Goal: Transaction & Acquisition: Purchase product/service

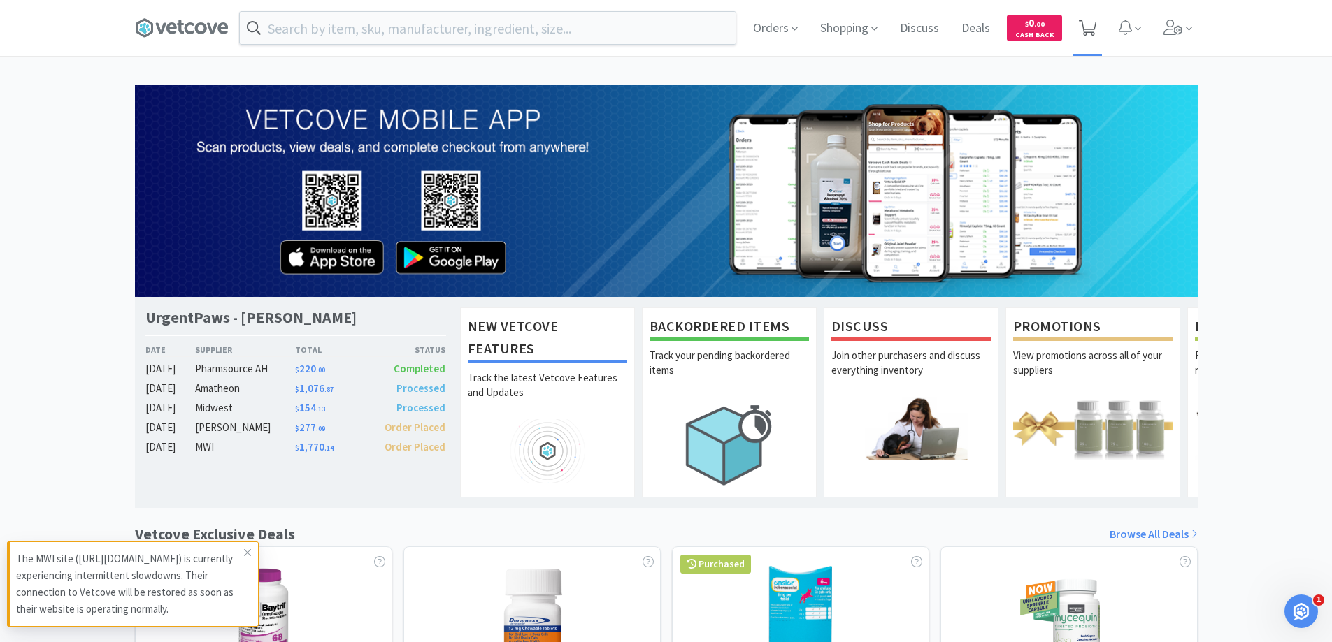
click at [1088, 24] on icon at bounding box center [1087, 27] width 17 height 15
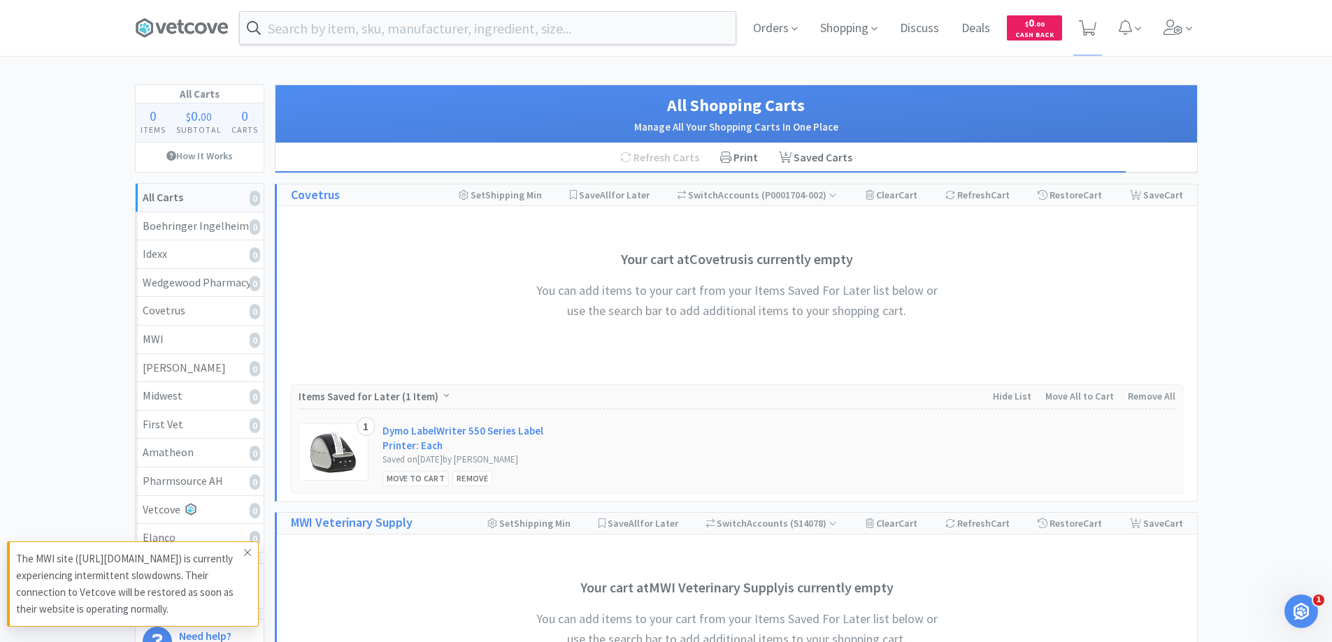
click at [248, 554] on icon at bounding box center [247, 552] width 7 height 7
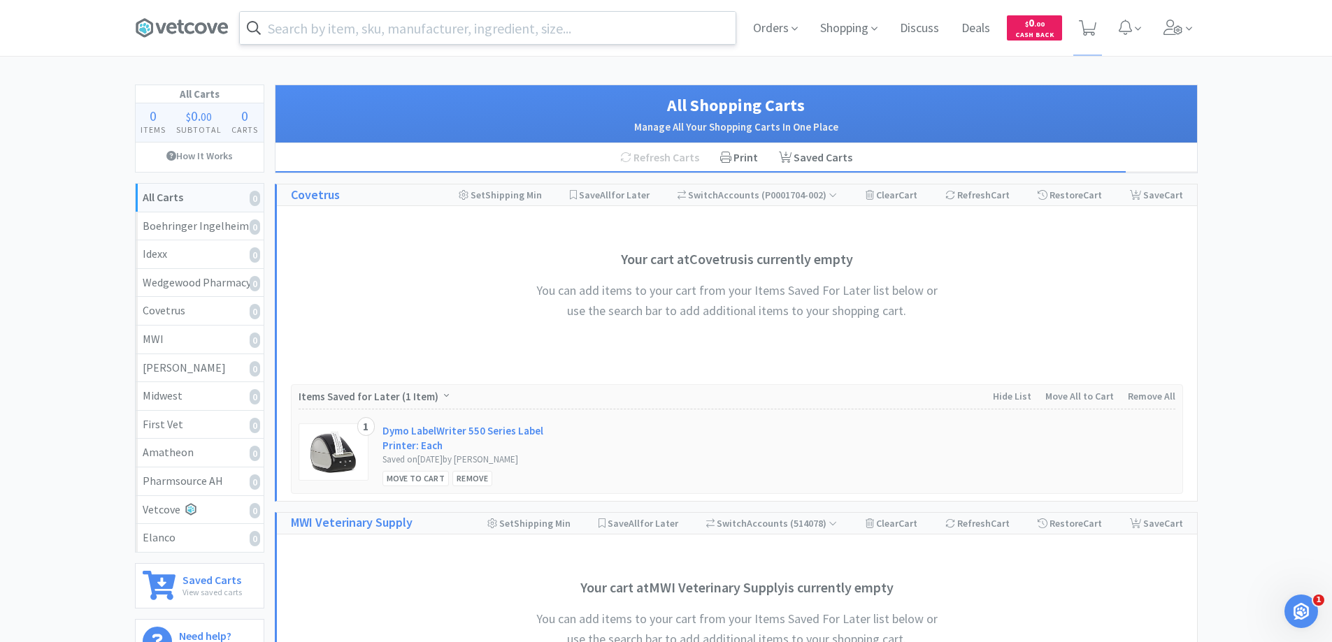
click at [428, 29] on input "text" at bounding box center [488, 28] width 496 height 32
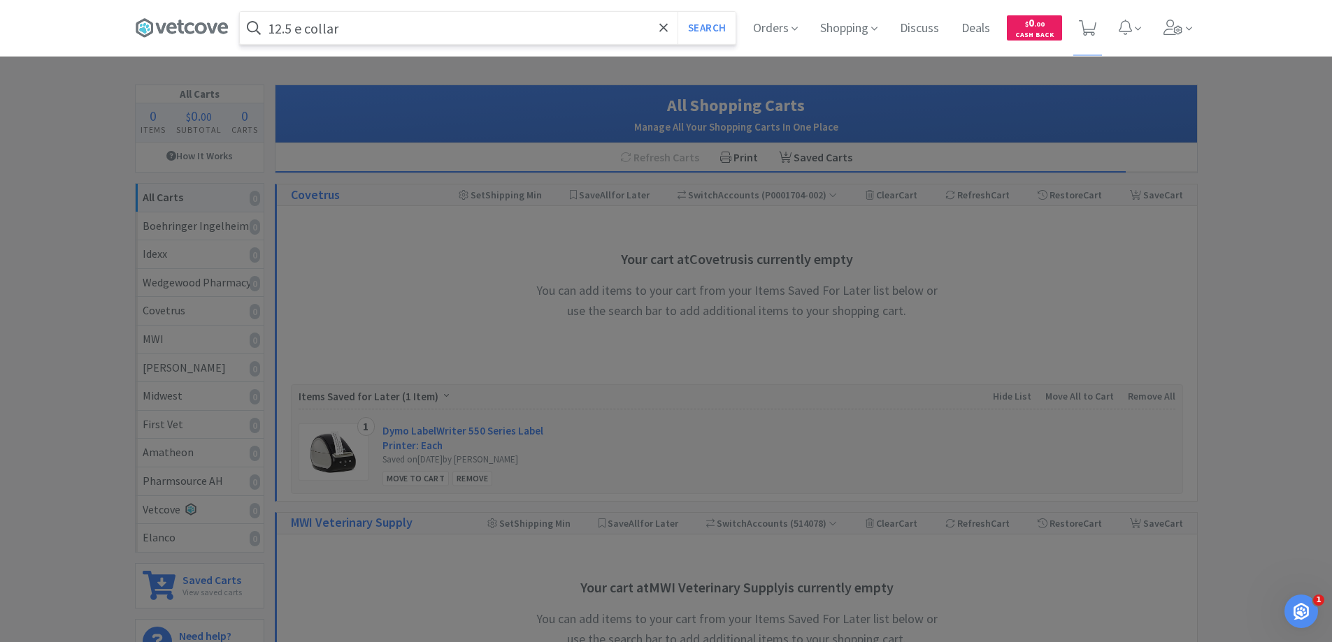
click at [431, 23] on input "12.5 e collar" at bounding box center [488, 28] width 496 height 32
type input "12.5 e collar"
click at [698, 27] on button "Search" at bounding box center [706, 28] width 58 height 32
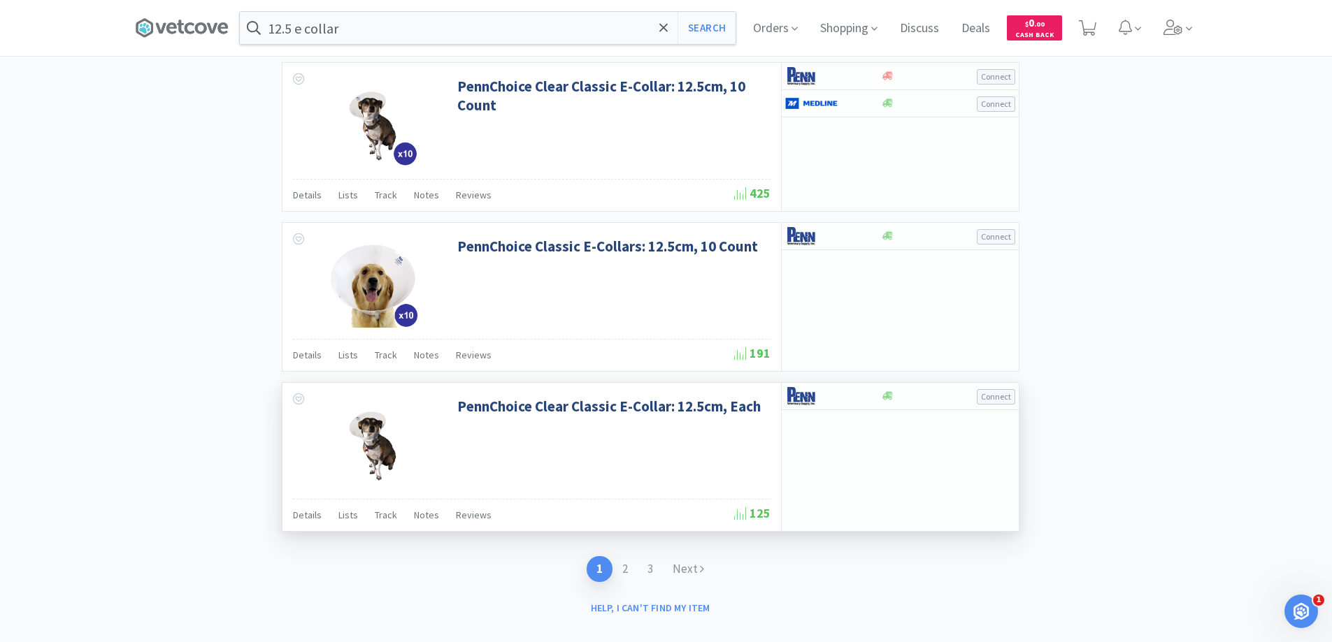
scroll to position [2152, 0]
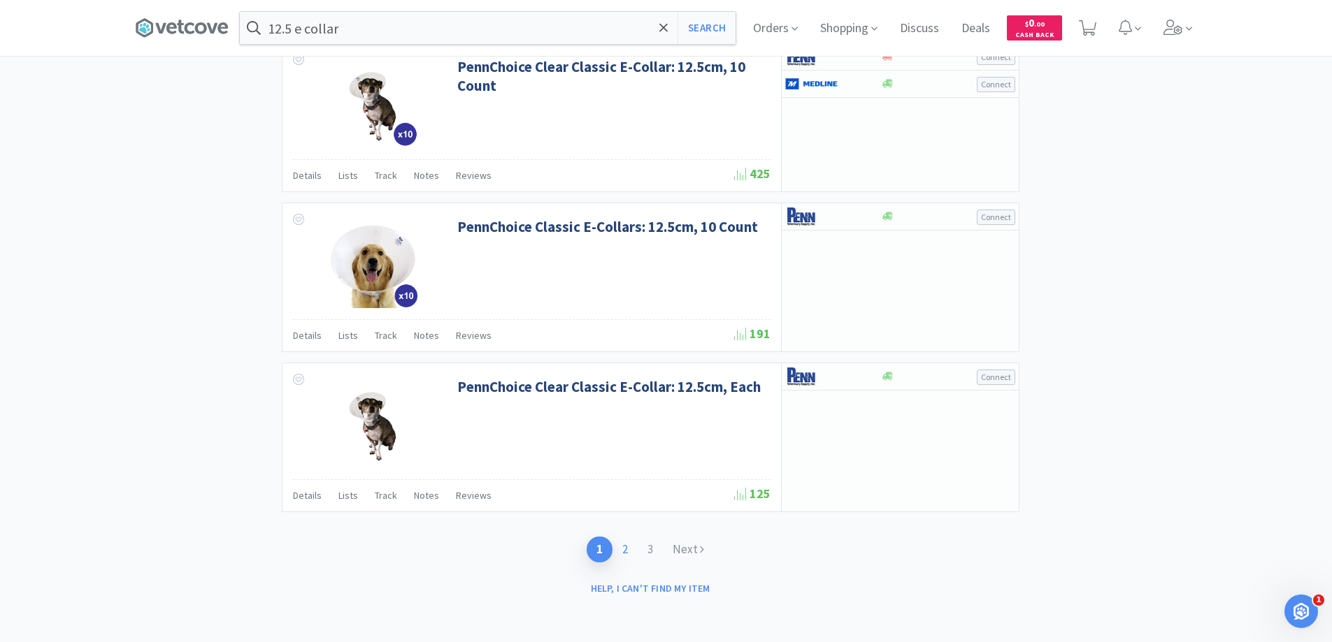
click at [623, 549] on link "2" at bounding box center [624, 550] width 25 height 26
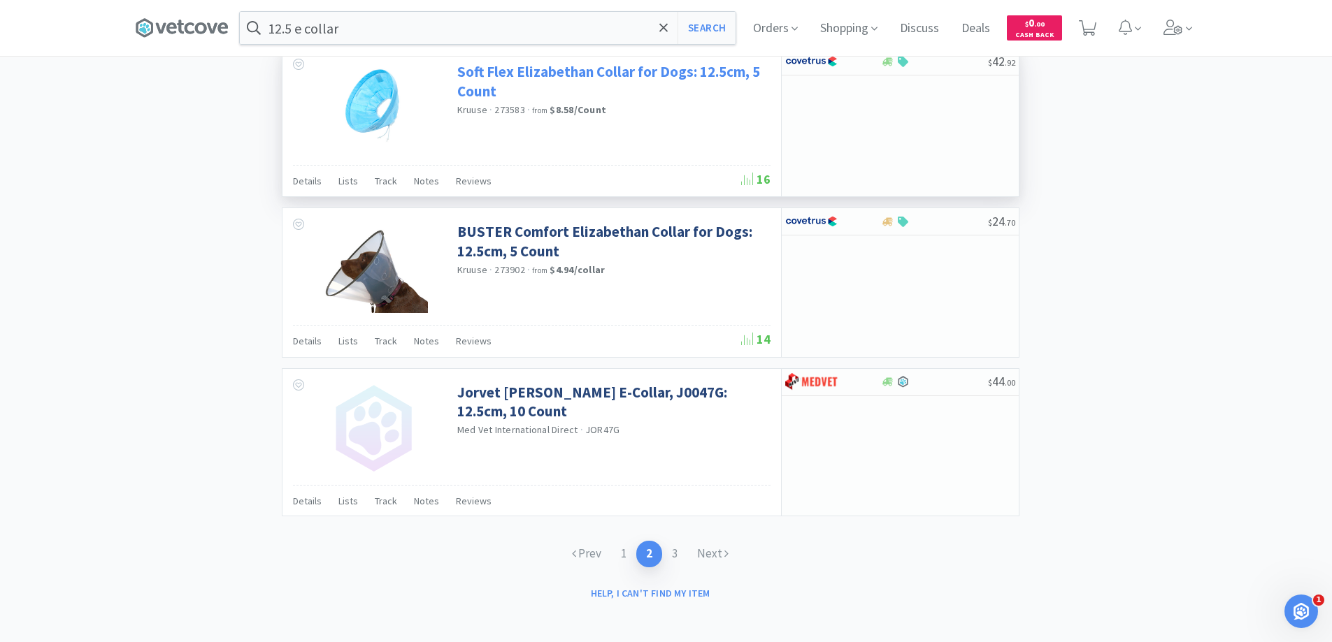
scroll to position [2014, 0]
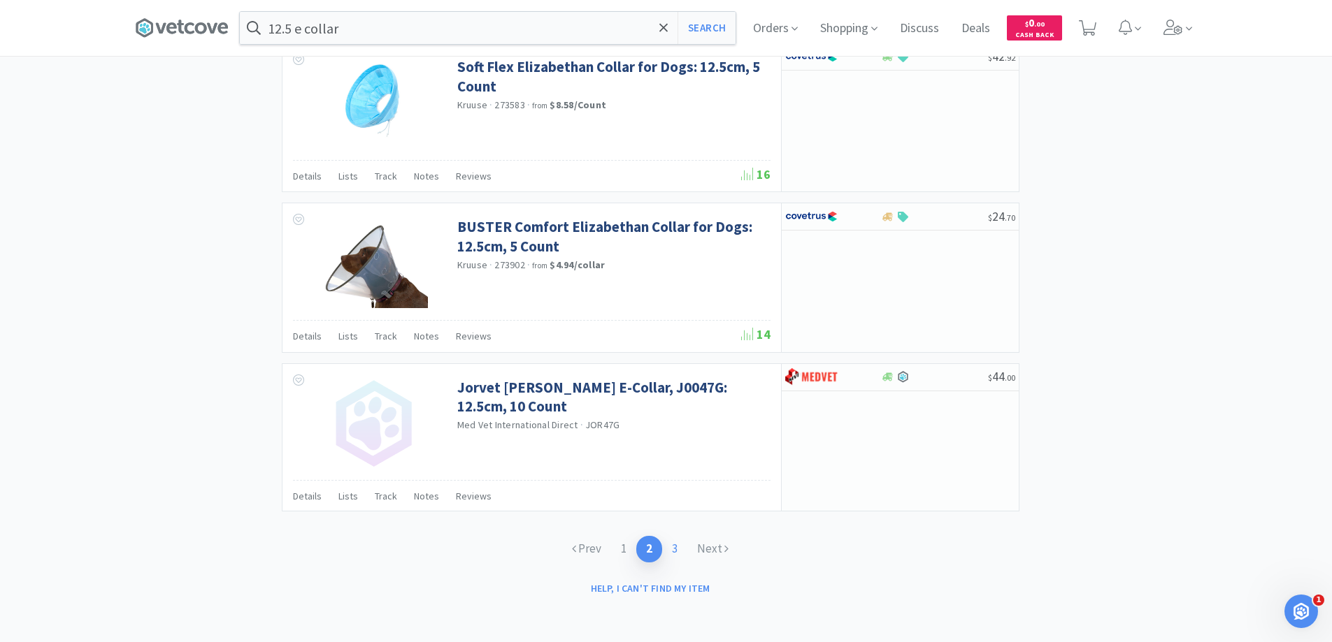
click at [676, 552] on link "3" at bounding box center [674, 549] width 25 height 26
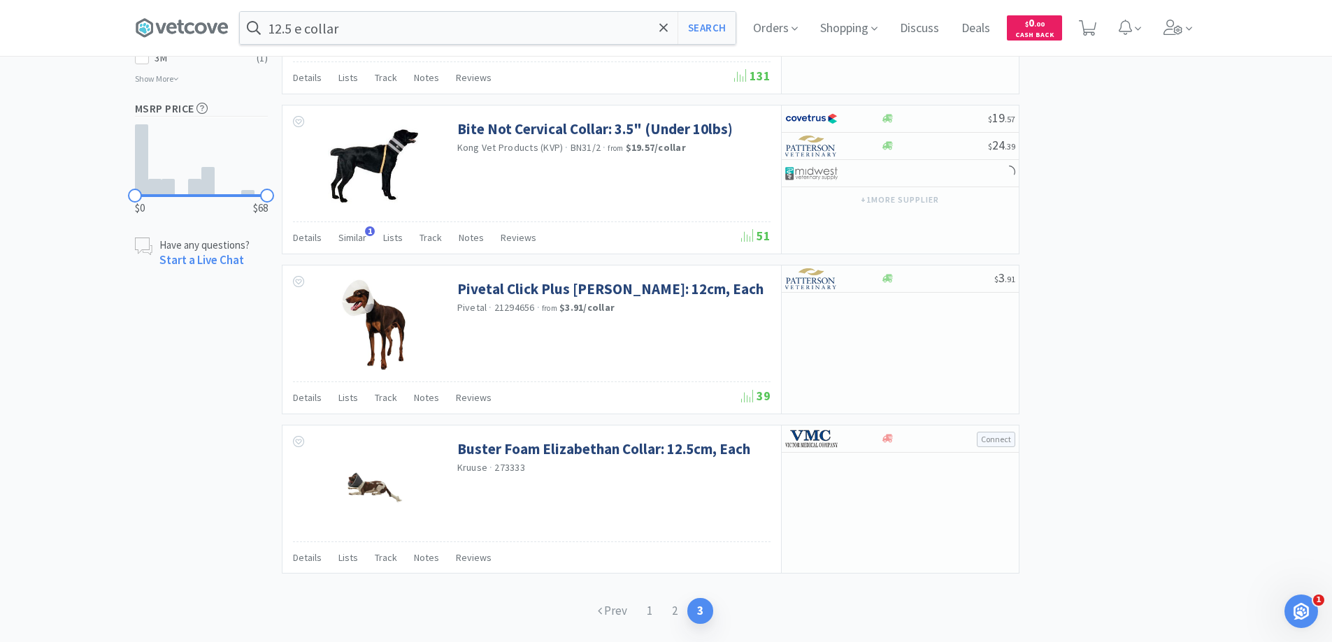
scroll to position [891, 0]
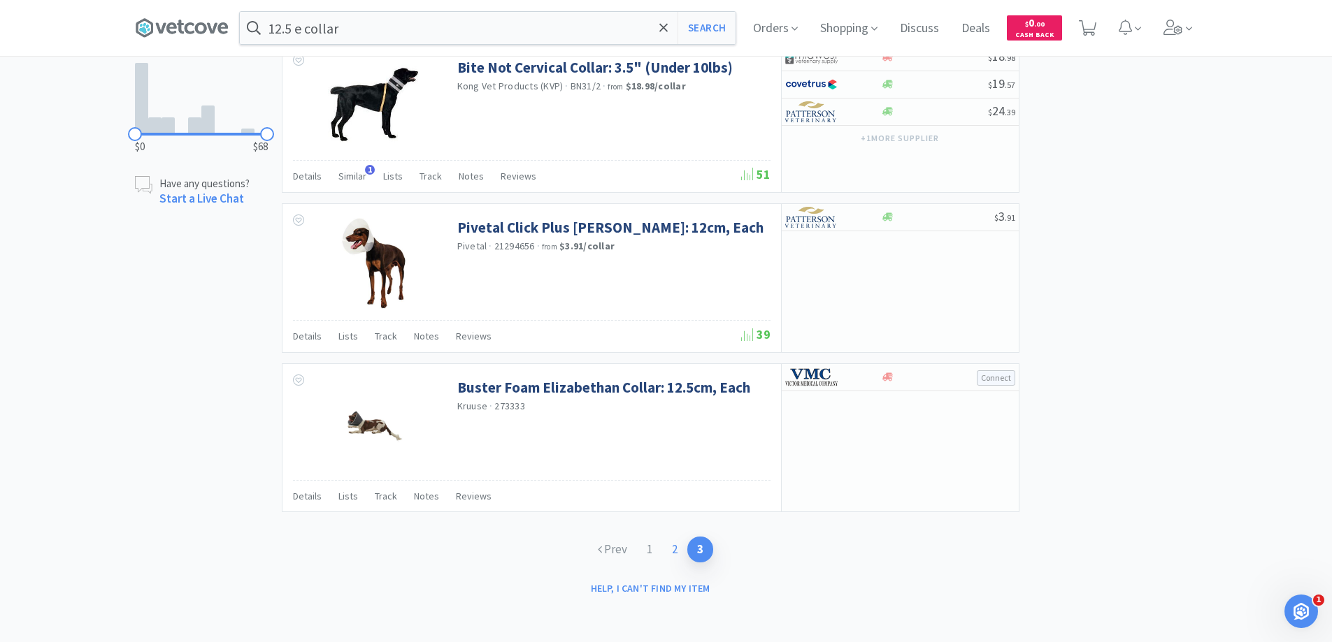
click at [675, 547] on link "2" at bounding box center [674, 550] width 25 height 26
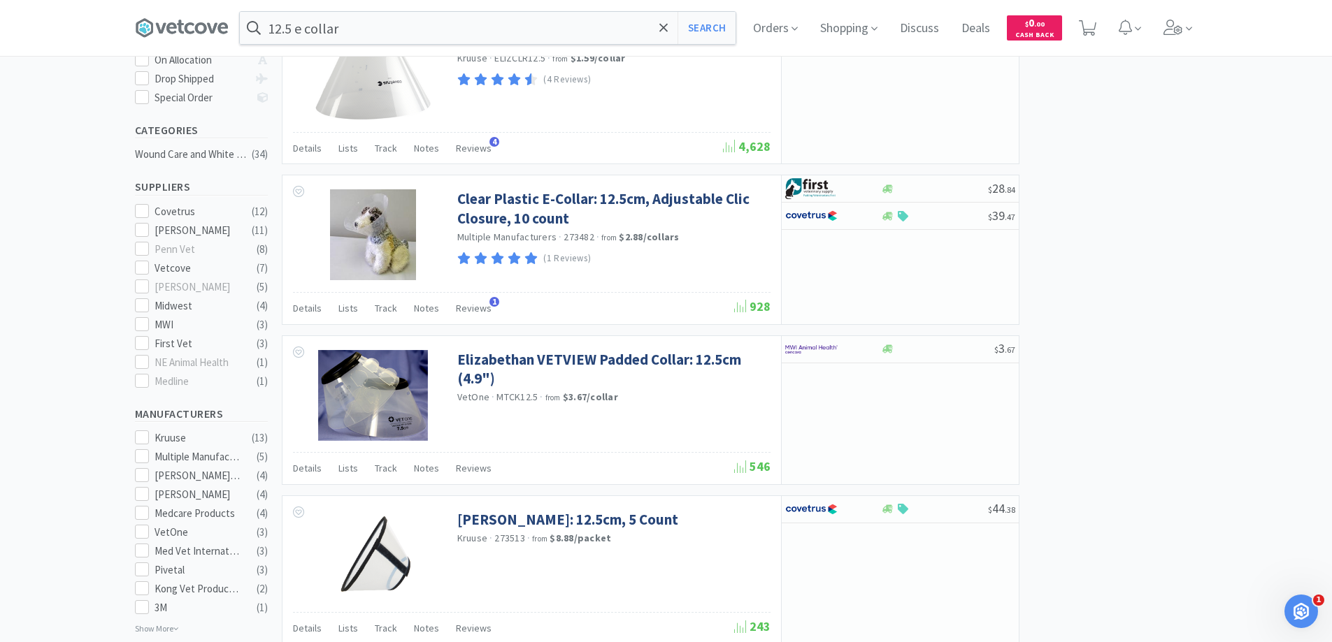
scroll to position [350, 0]
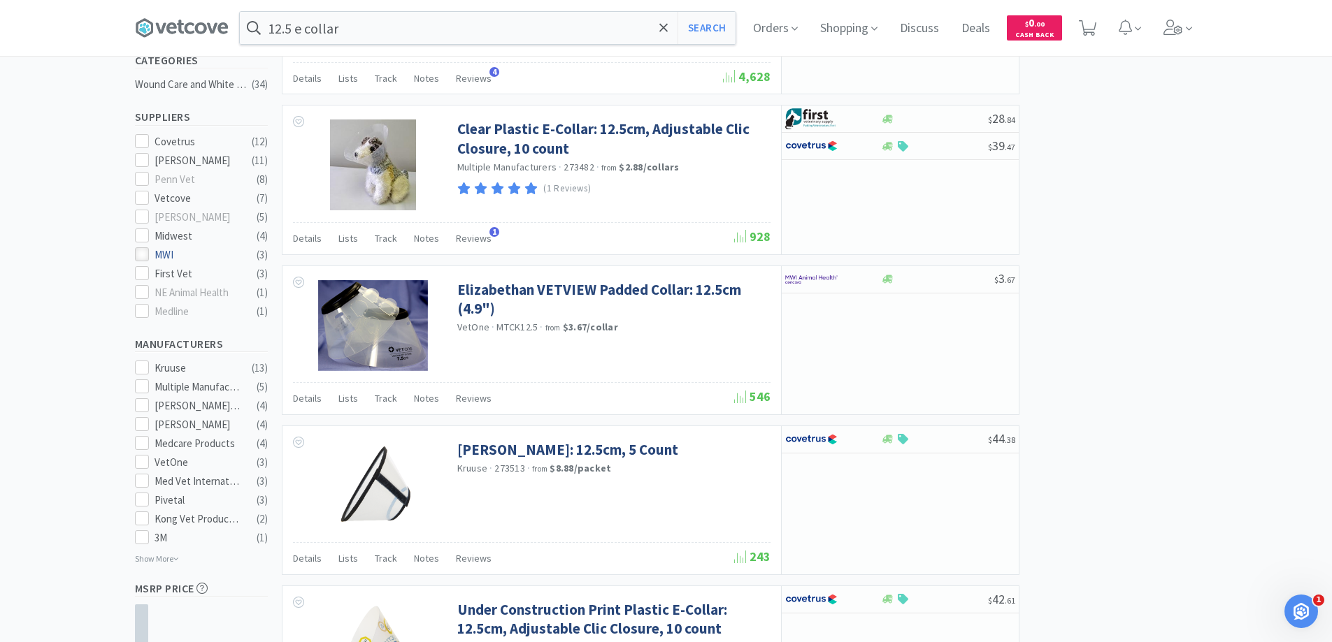
click at [142, 250] on icon at bounding box center [141, 255] width 10 height 10
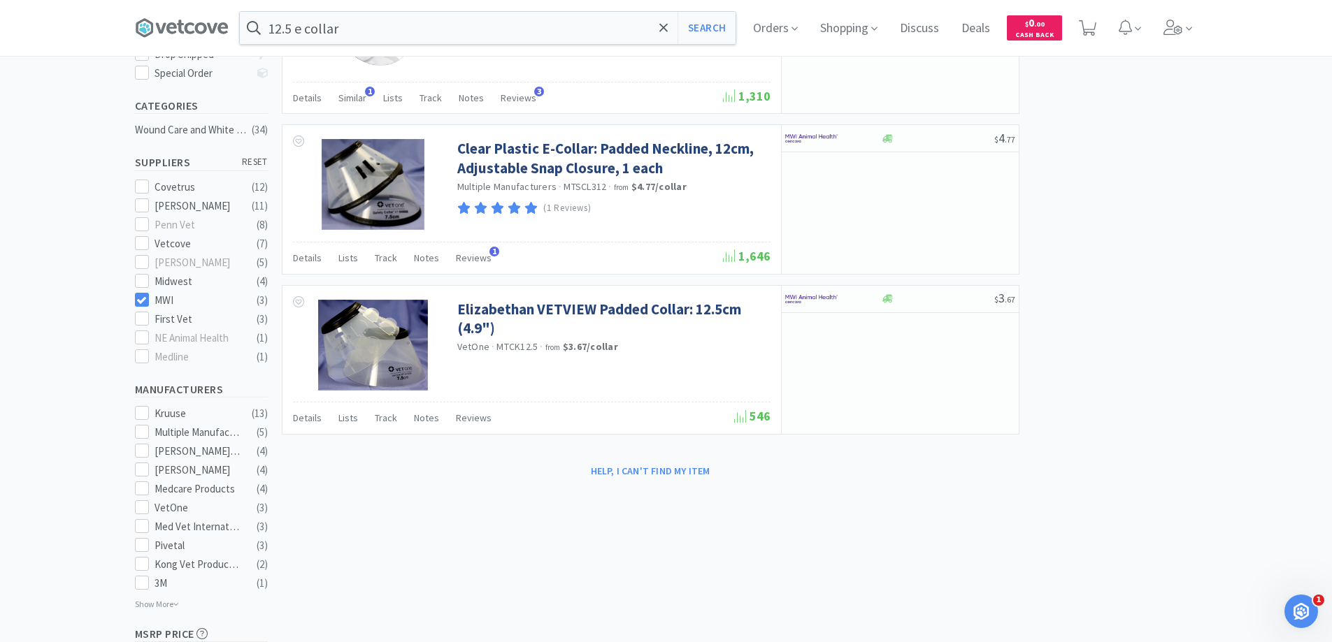
scroll to position [280, 0]
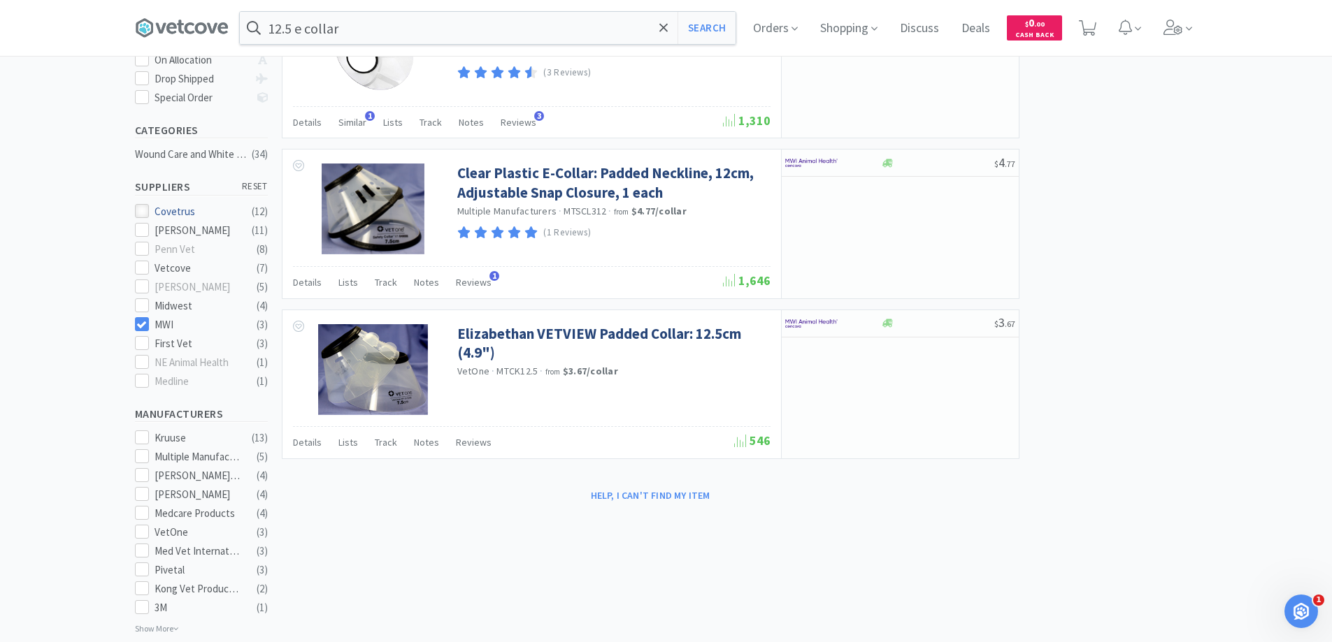
click at [141, 206] on icon at bounding box center [141, 211] width 10 height 10
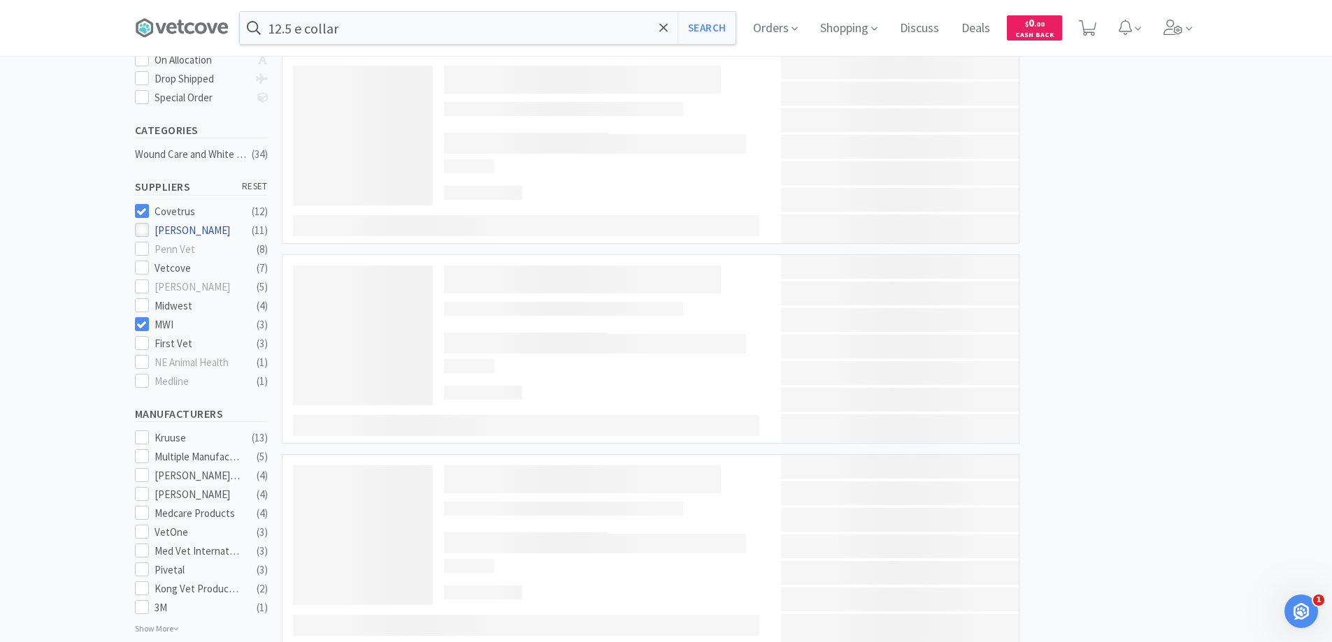
click at [141, 225] on icon at bounding box center [141, 230] width 10 height 10
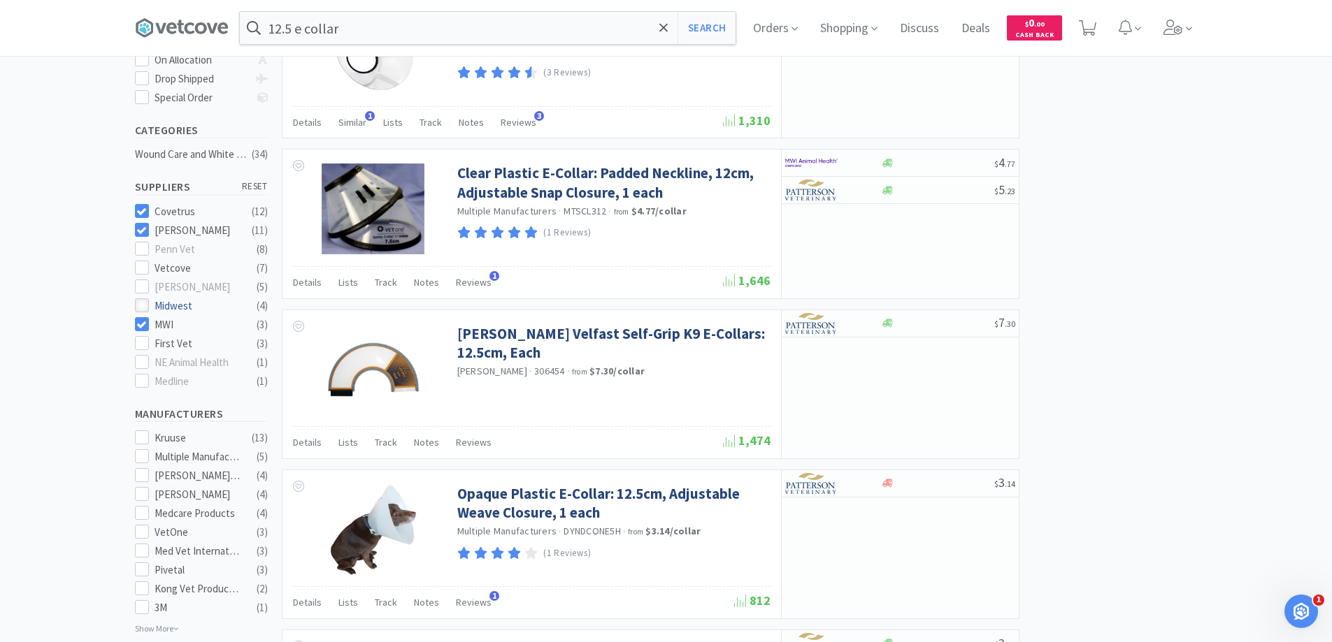
click at [144, 301] on icon at bounding box center [141, 306] width 10 height 10
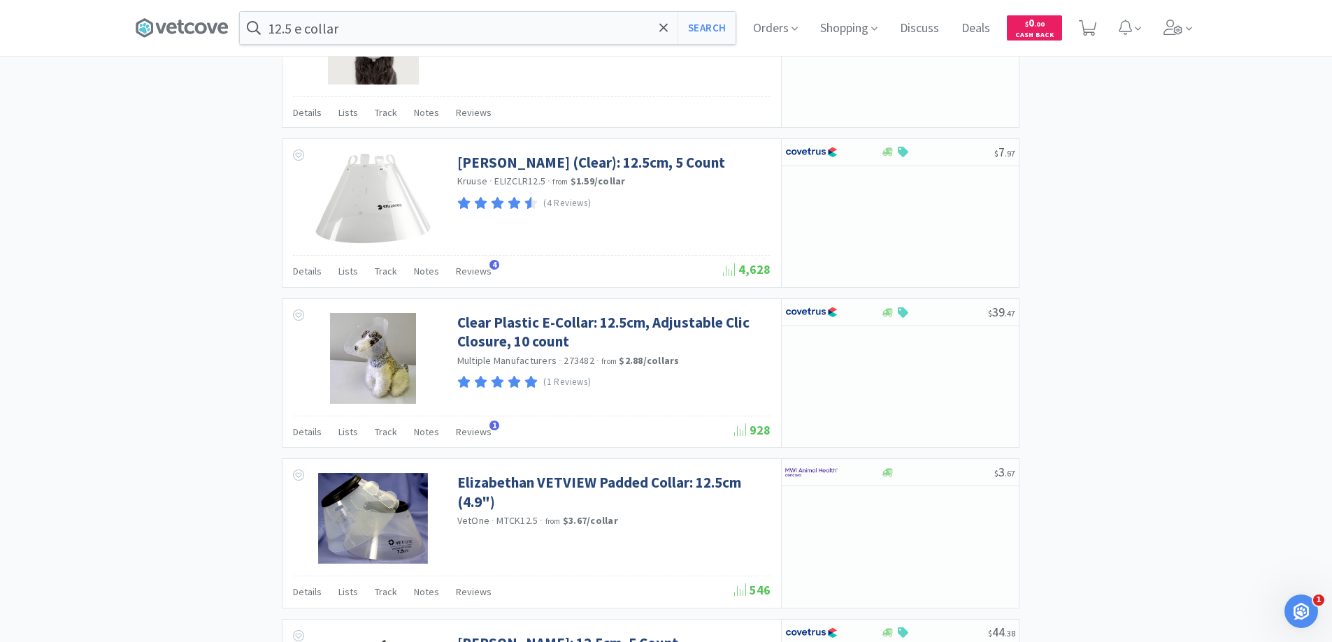
scroll to position [960, 0]
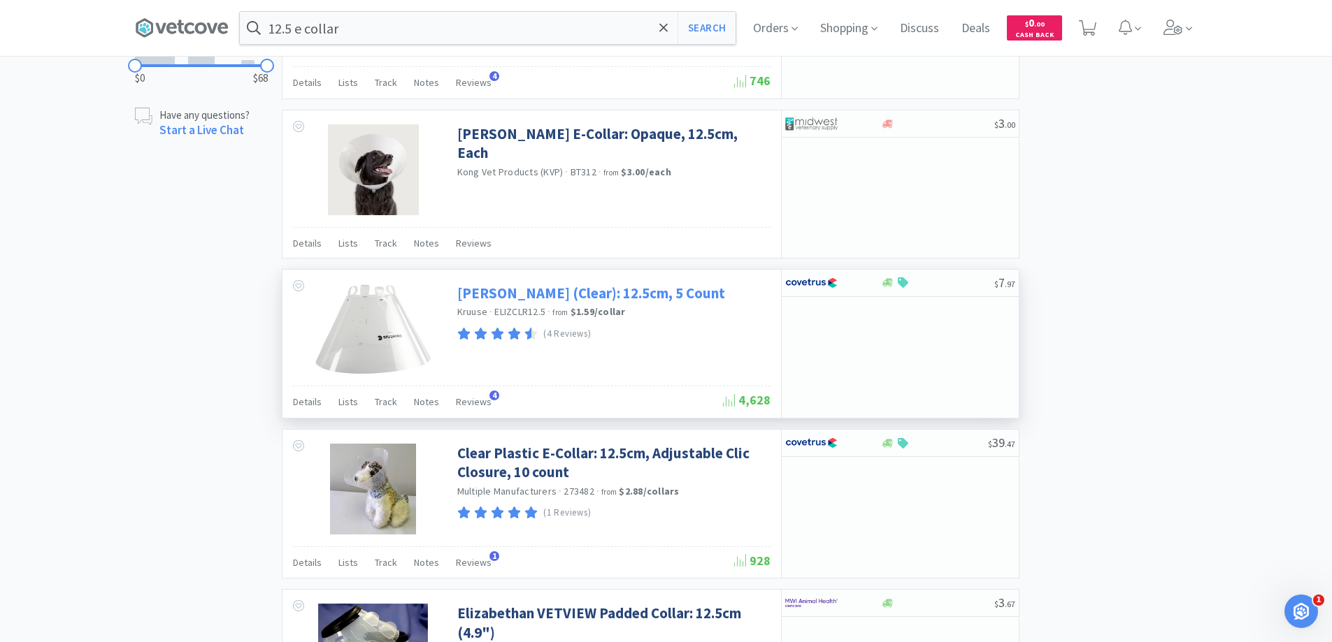
click at [533, 298] on link "[PERSON_NAME] (Clear): 12.5cm, 5 Count" at bounding box center [591, 293] width 268 height 19
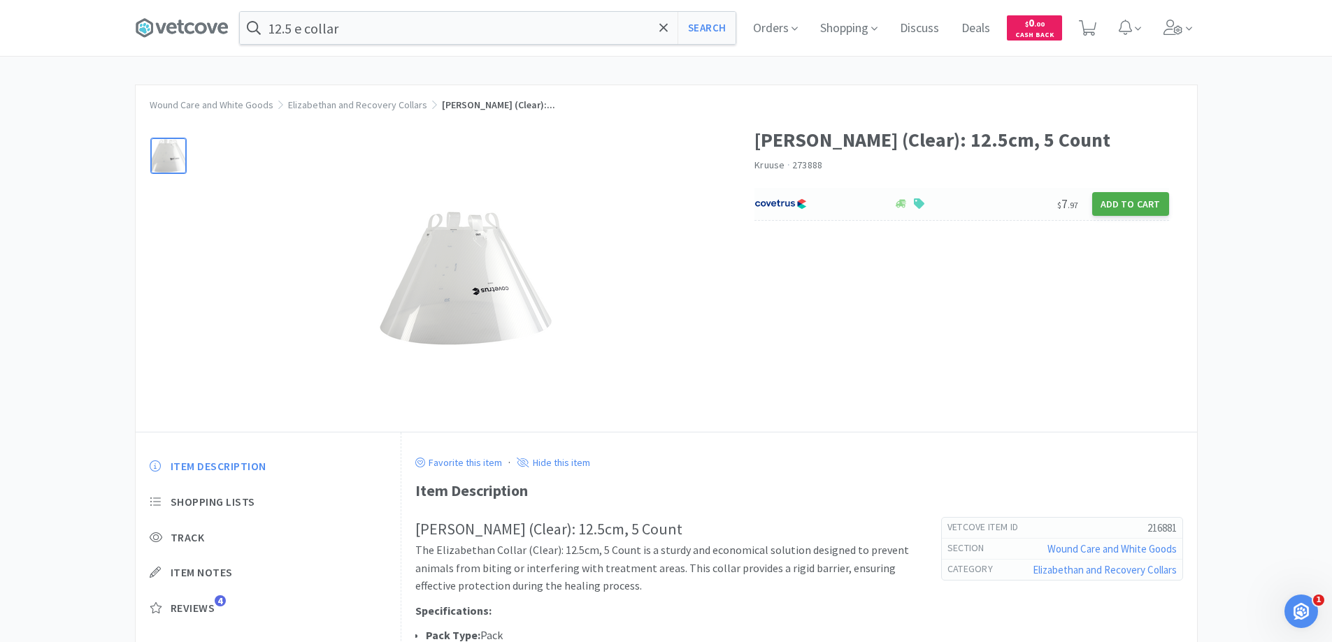
click at [1126, 199] on button "Add to Cart" at bounding box center [1130, 204] width 77 height 24
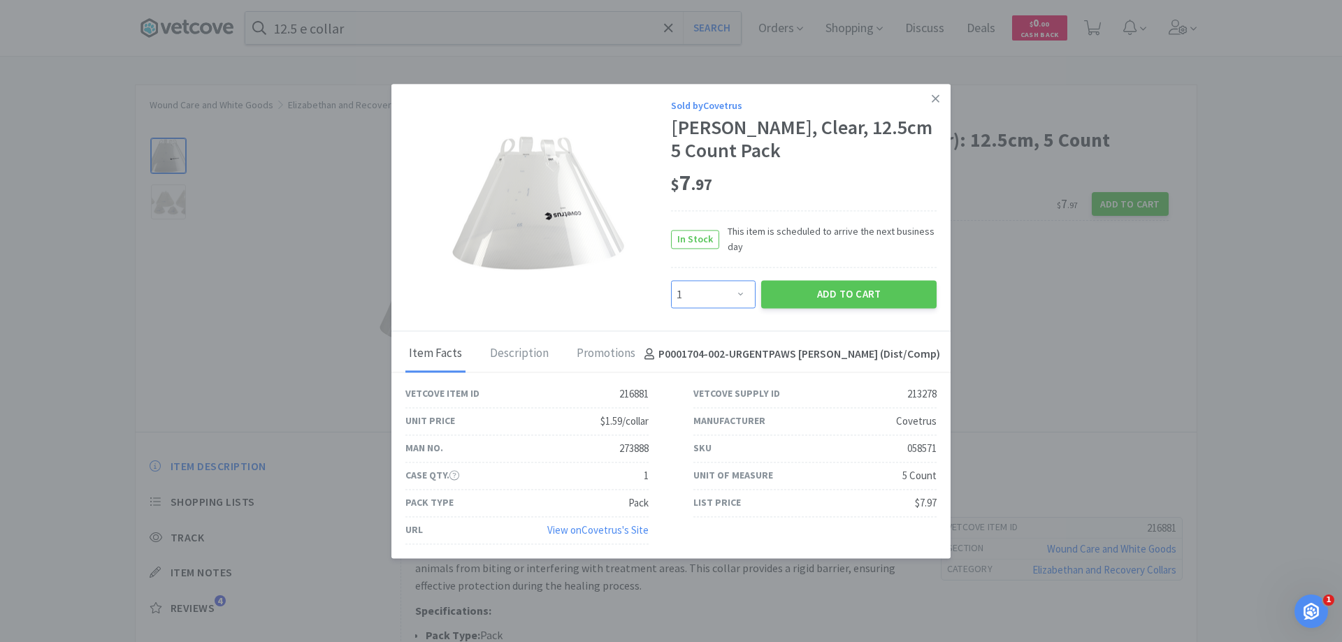
click at [739, 294] on select "Enter Quantity 1 2 3 4 5 6 7 8 9 10 11 12 13 14 15 16 17 18 19 20 Enter Quantity" at bounding box center [713, 295] width 85 height 28
select select "4"
click at [671, 281] on select "Enter Quantity 1 2 3 4 5 6 7 8 9 10 11 12 13 14 15 16 17 18 19 20 Enter Quantity" at bounding box center [713, 295] width 85 height 28
click at [870, 291] on button "Add to Cart" at bounding box center [848, 295] width 175 height 28
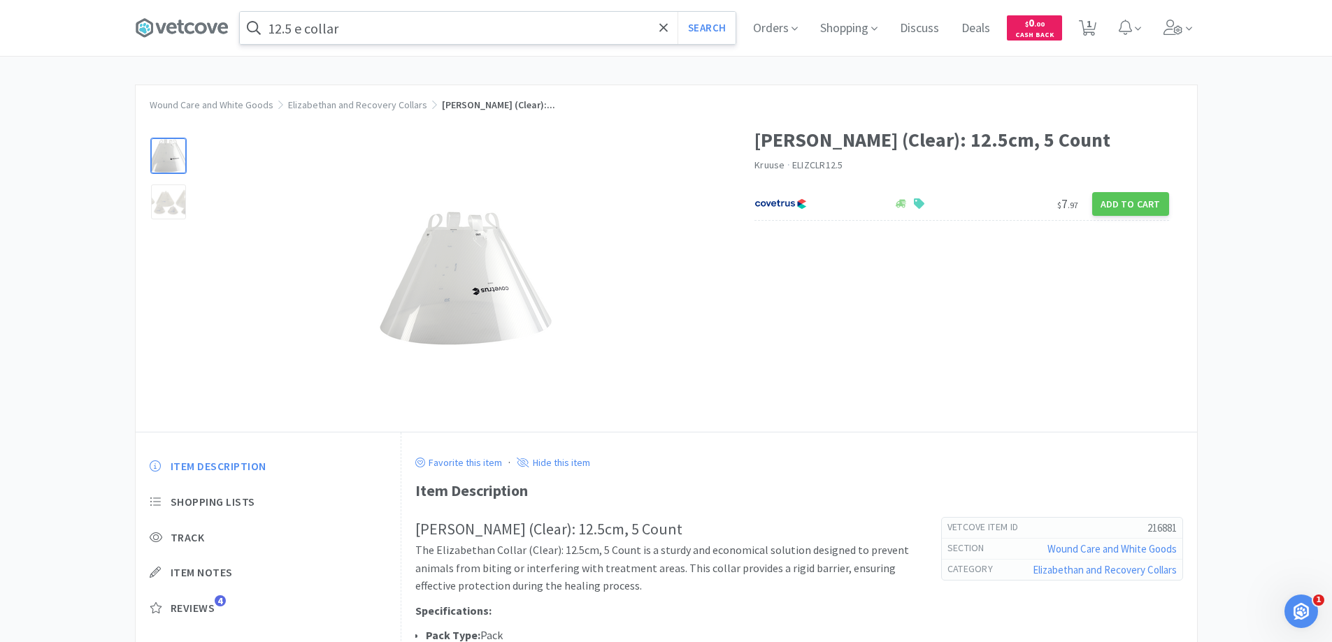
click at [485, 22] on input "12.5 e collar" at bounding box center [488, 28] width 496 height 32
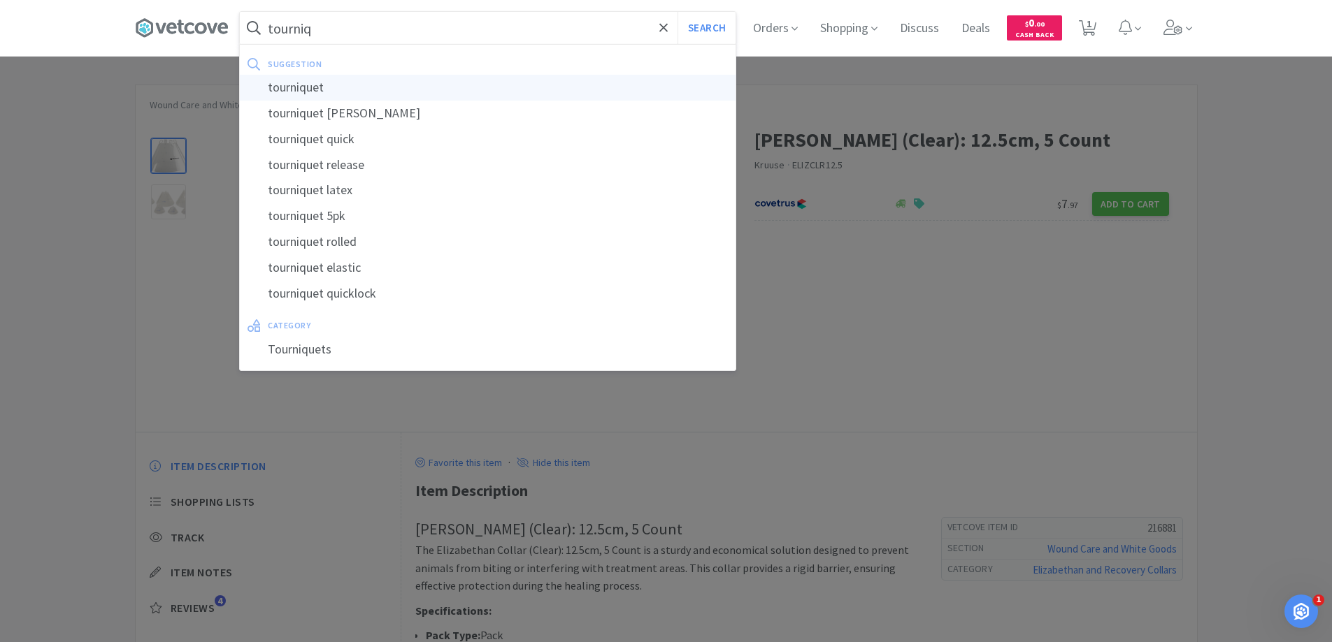
click at [325, 89] on div "tourniquet" at bounding box center [488, 88] width 496 height 26
type input "tourniquet"
select select "4"
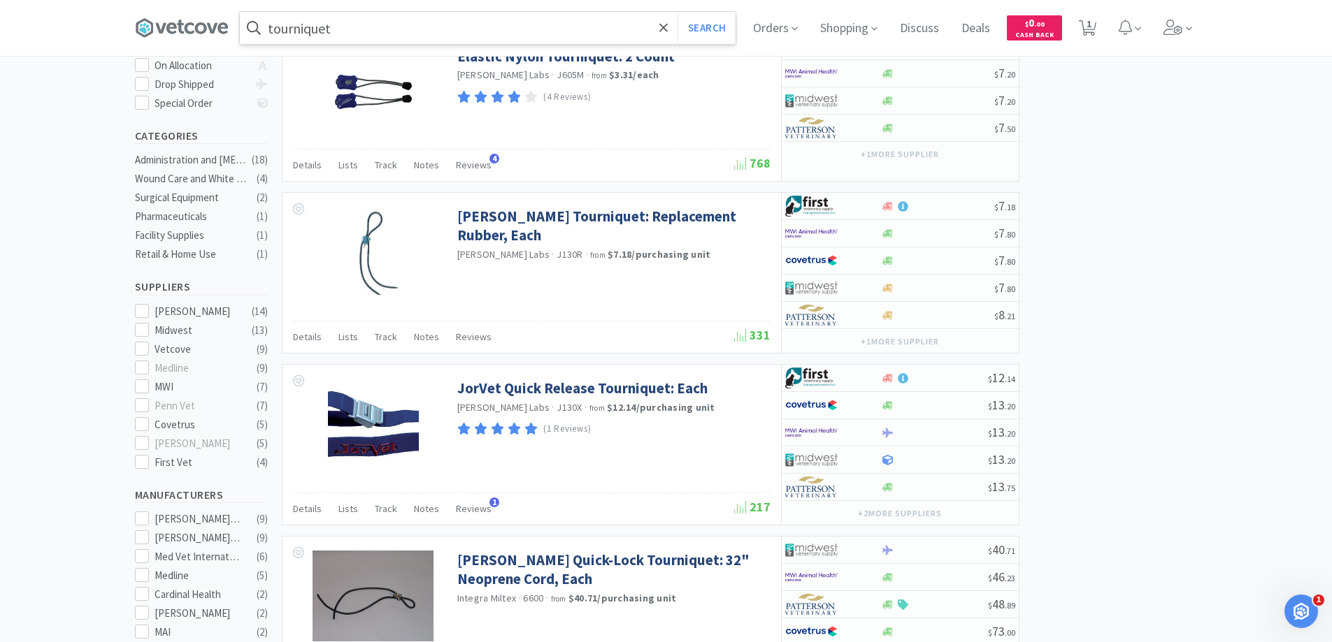
scroll to position [280, 0]
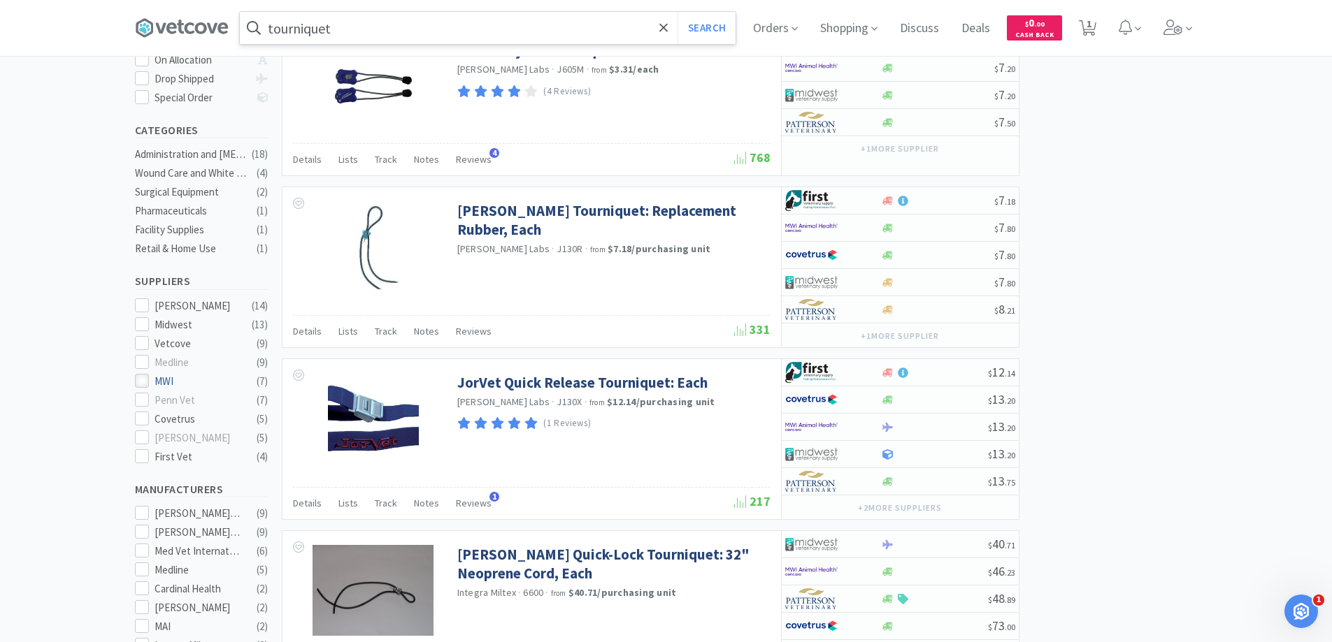
click at [144, 376] on icon at bounding box center [141, 381] width 10 height 10
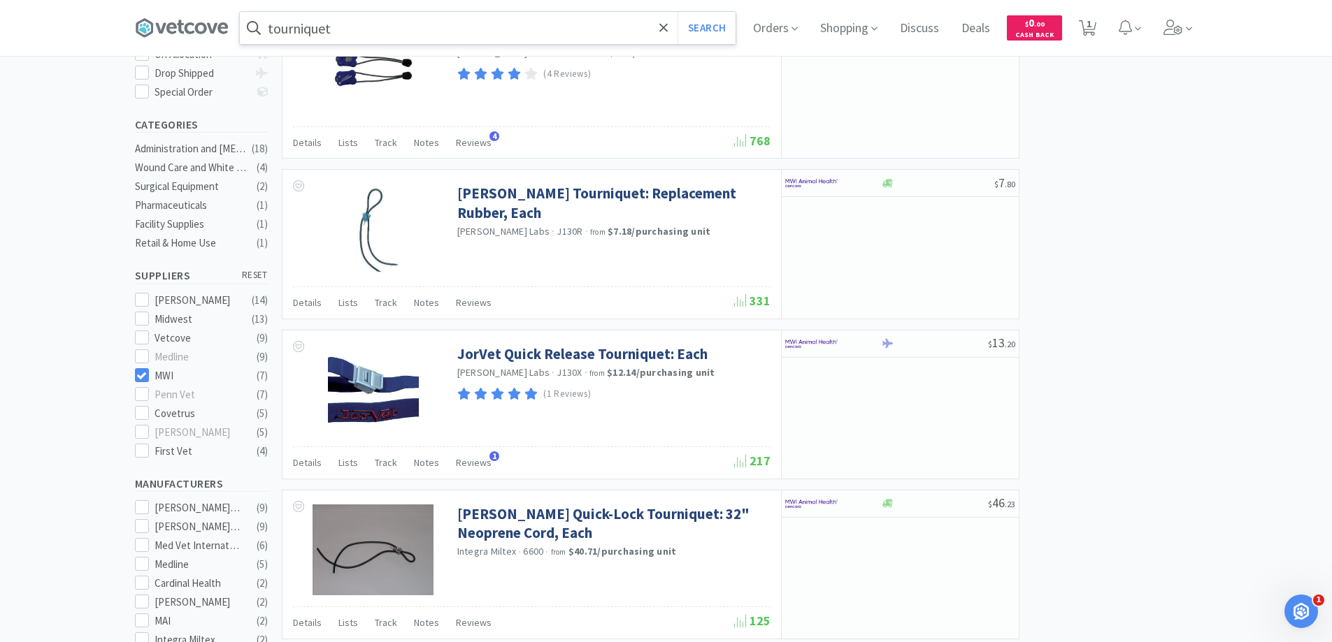
scroll to position [350, 0]
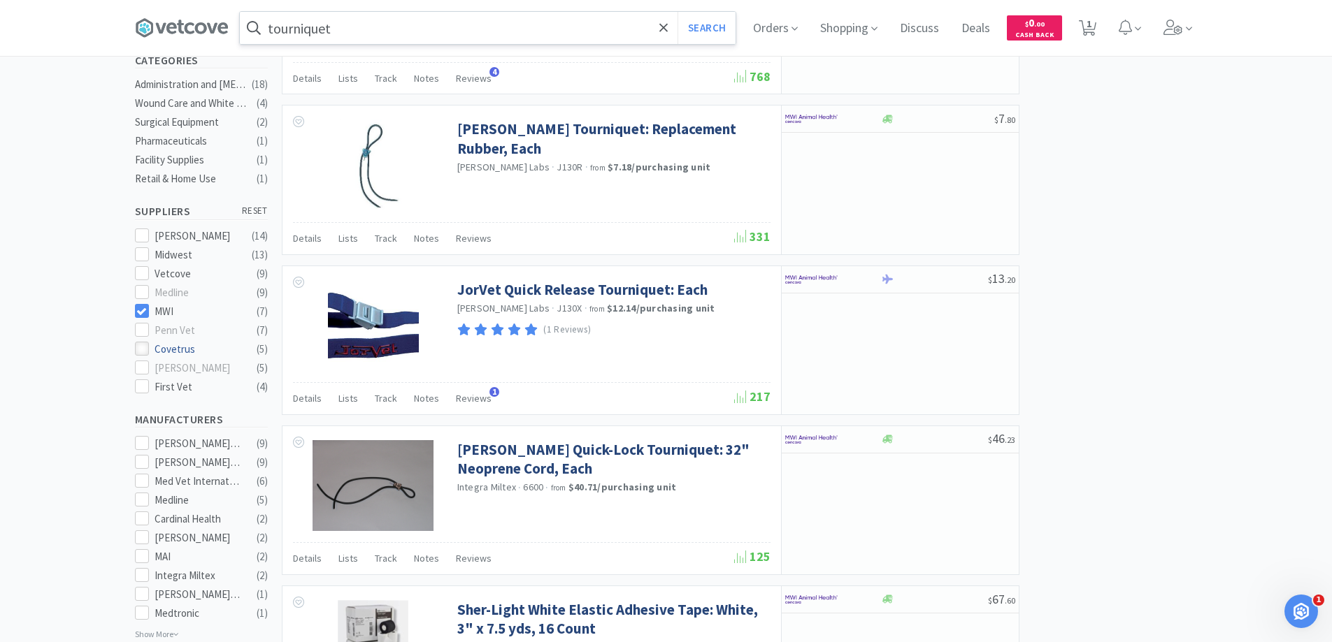
click at [140, 344] on icon at bounding box center [141, 349] width 10 height 10
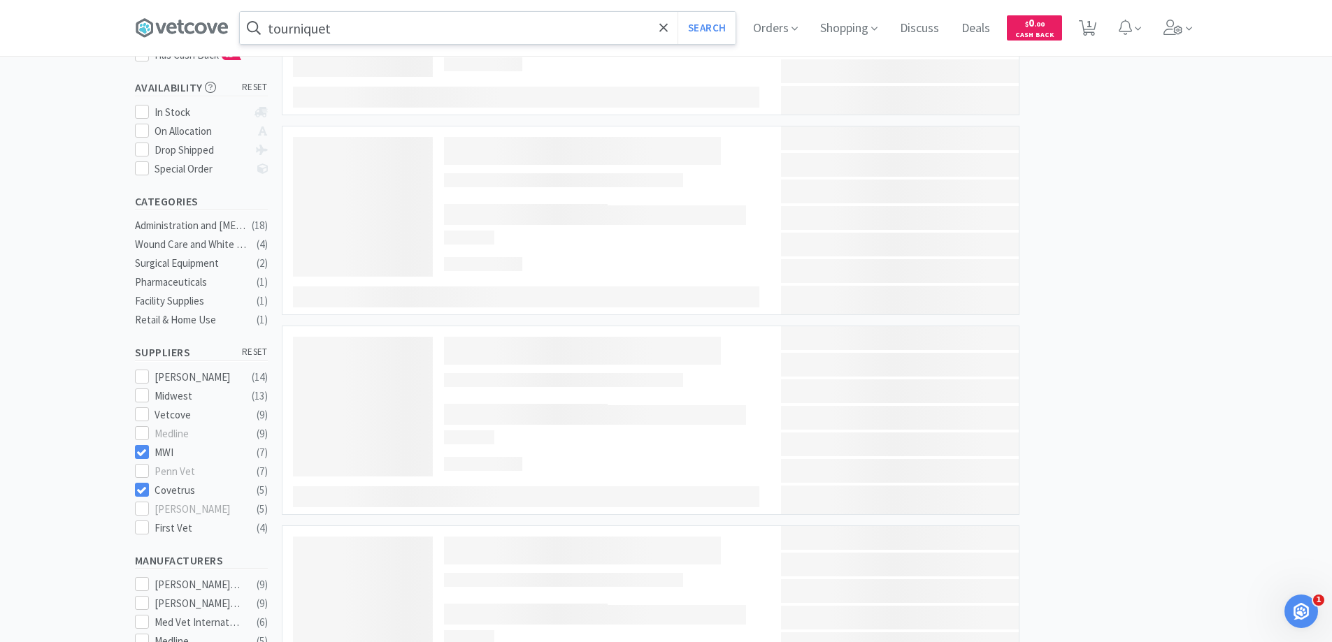
scroll to position [350, 0]
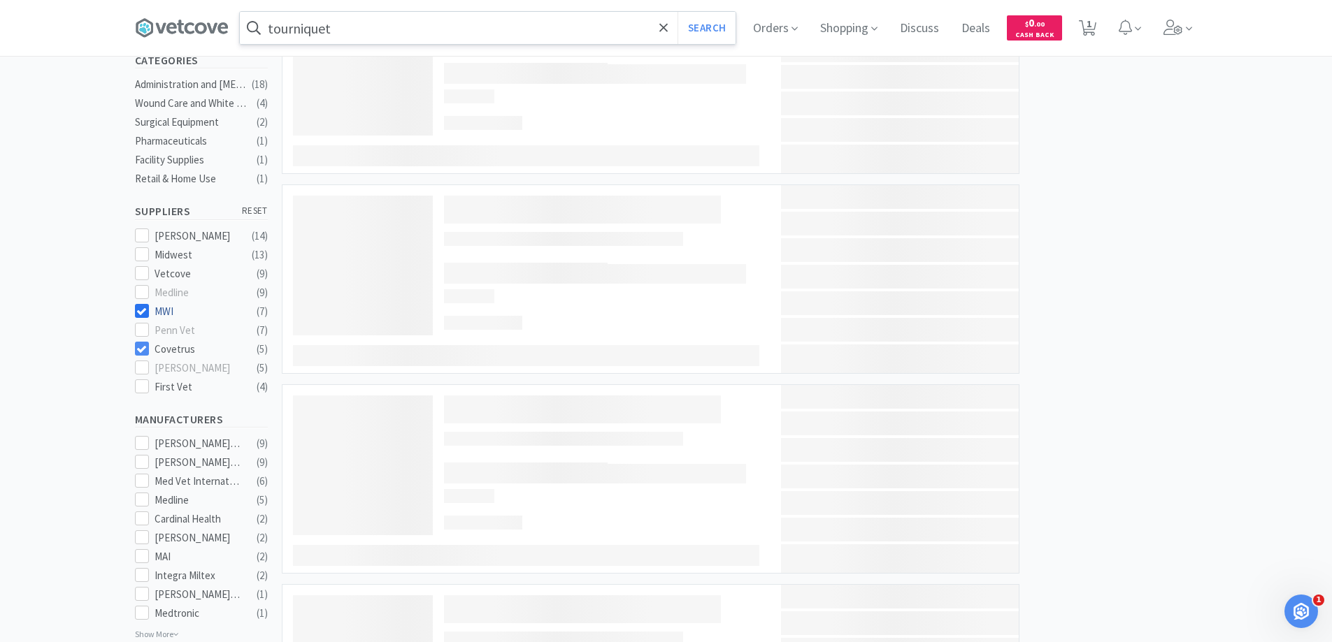
click at [141, 306] on icon at bounding box center [141, 311] width 10 height 10
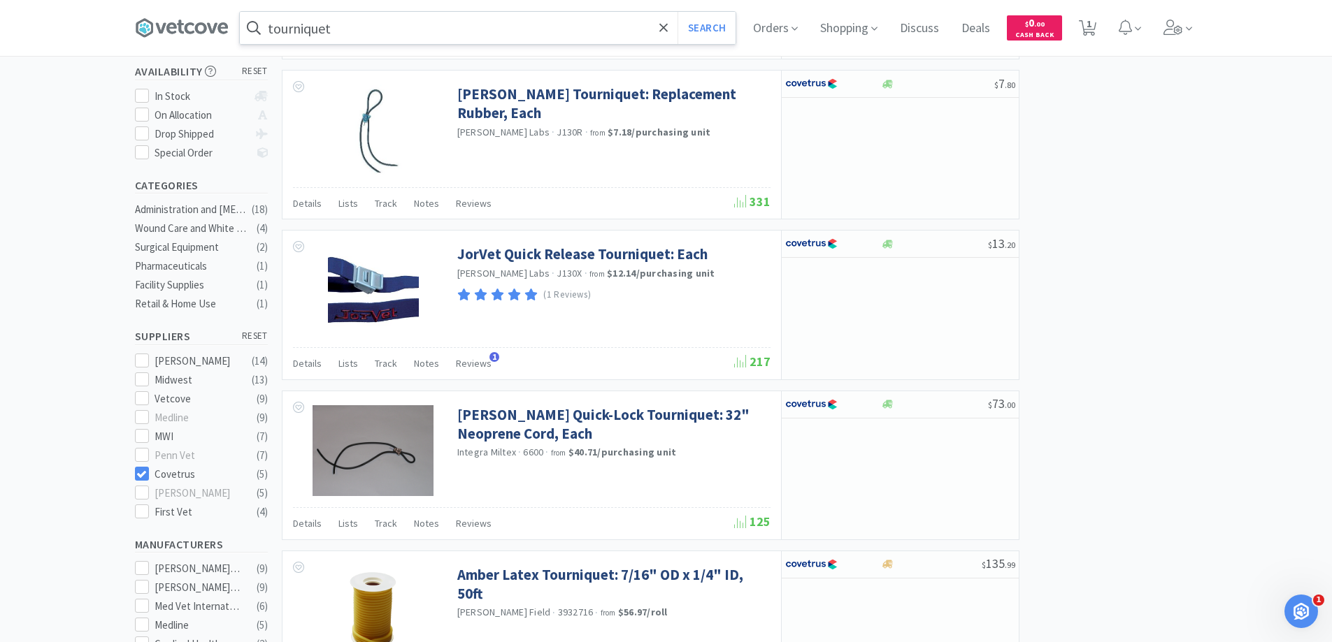
scroll to position [210, 0]
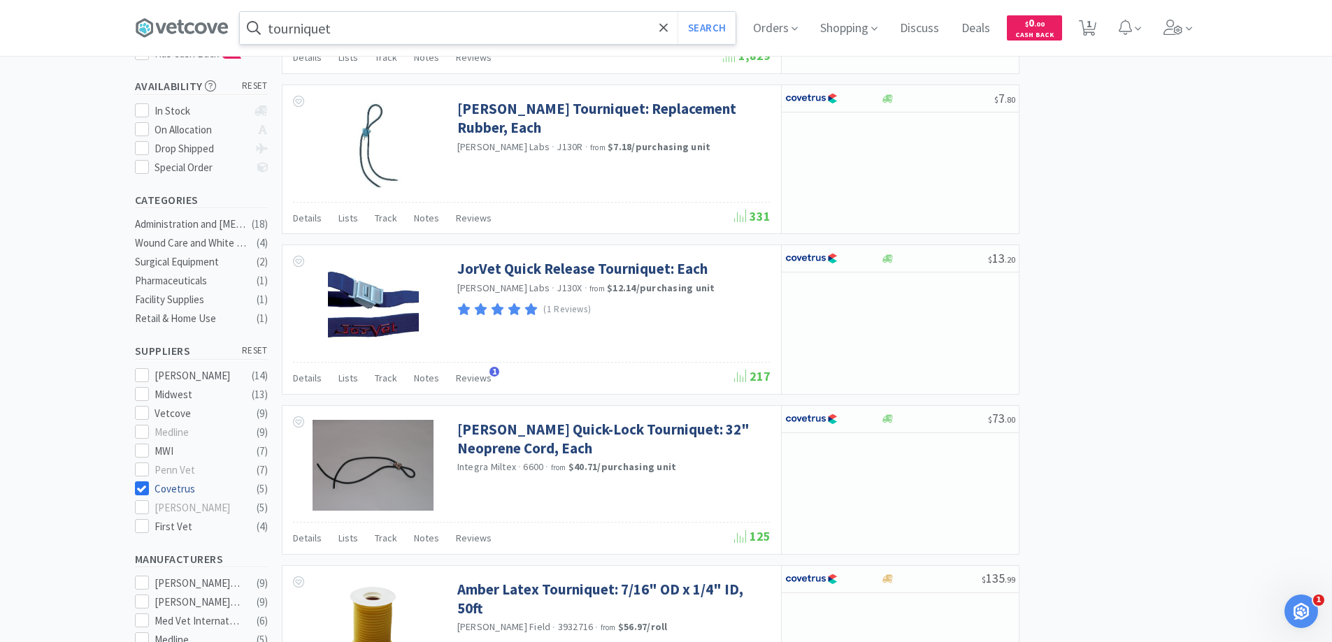
click at [139, 484] on icon at bounding box center [141, 489] width 10 height 10
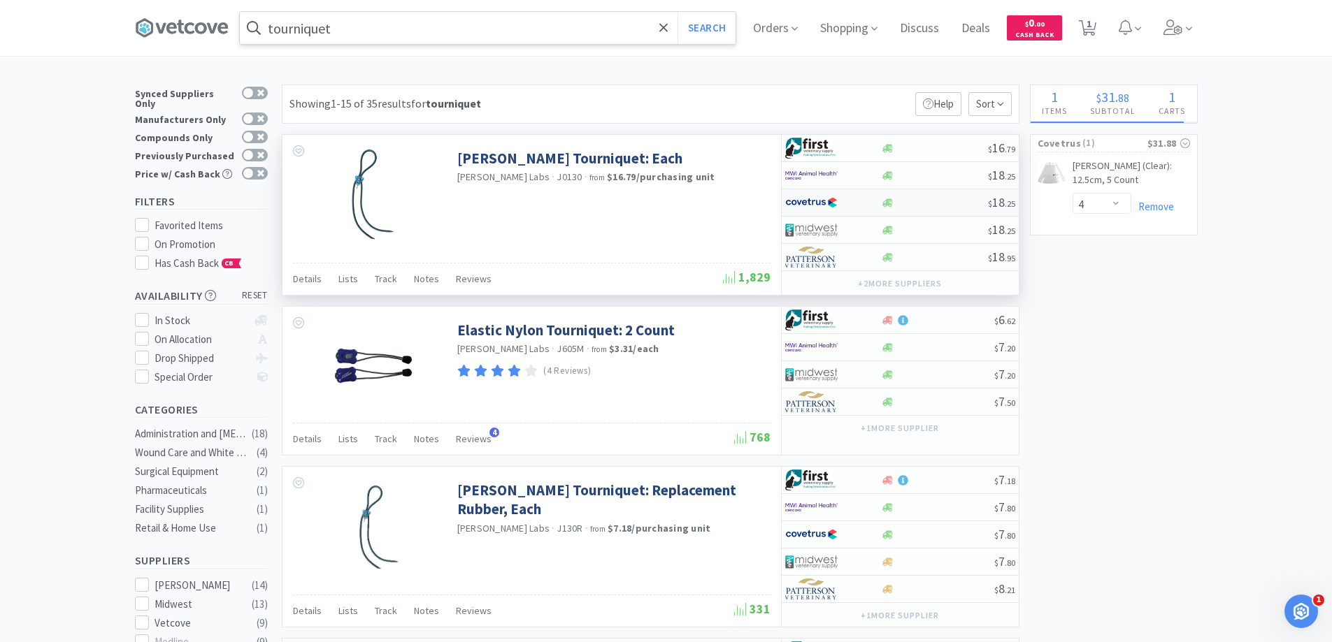
click at [830, 200] on img at bounding box center [811, 202] width 52 height 21
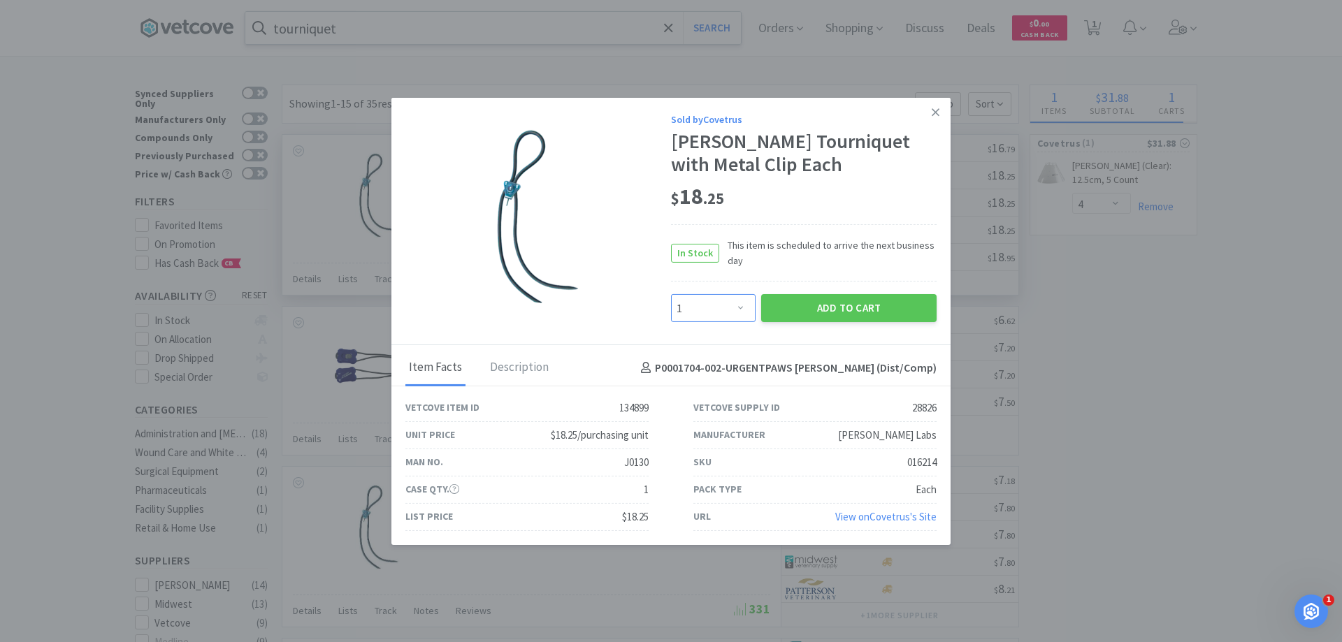
click at [740, 305] on select "Enter Quantity 1 2 3 4 5 6 7 8 9 10 11 12 13 14 15 16 17 18 19 20 Enter Quantity" at bounding box center [713, 308] width 85 height 28
select select "2"
click at [671, 294] on select "Enter Quantity 1 2 3 4 5 6 7 8 9 10 11 12 13 14 15 16 17 18 19 20 Enter Quantity" at bounding box center [713, 308] width 85 height 28
click at [861, 303] on button "Add to Cart" at bounding box center [848, 308] width 175 height 28
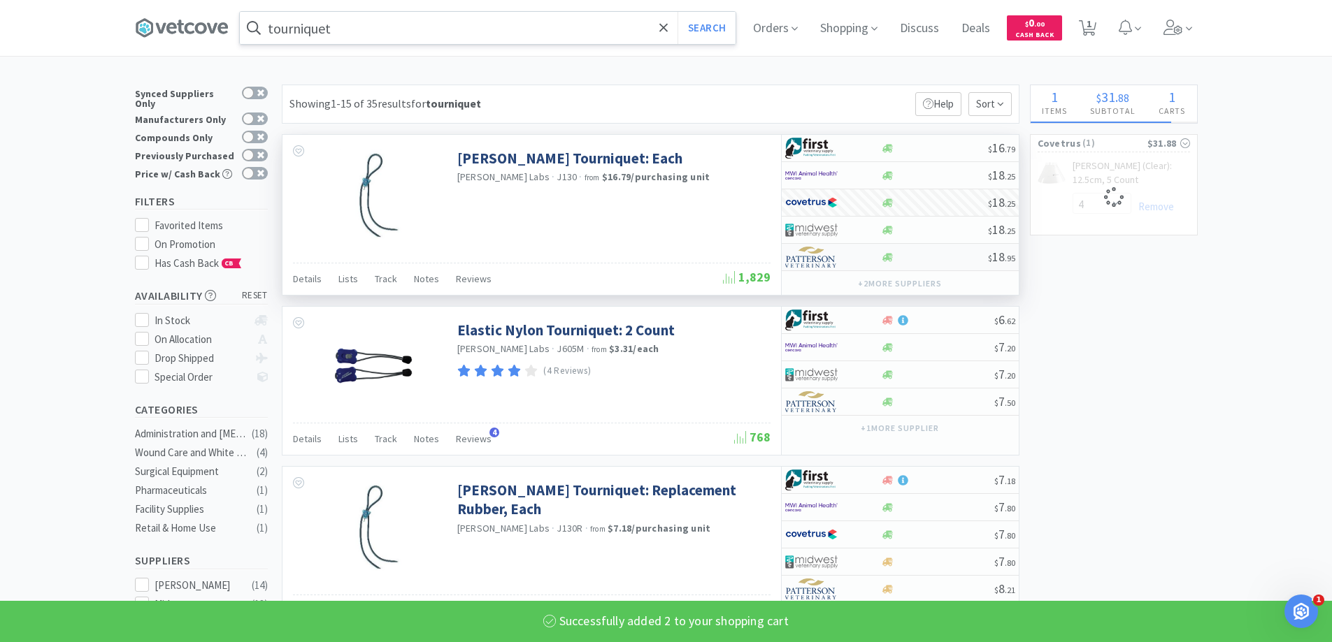
select select "2"
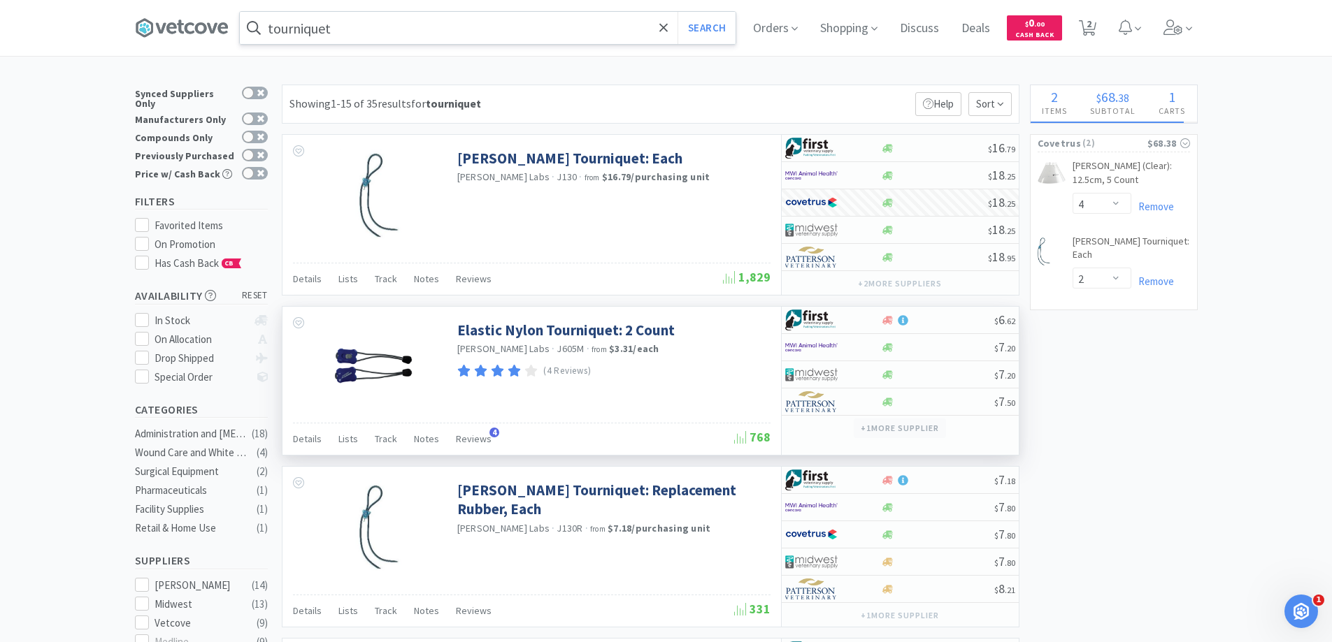
click at [935, 430] on button "+ 1 more supplier" at bounding box center [899, 429] width 92 height 20
click at [686, 387] on div "Elastic Nylon Tourniquet: 2 Count [PERSON_NAME] Labs · J605M · from $3.31 / eac…" at bounding box center [531, 365] width 498 height 116
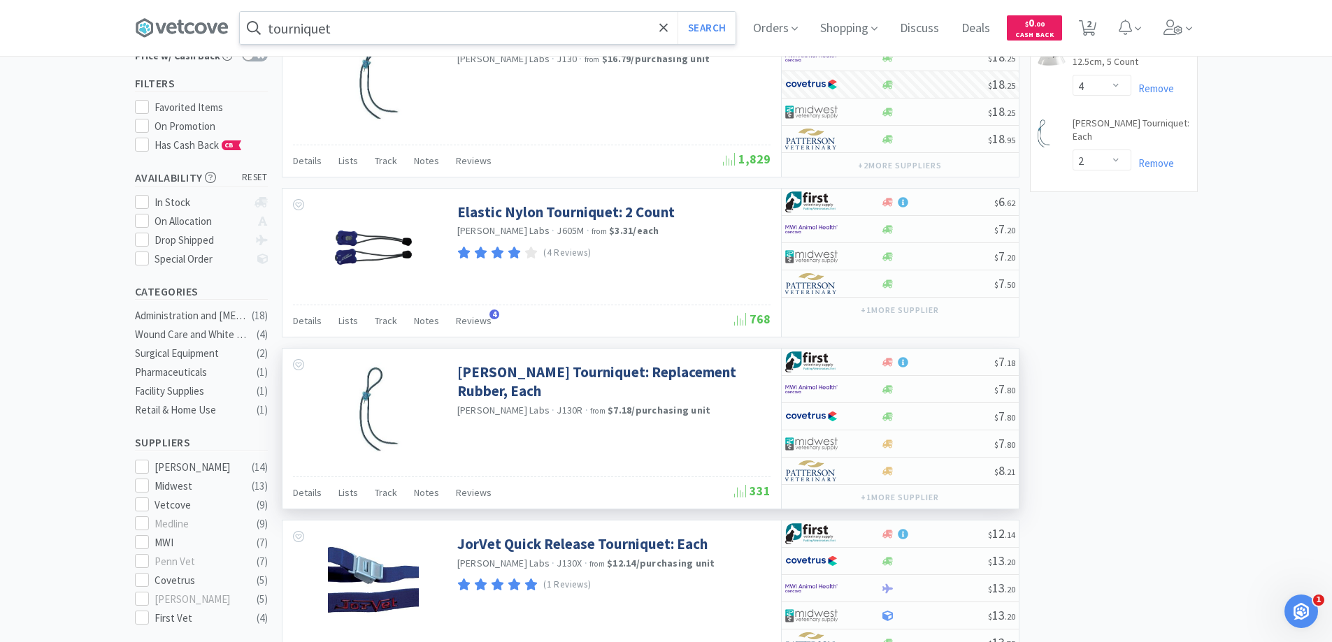
scroll to position [140, 0]
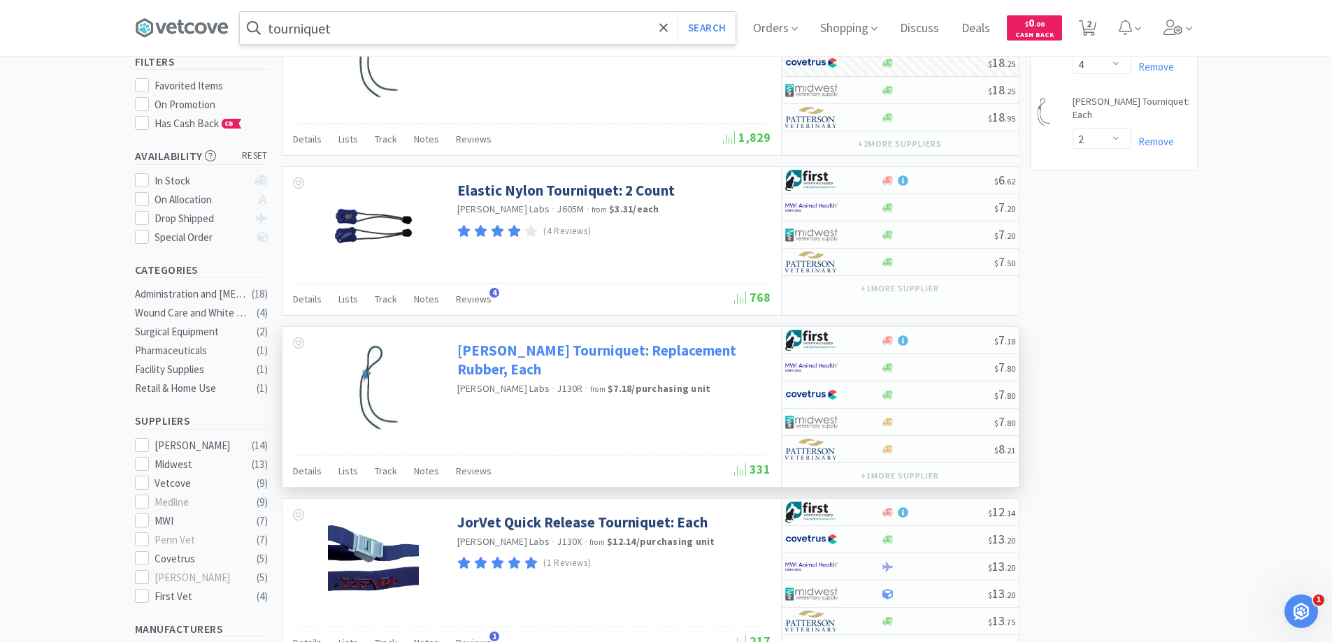
click at [618, 357] on link "[PERSON_NAME] Tourniquet: Replacement Rubber, Each" at bounding box center [612, 360] width 310 height 38
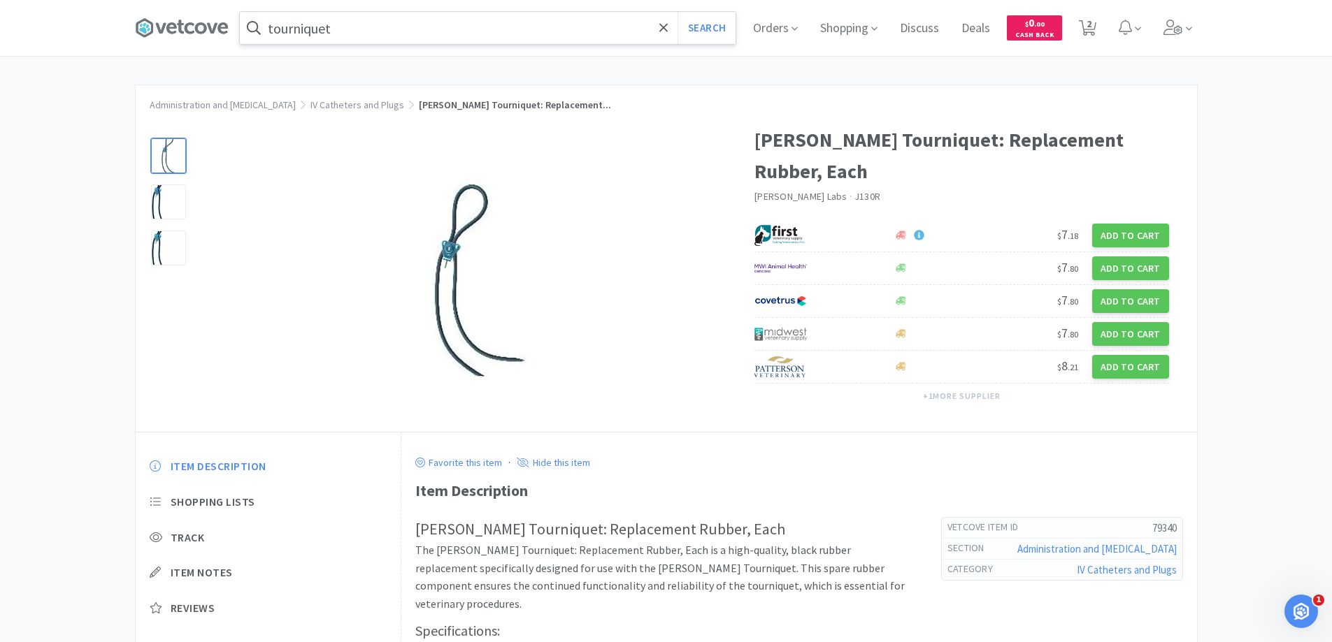
select select "4"
select select "2"
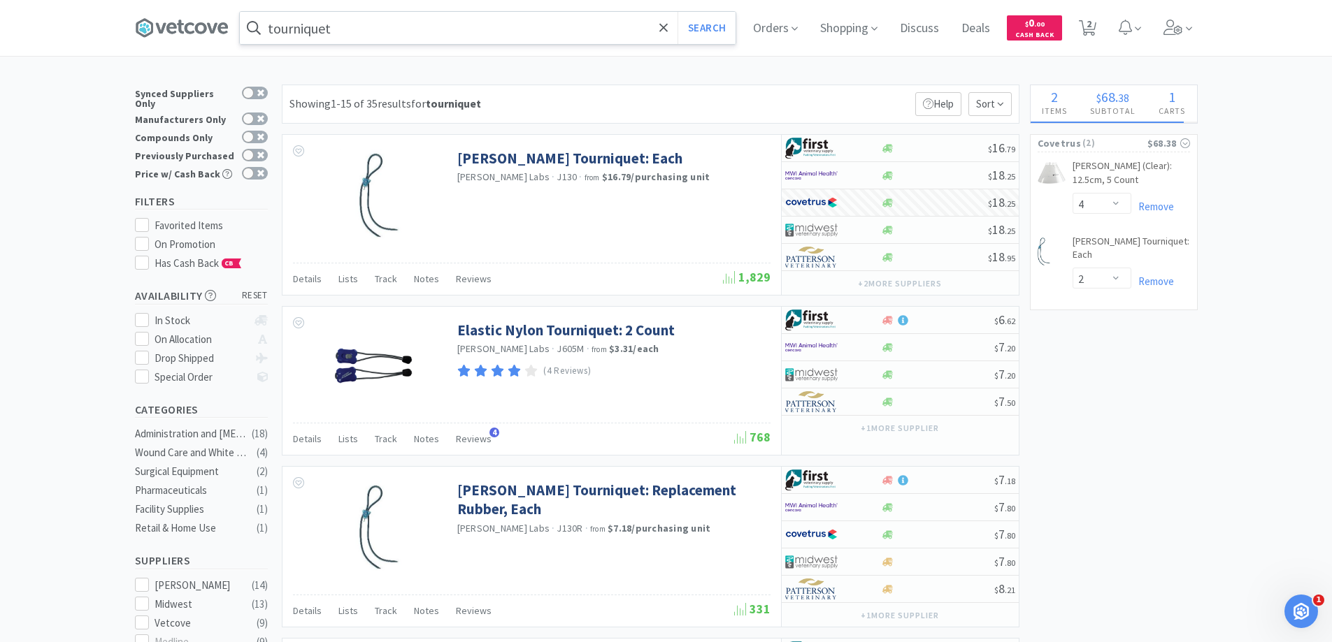
click at [364, 26] on input "tourniquet" at bounding box center [488, 28] width 496 height 32
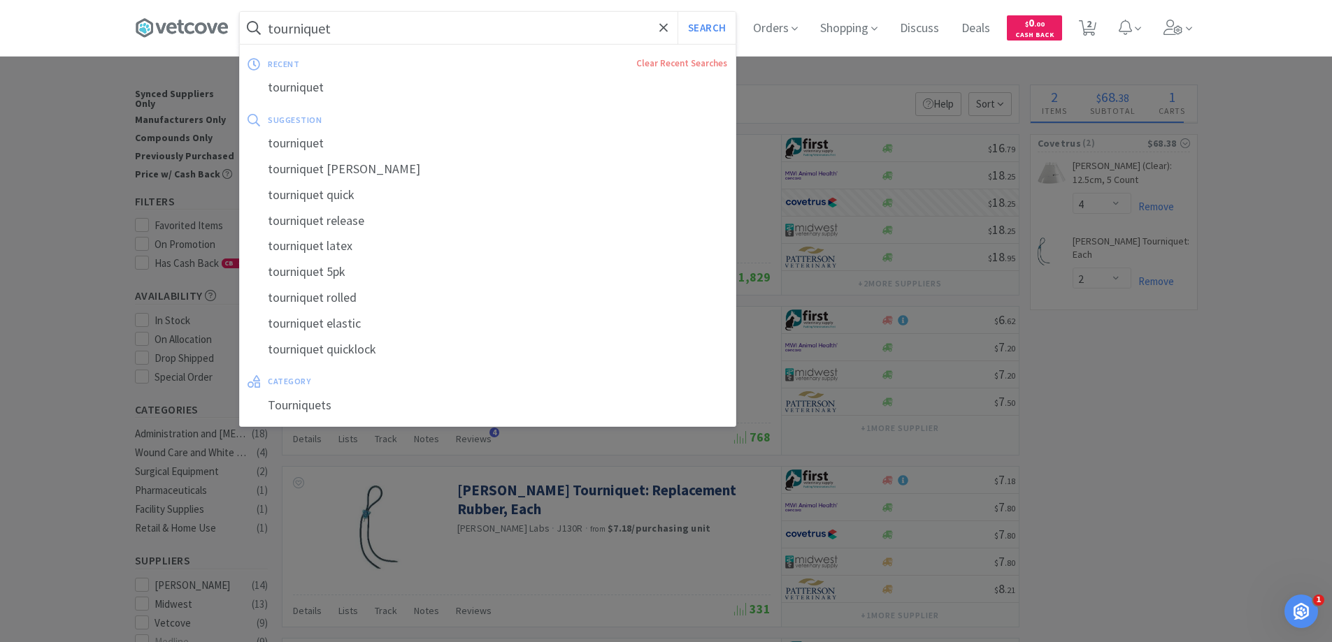
click at [57, 22] on div "tourniquet Search recent Clear Recent Searches tourniquet suggestion tourniquet…" at bounding box center [666, 28] width 1332 height 56
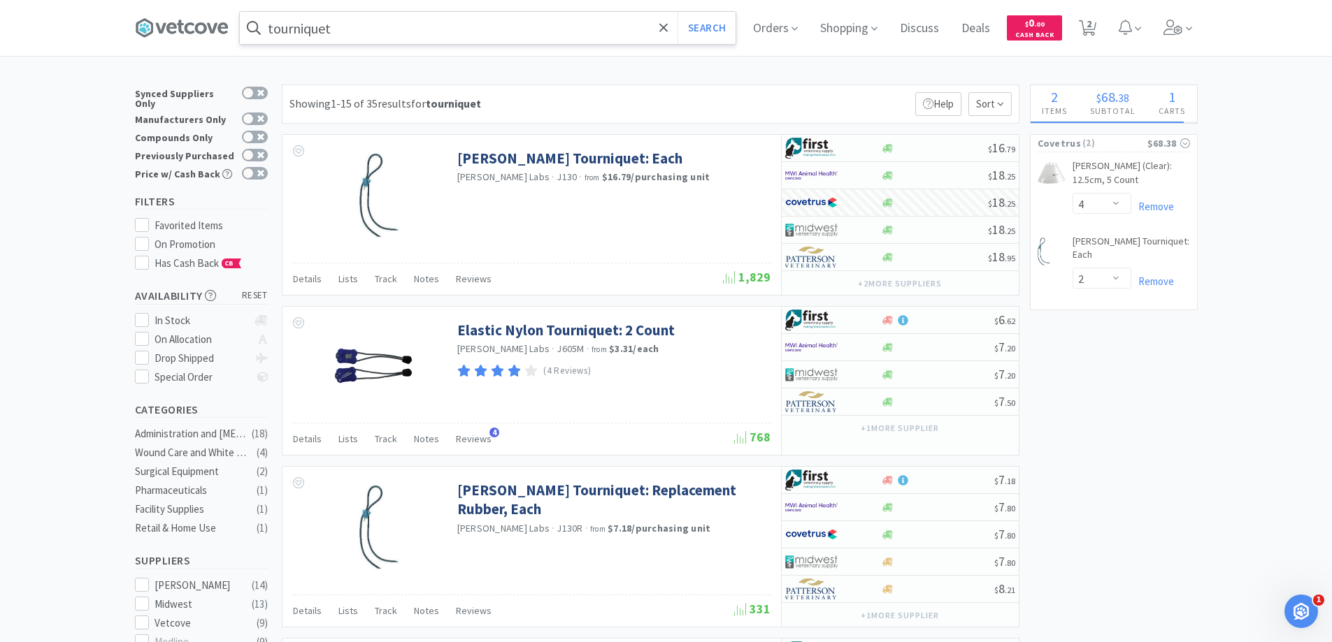
click at [361, 33] on input "tourniquet" at bounding box center [488, 28] width 496 height 32
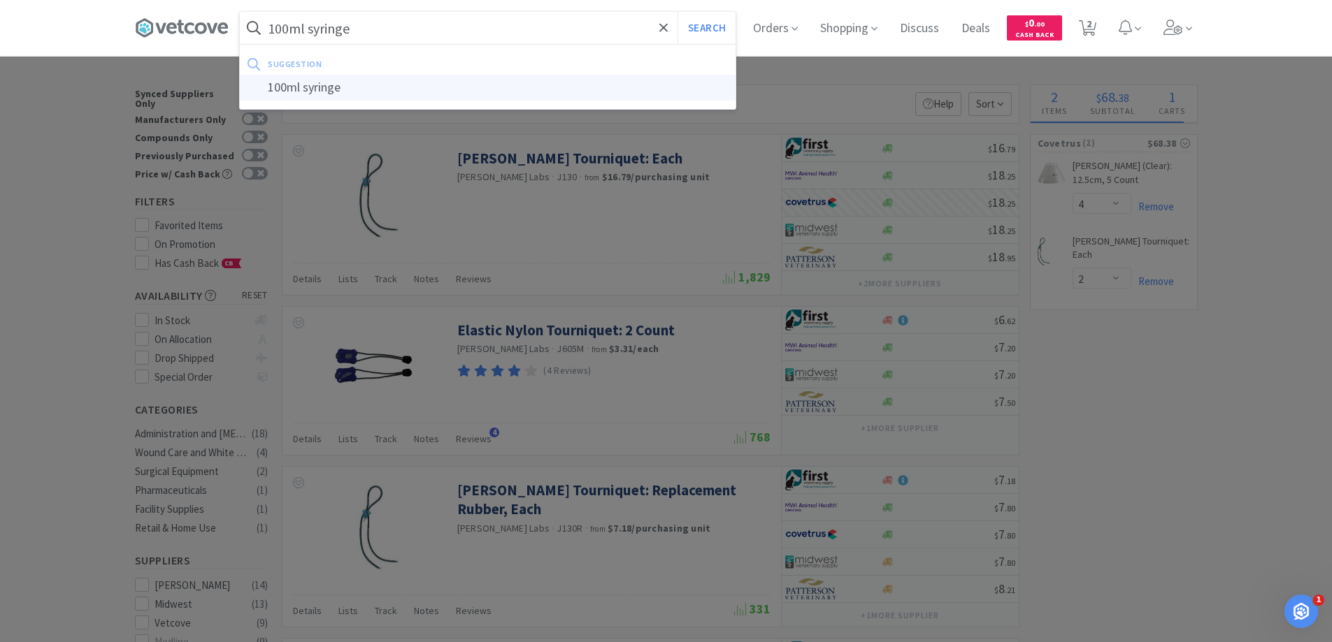
type input "100ml syringe"
click at [328, 90] on div "100ml syringe" at bounding box center [488, 88] width 496 height 26
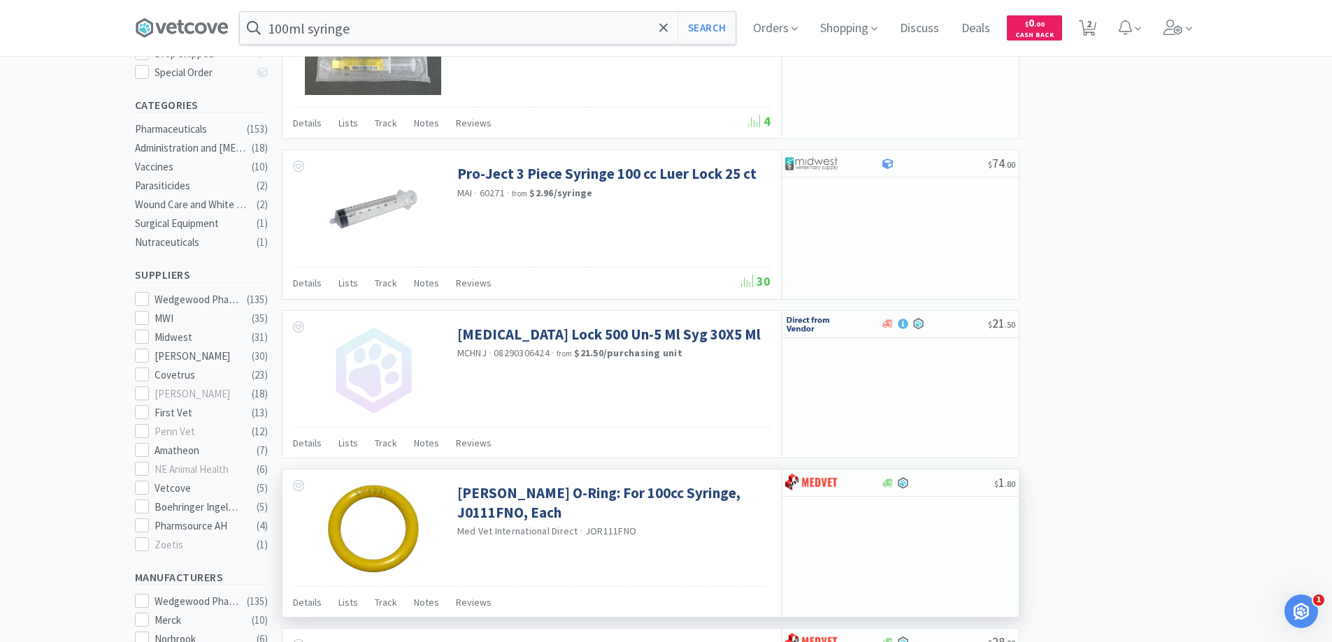
scroll to position [419, 0]
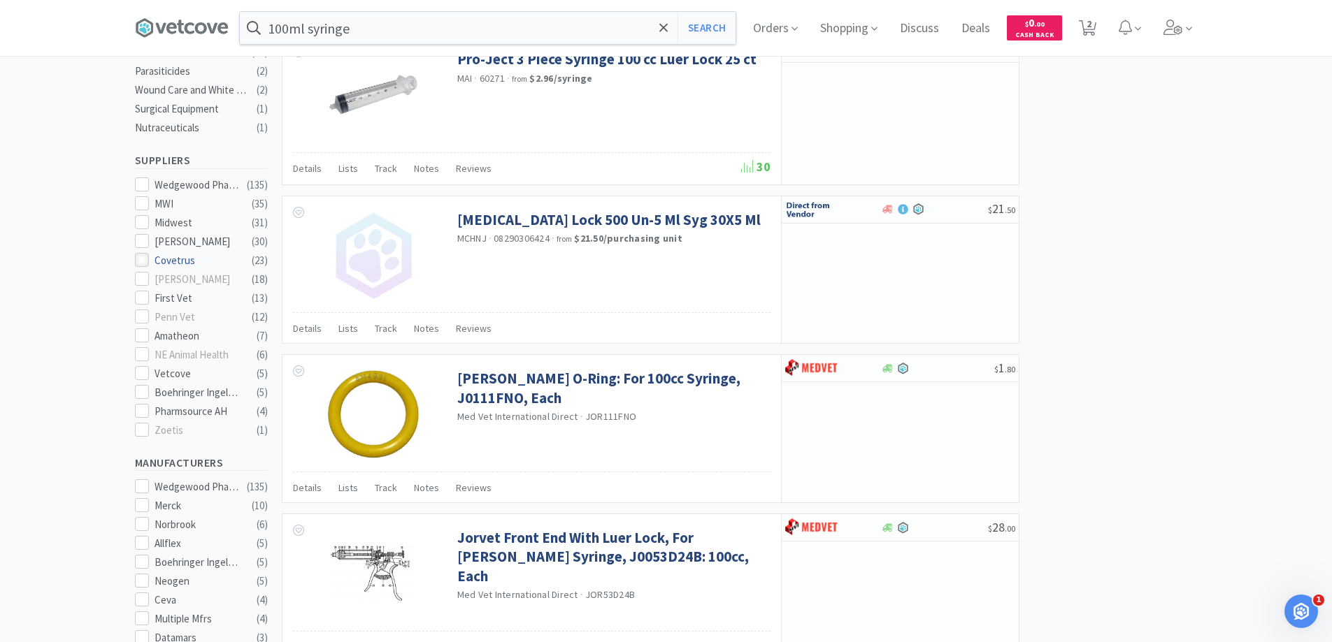
click at [139, 255] on icon at bounding box center [141, 260] width 10 height 10
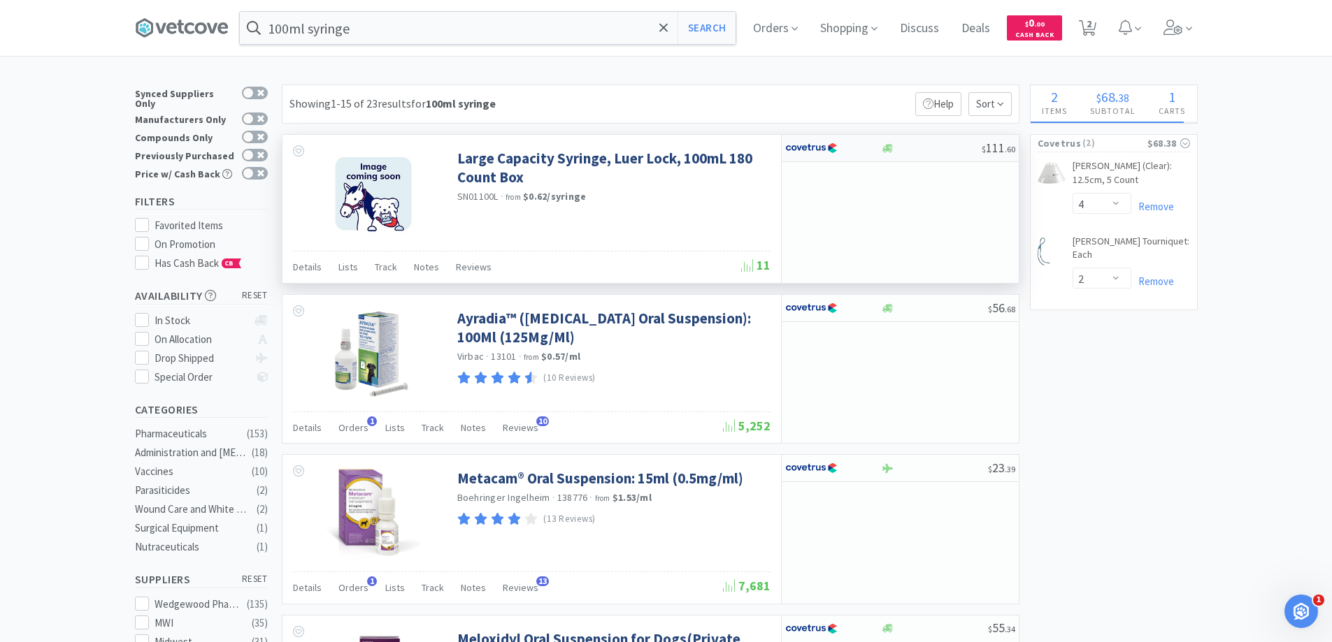
click at [873, 147] on div at bounding box center [833, 148] width 96 height 24
select select "1"
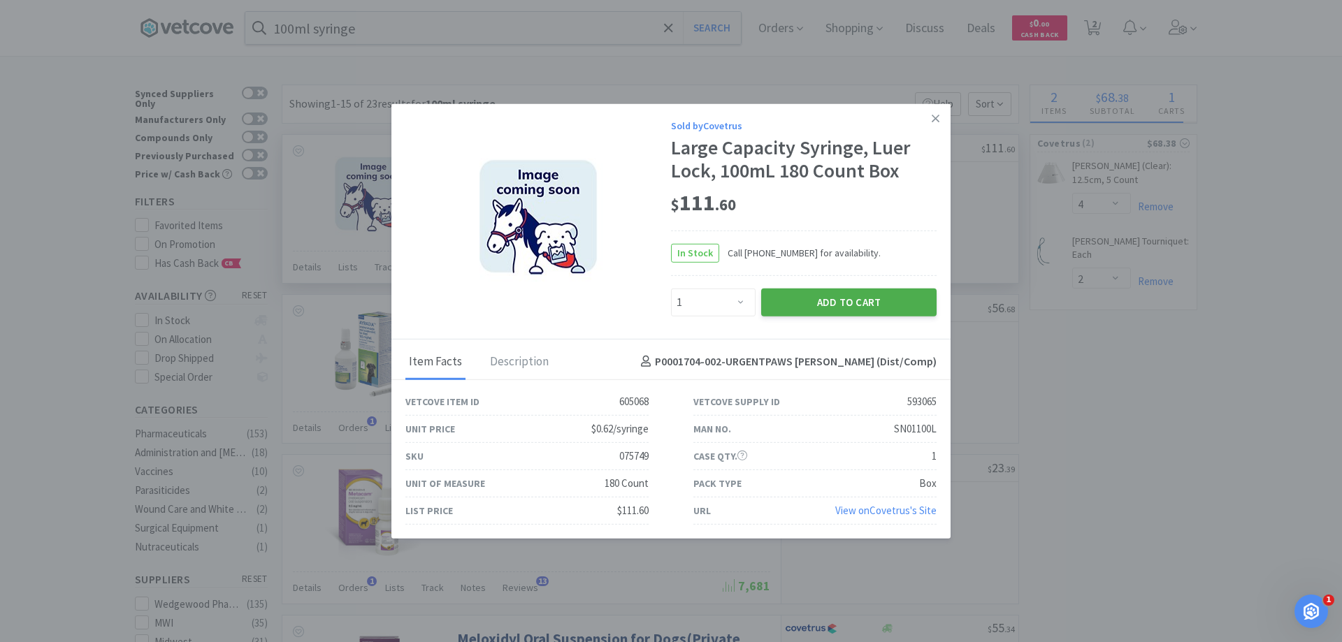
click at [839, 303] on button "Add to Cart" at bounding box center [848, 302] width 175 height 28
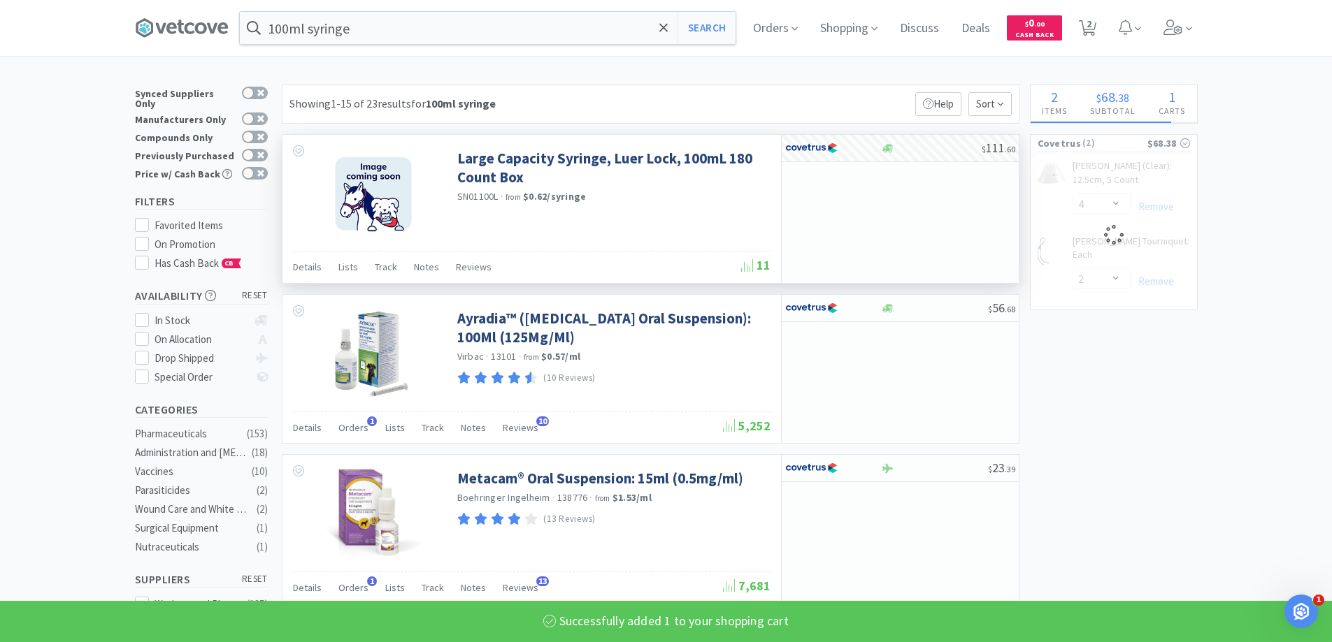
select select "1"
select select "2"
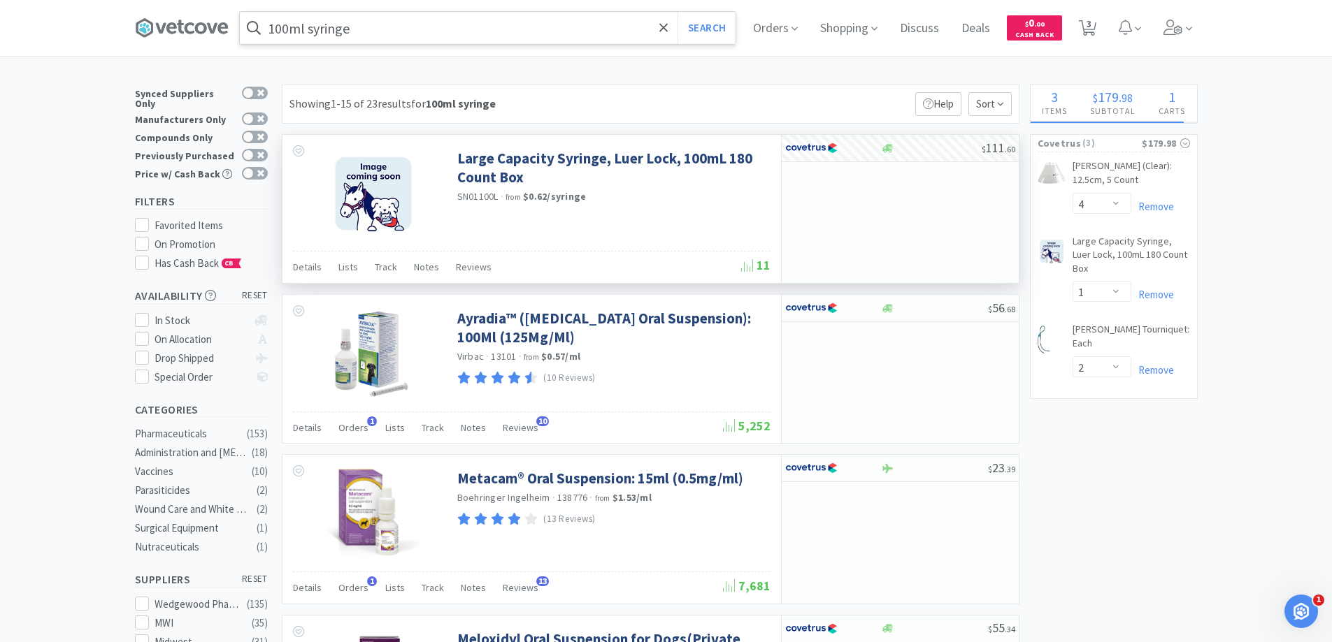
click at [377, 24] on input "100ml syringe" at bounding box center [488, 28] width 496 height 32
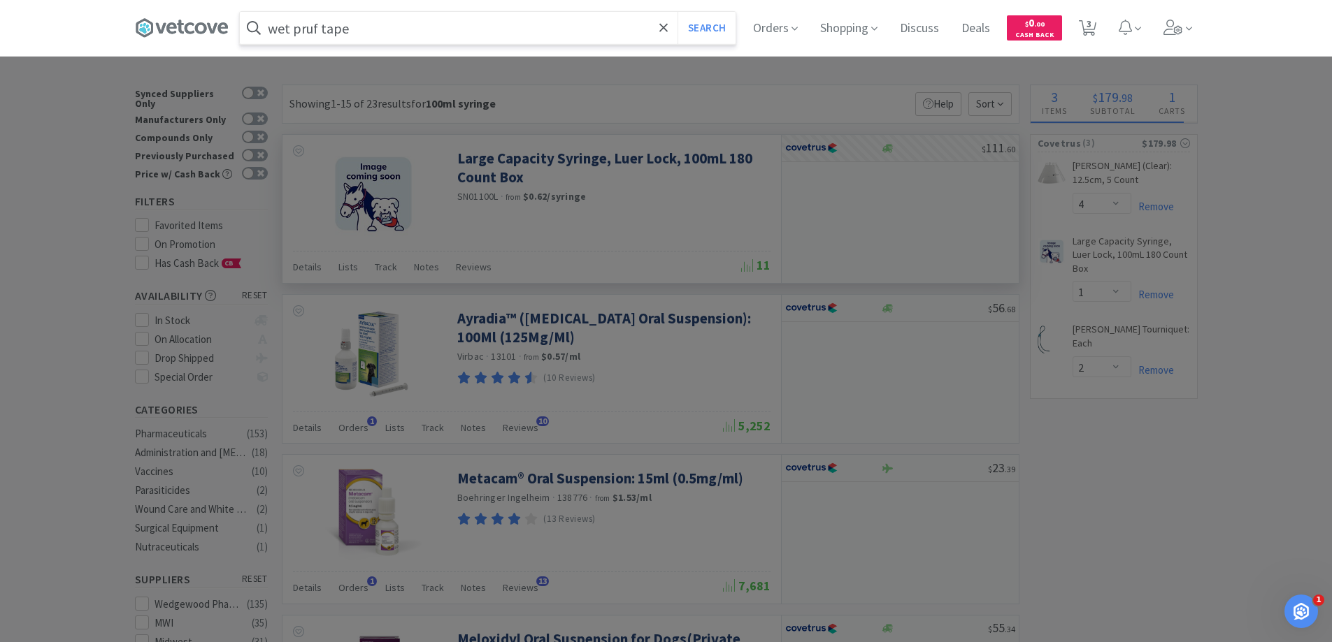
type input "wet pruf tape"
click at [677, 12] on button "Search" at bounding box center [706, 28] width 58 height 32
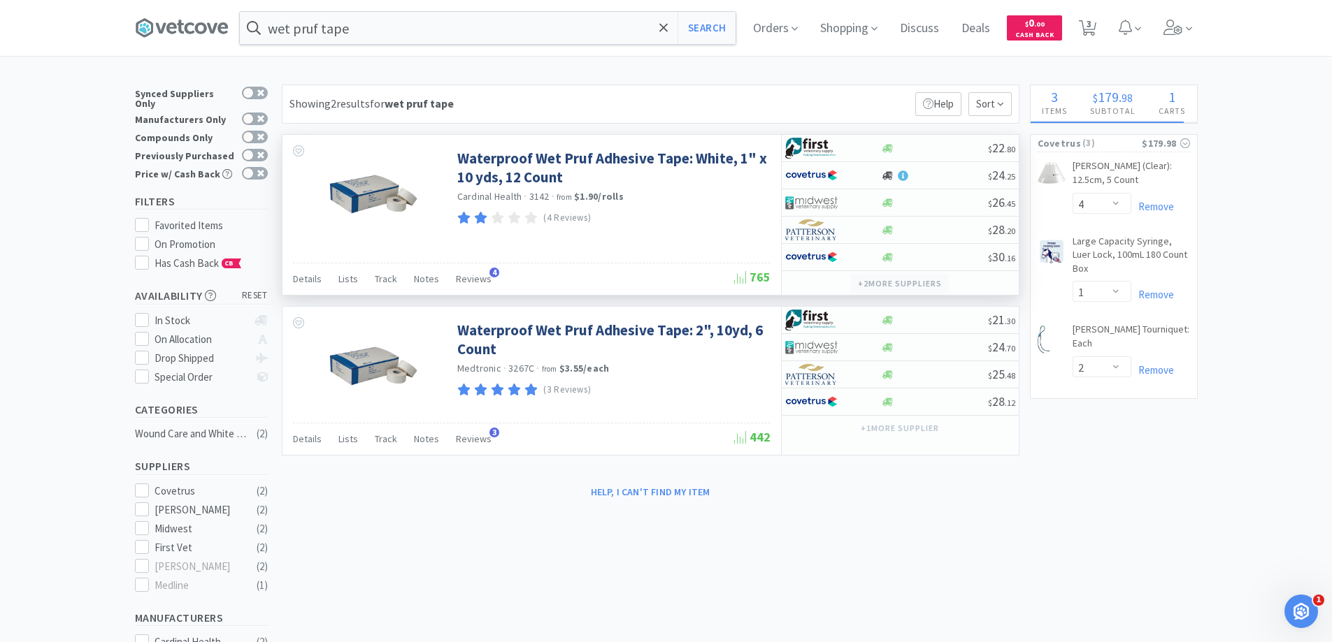
click at [879, 283] on button "+ 2 more supplier s" at bounding box center [899, 284] width 97 height 20
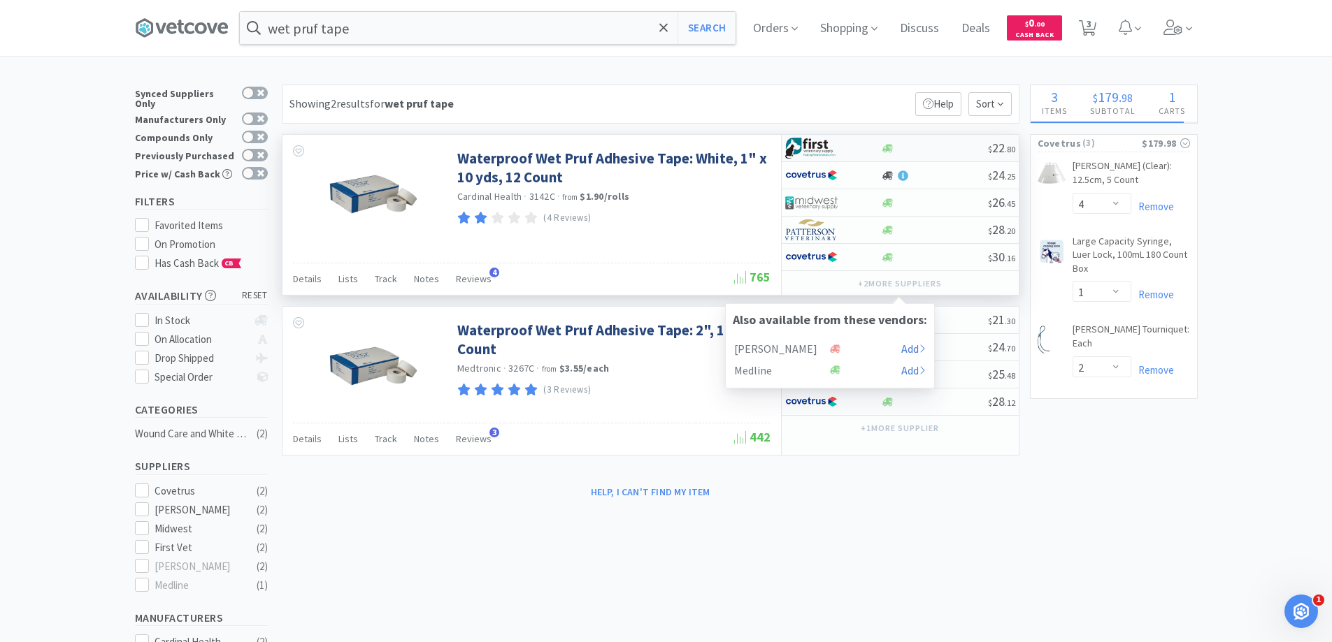
click at [825, 145] on img at bounding box center [811, 148] width 52 height 21
select select "1"
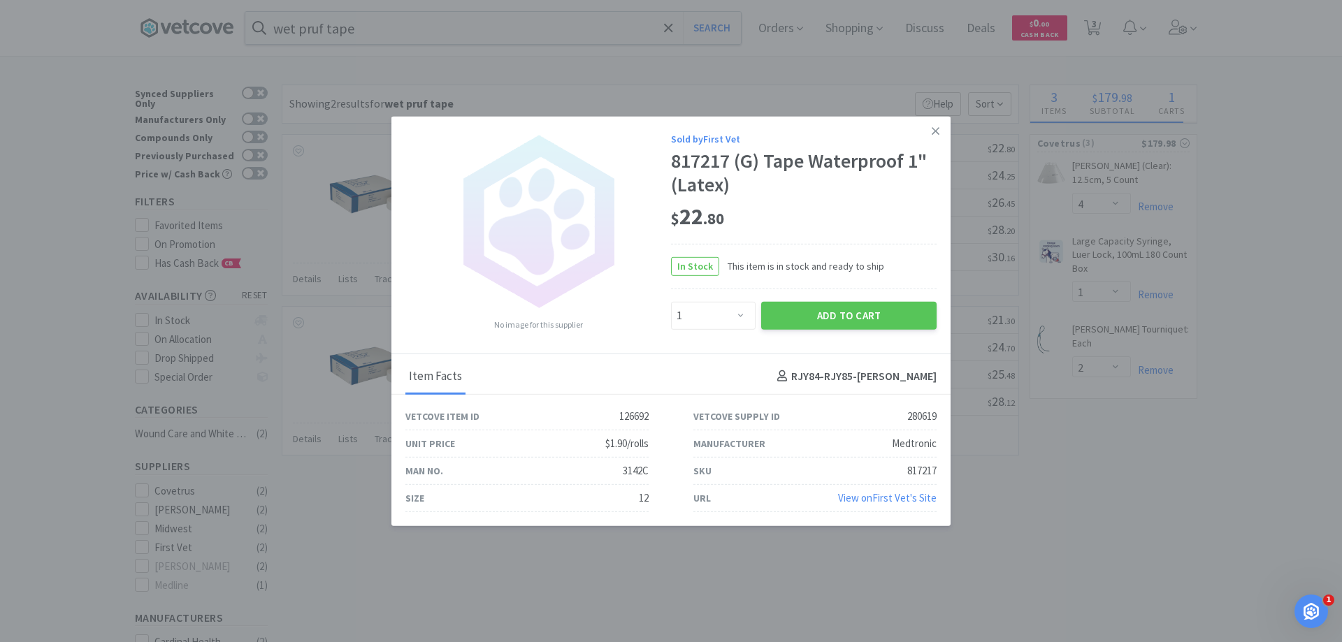
click at [933, 128] on icon at bounding box center [936, 131] width 8 height 8
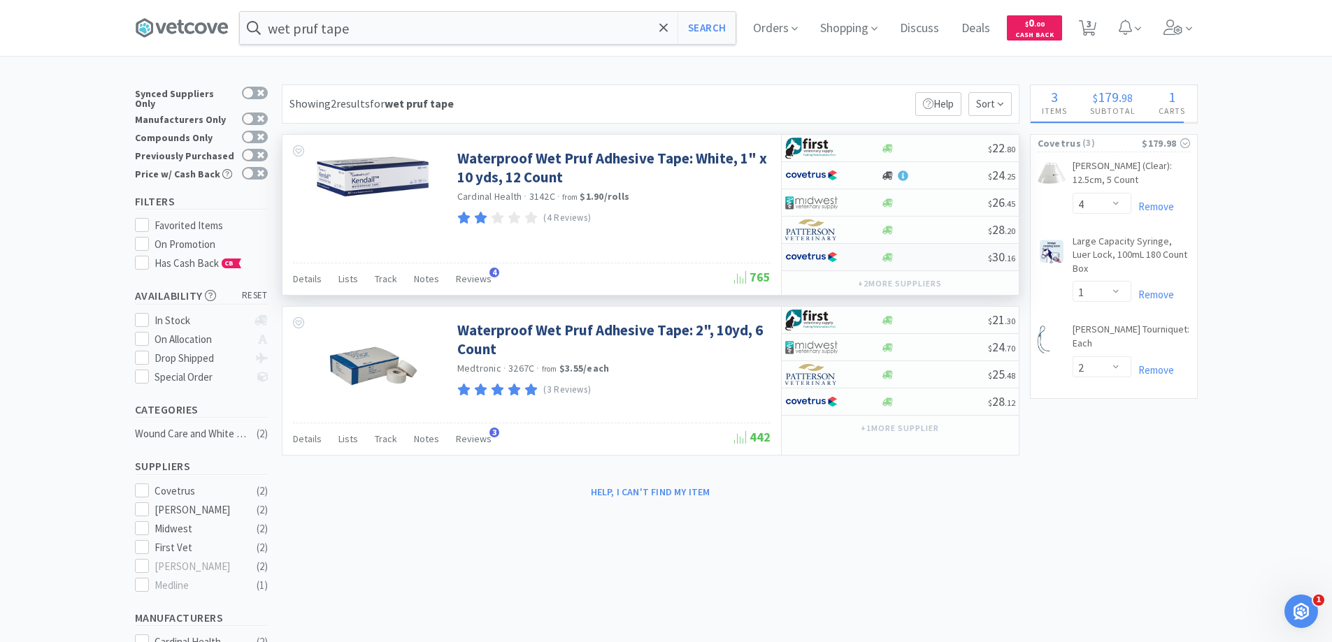
click at [809, 264] on img at bounding box center [811, 257] width 52 height 21
select select "1"
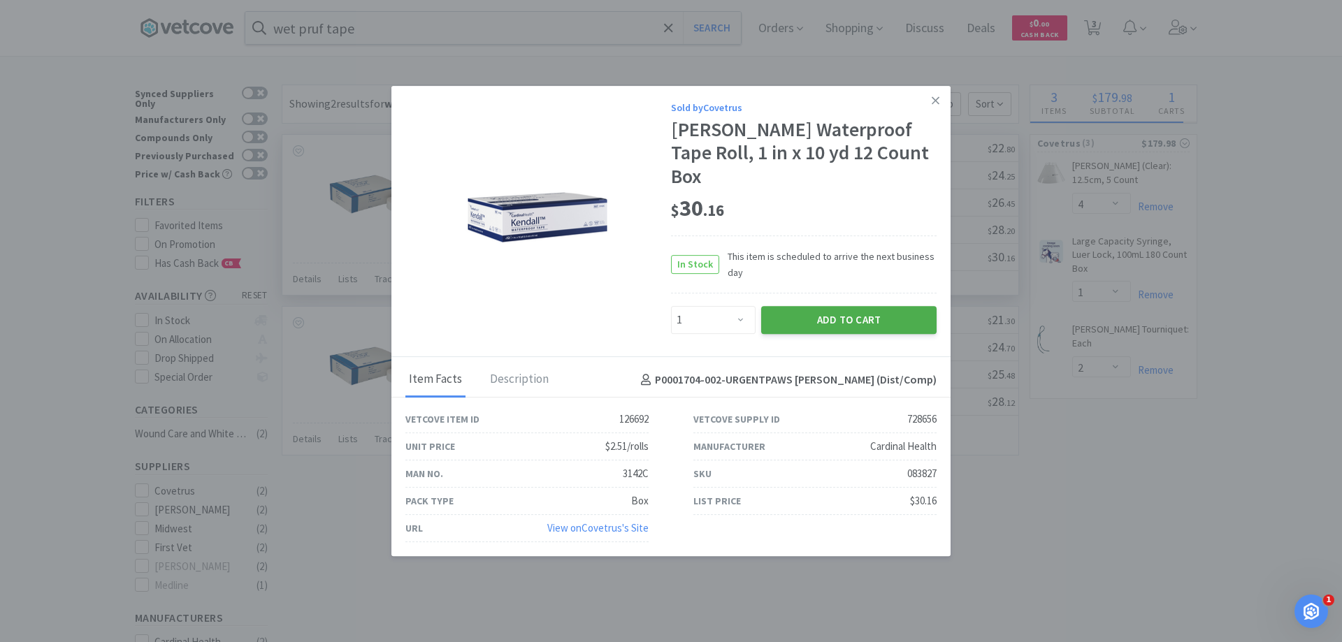
click at [850, 306] on button "Add to Cart" at bounding box center [848, 320] width 175 height 28
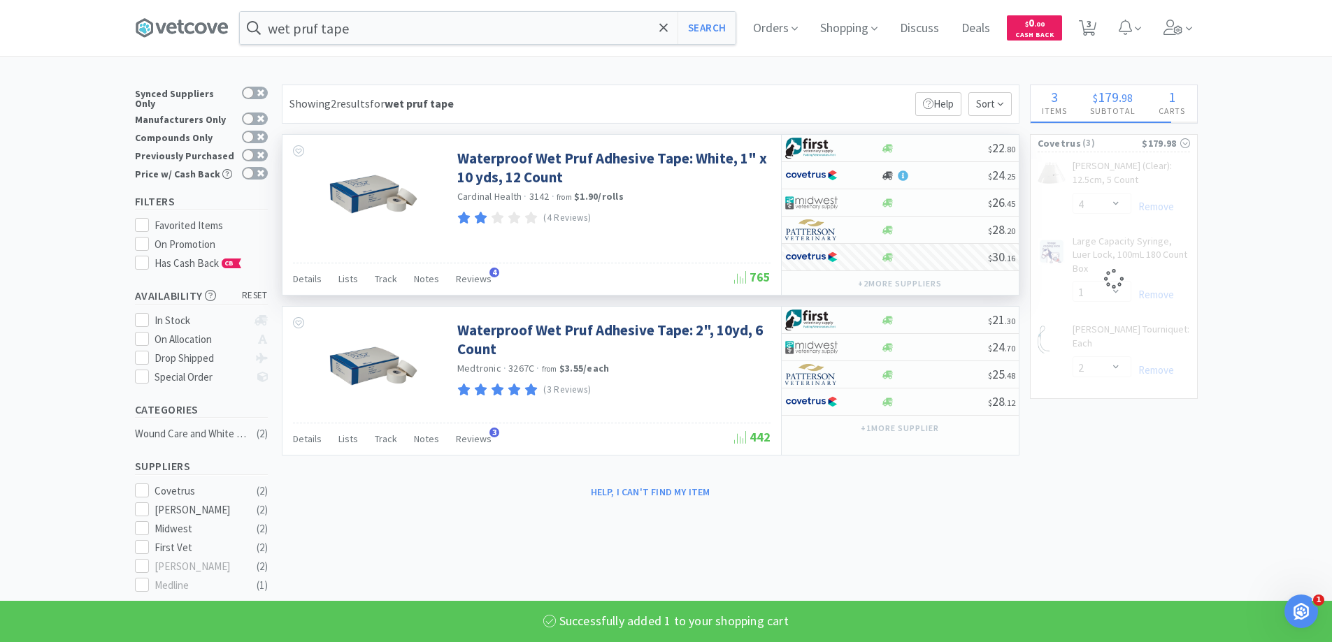
select select "1"
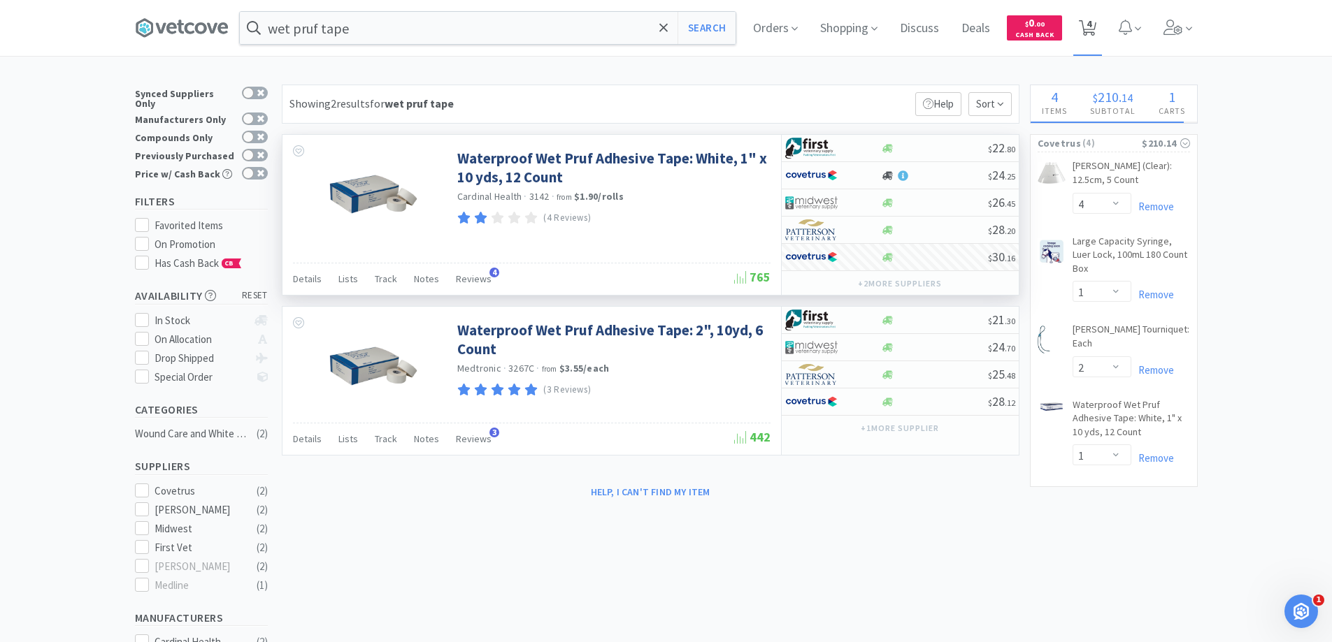
click at [1091, 21] on span "4" at bounding box center [1088, 24] width 5 height 56
select select "4"
select select "1"
select select "2"
select select "1"
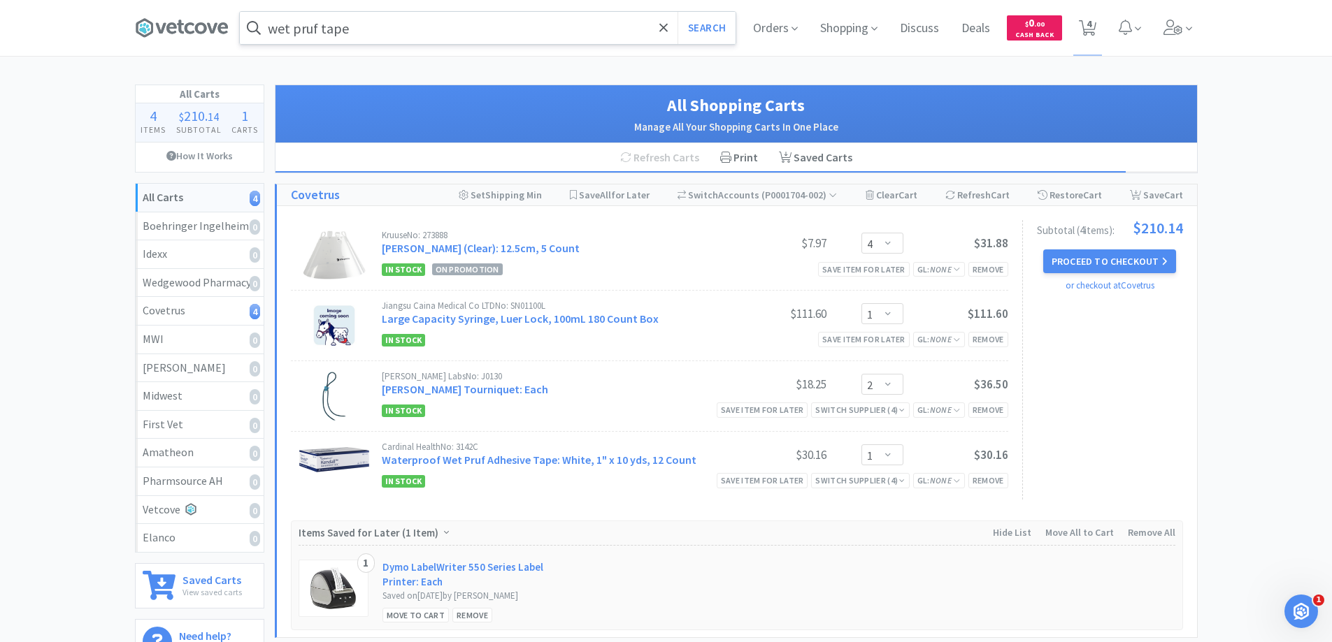
click at [444, 33] on input "wet pruf tape" at bounding box center [488, 28] width 496 height 32
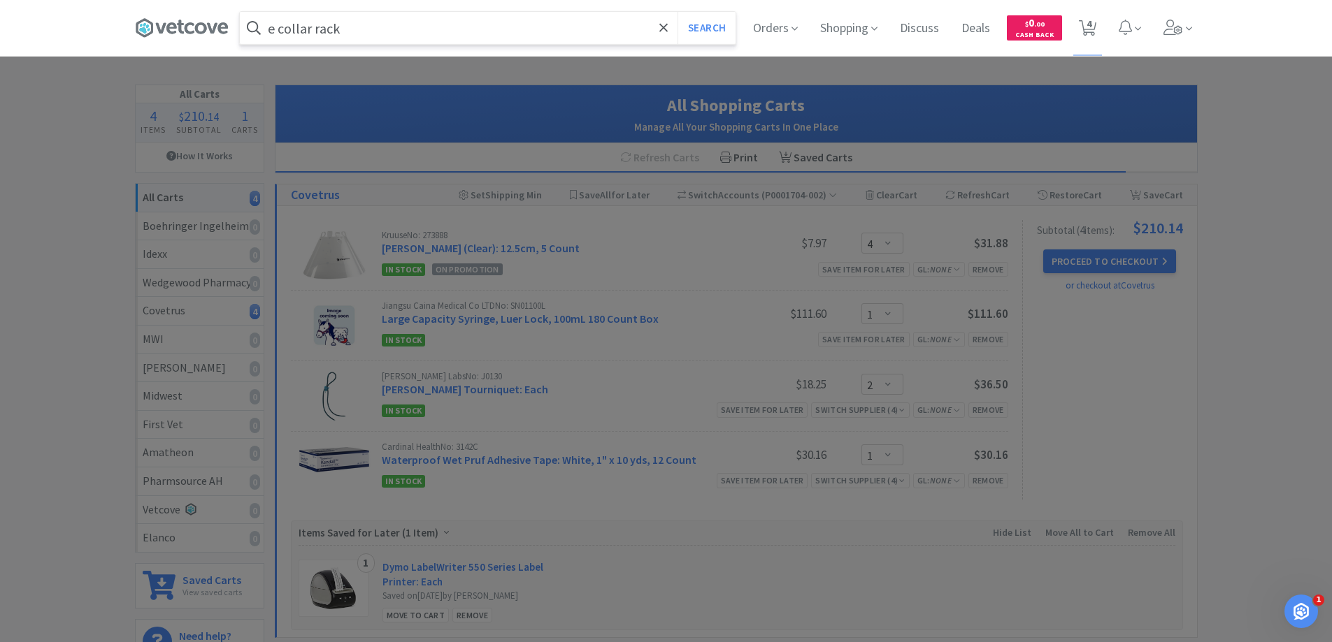
type input "e collar rack"
click at [677, 12] on button "Search" at bounding box center [706, 28] width 58 height 32
select select "4"
select select "1"
select select "2"
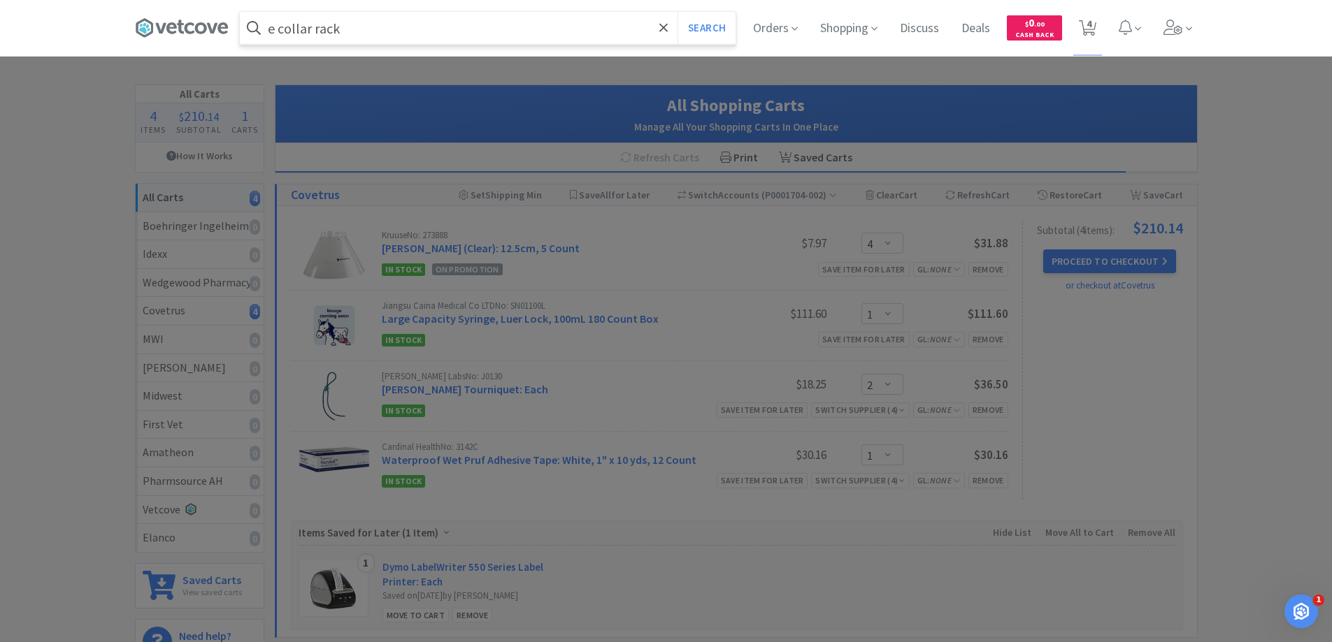
select select "1"
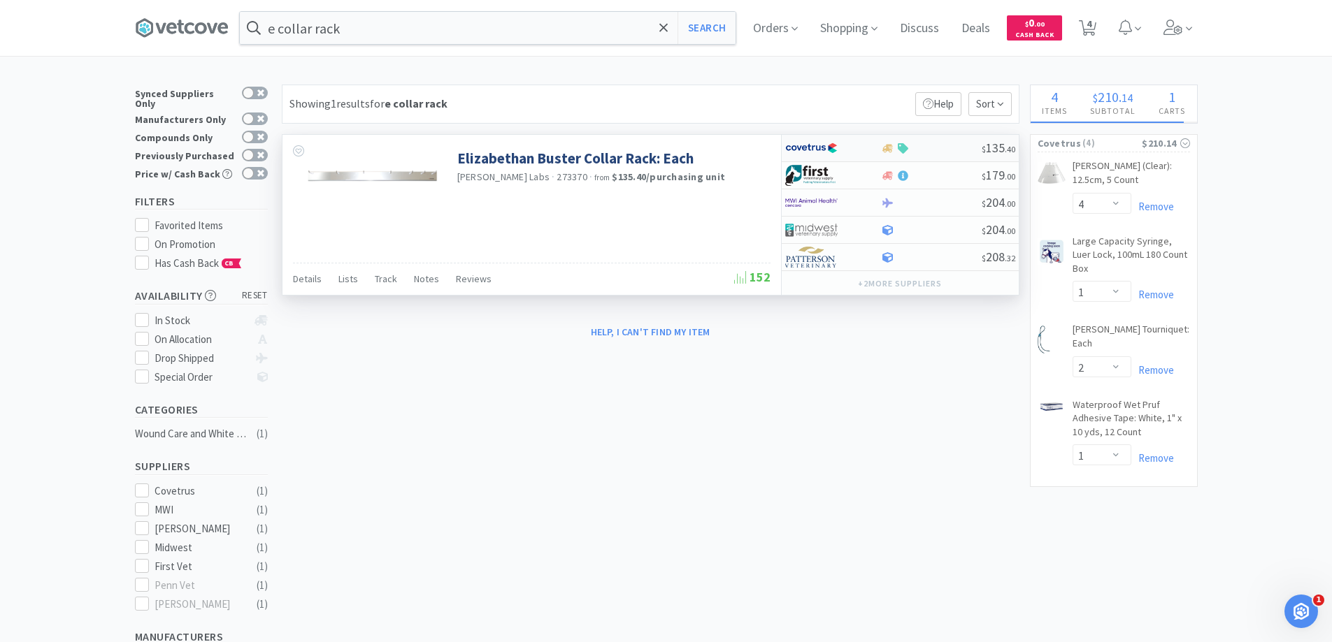
click at [861, 148] on div at bounding box center [823, 148] width 77 height 24
select select "1"
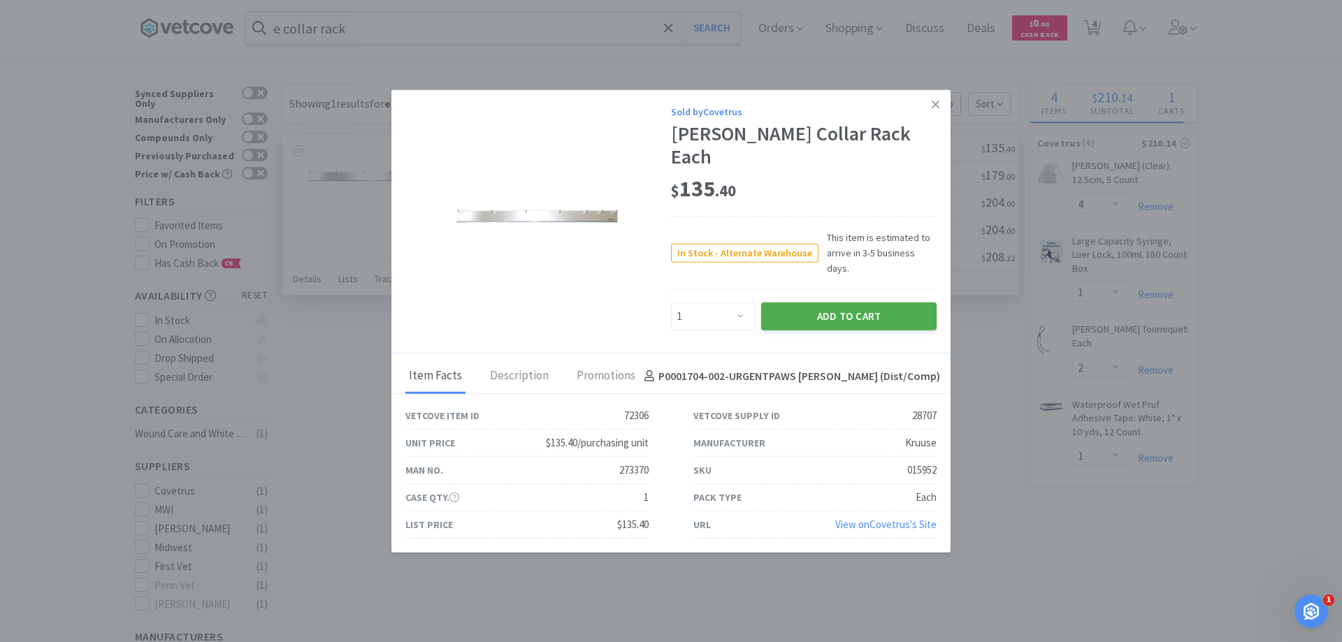
click at [844, 313] on button "Add to Cart" at bounding box center [848, 317] width 175 height 28
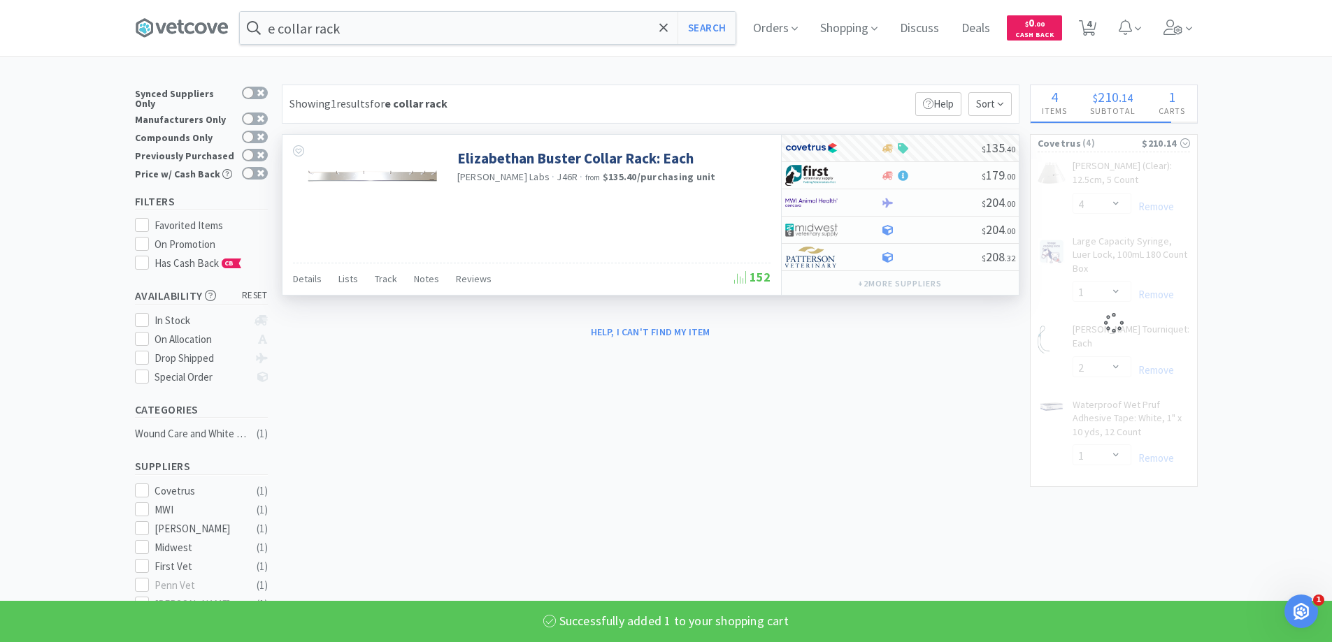
select select "1"
select select "4"
select select "1"
select select "2"
select select "1"
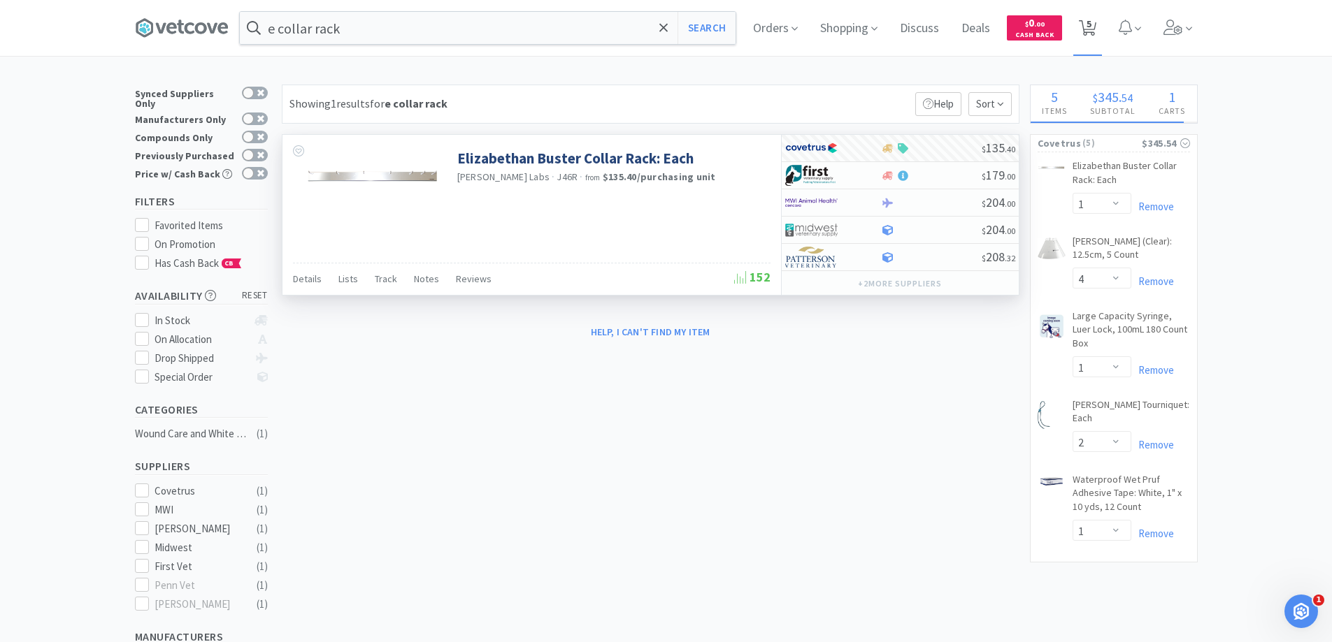
click at [1096, 26] on icon at bounding box center [1087, 27] width 17 height 15
select select "1"
select select "4"
select select "1"
select select "2"
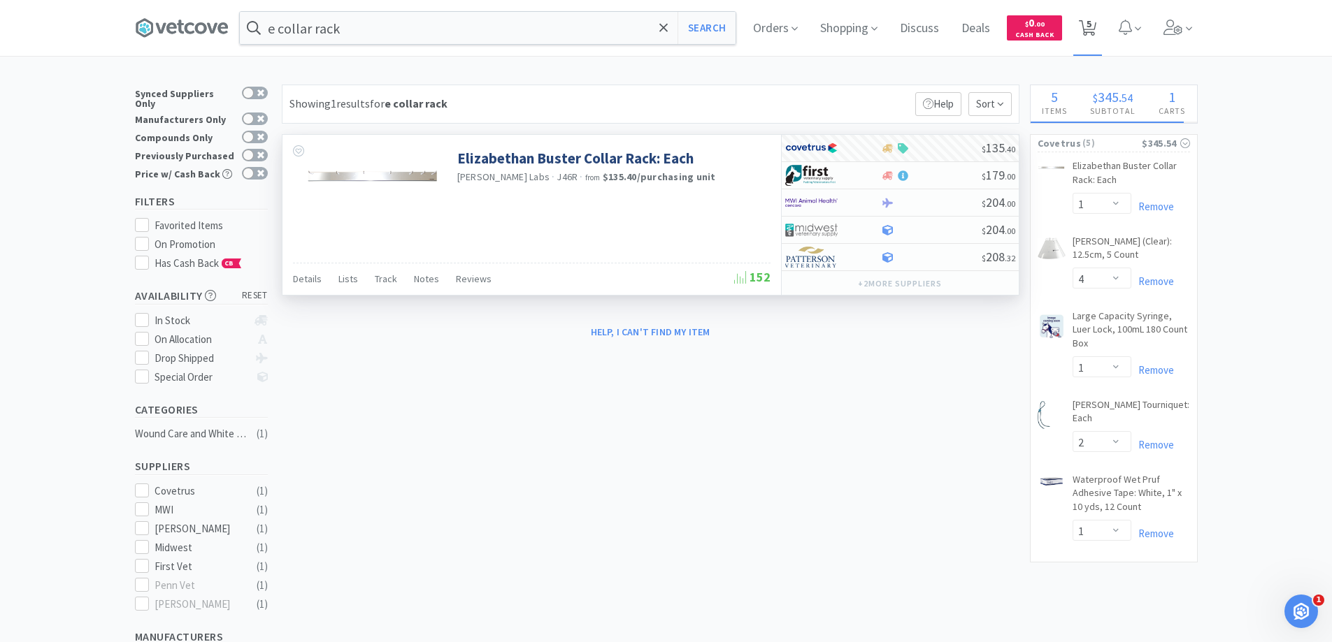
select select "1"
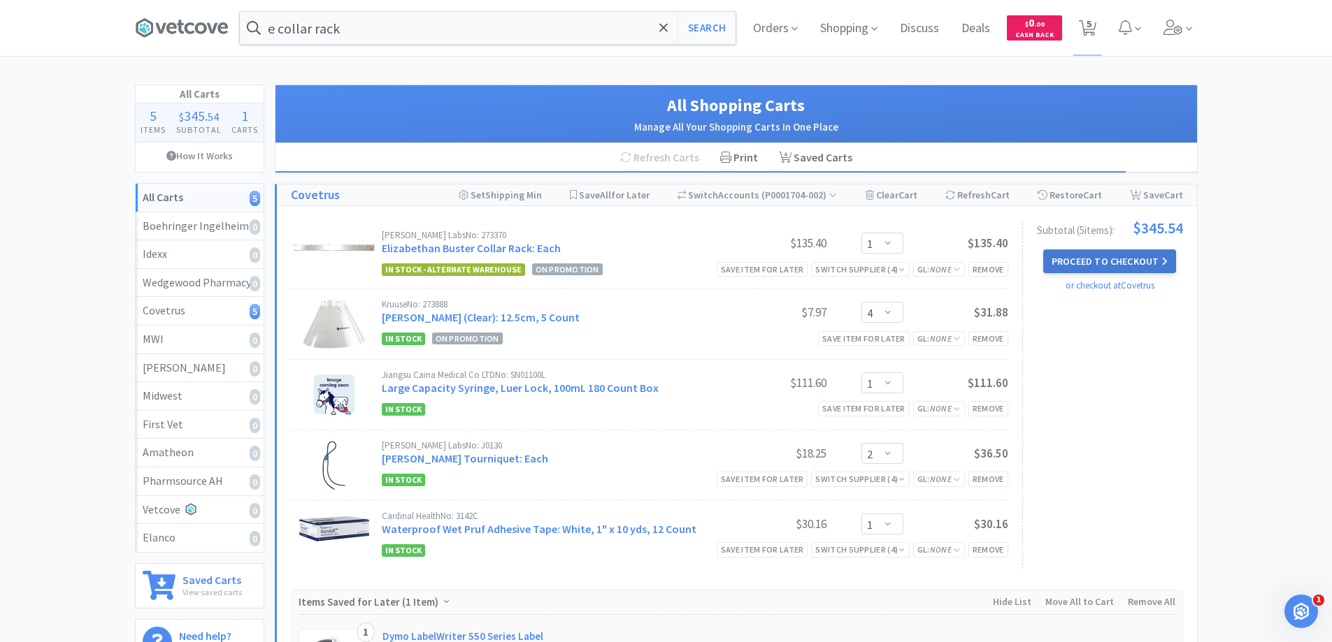
click at [1112, 258] on button "Proceed to Checkout" at bounding box center [1109, 262] width 133 height 24
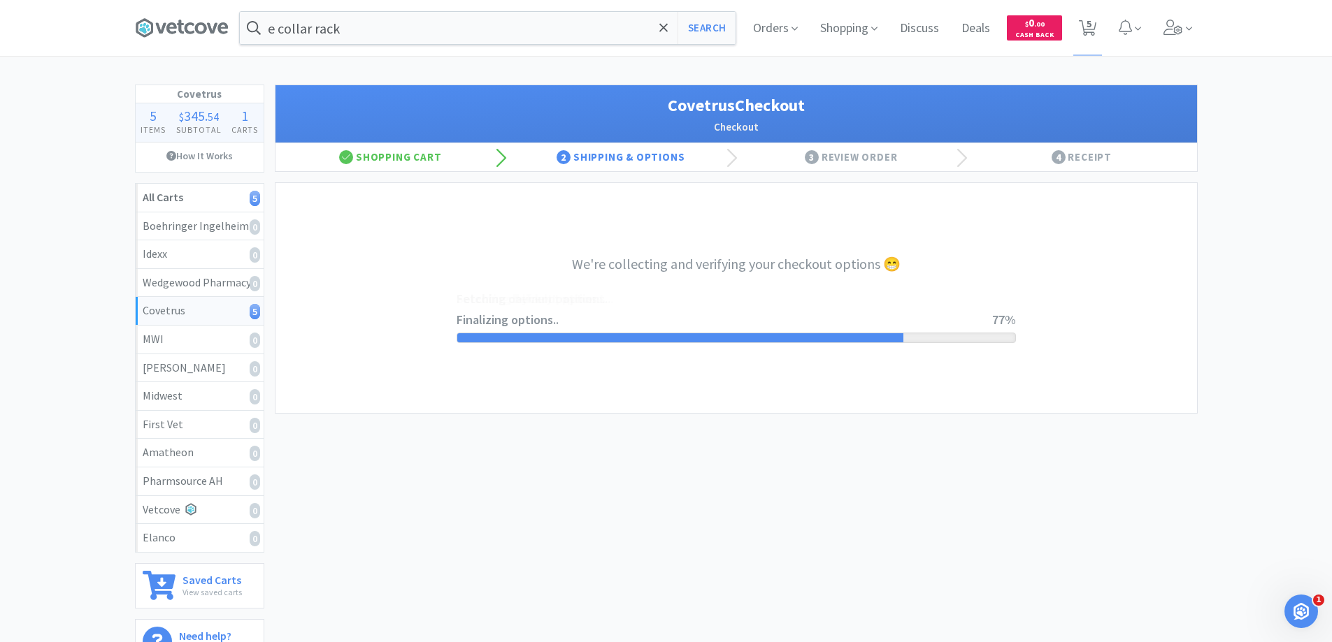
select select "ACCOUNT"
select select "cvt-standard-net"
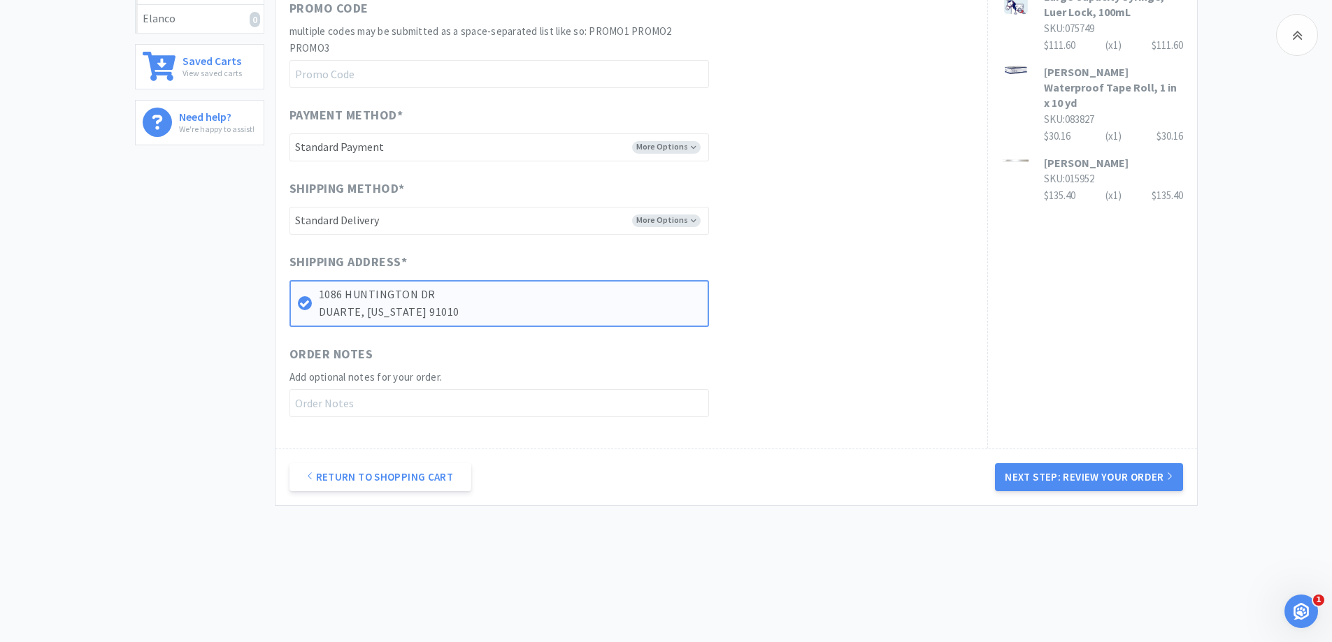
scroll to position [526, 0]
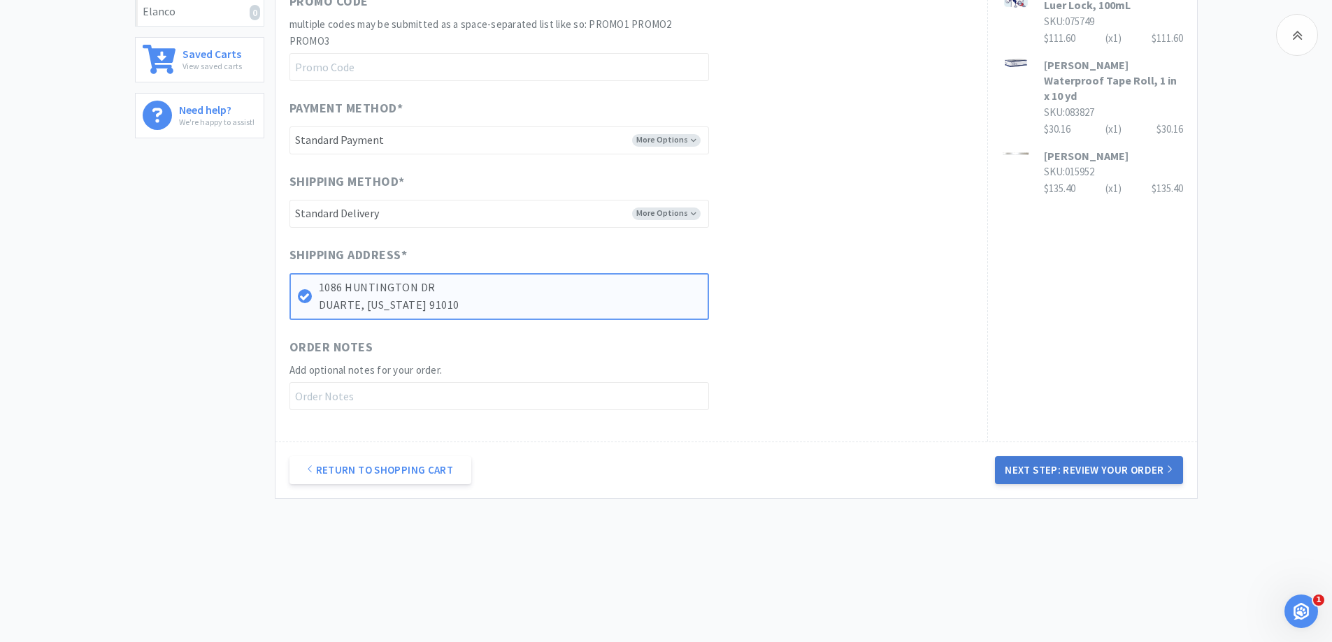
click at [1073, 468] on button "Next Step: Review Your Order" at bounding box center [1088, 470] width 187 height 28
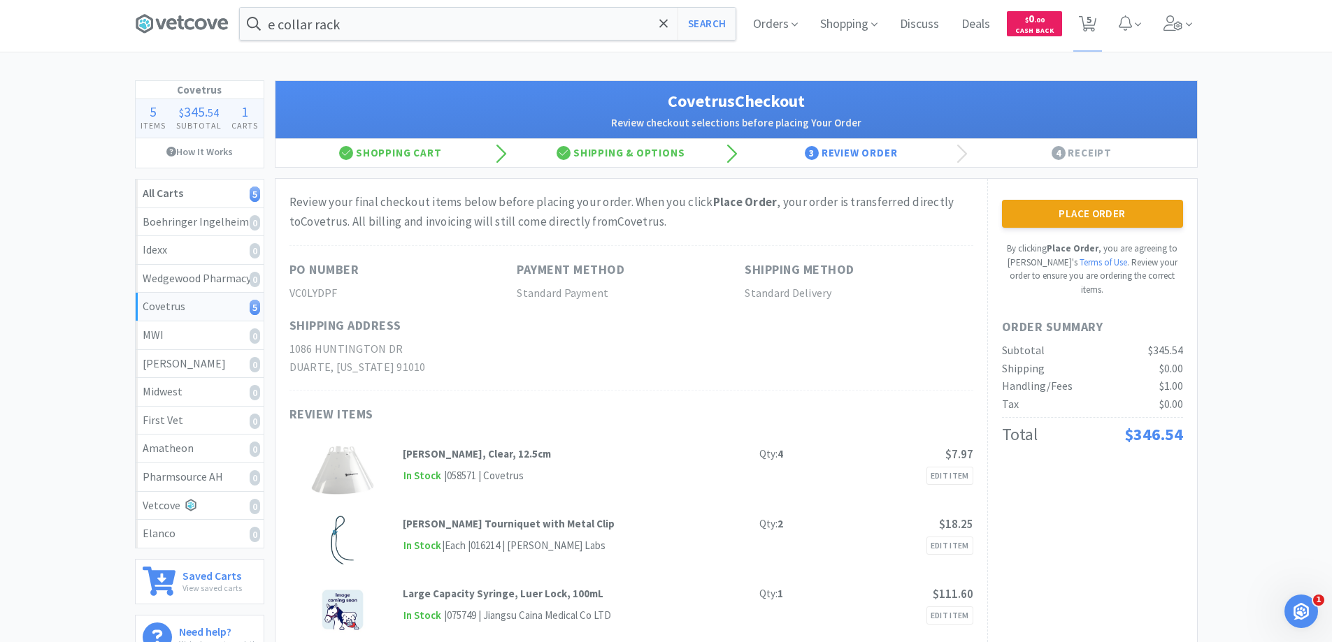
scroll to position [0, 0]
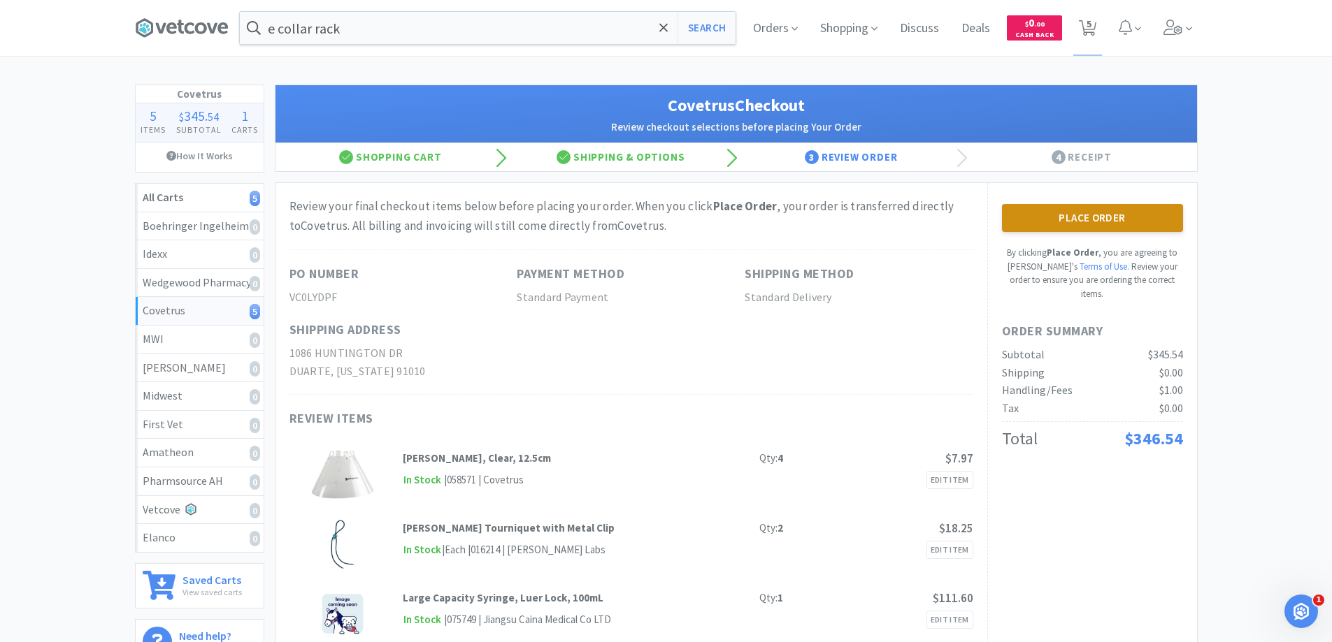
click at [1108, 215] on button "Place Order" at bounding box center [1092, 218] width 181 height 28
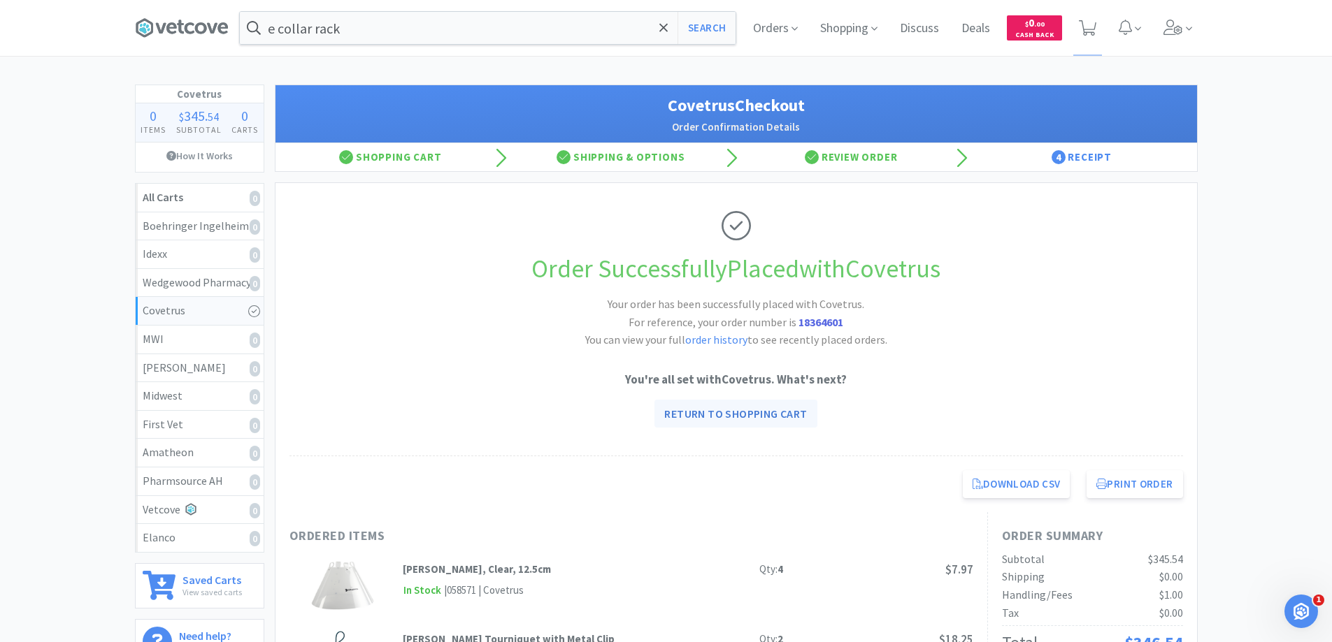
click at [763, 413] on link "Return to Shopping Cart" at bounding box center [735, 414] width 162 height 28
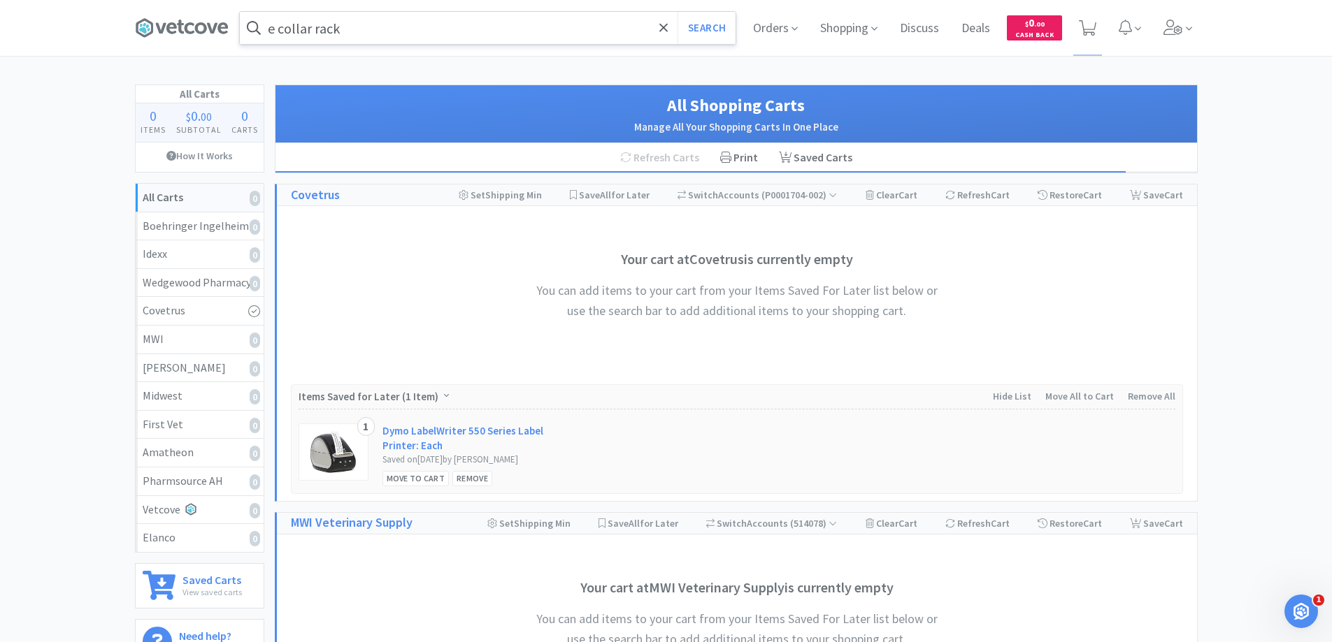
click at [391, 24] on input "e collar rack" at bounding box center [488, 28] width 496 height 32
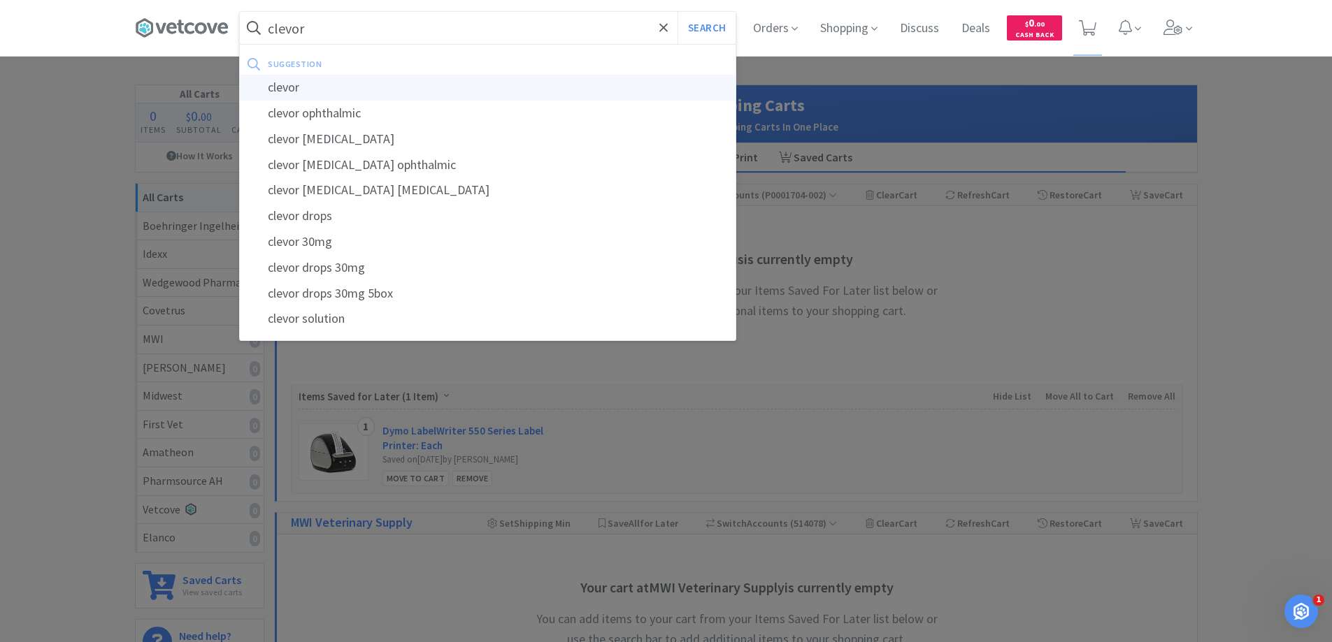
type input "clevor"
click at [285, 80] on div "clevor" at bounding box center [488, 88] width 496 height 26
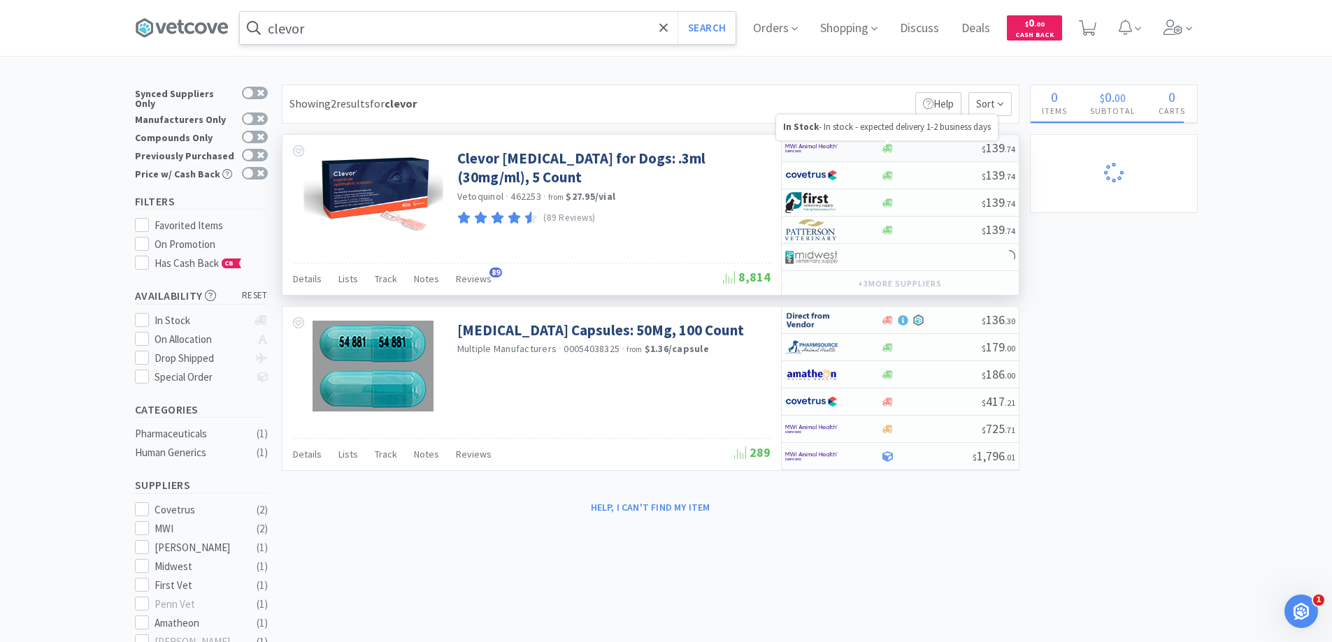
click at [876, 147] on div at bounding box center [833, 148] width 96 height 24
select select "1"
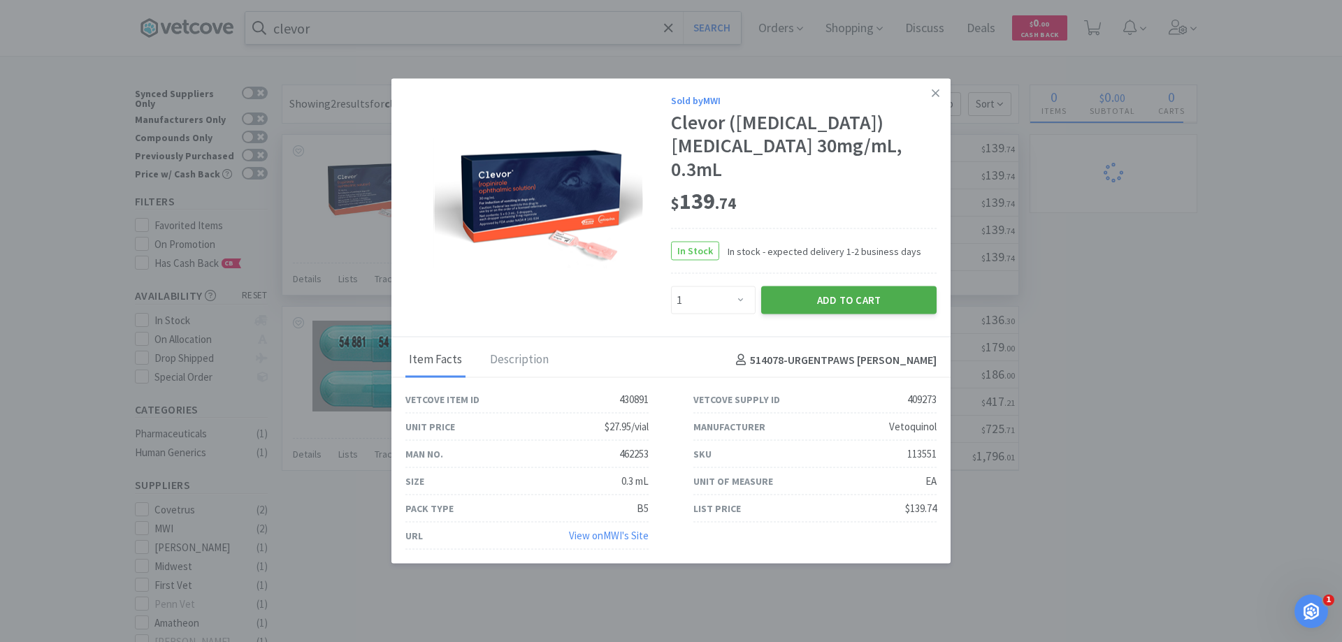
click at [858, 287] on button "Add to Cart" at bounding box center [848, 301] width 175 height 28
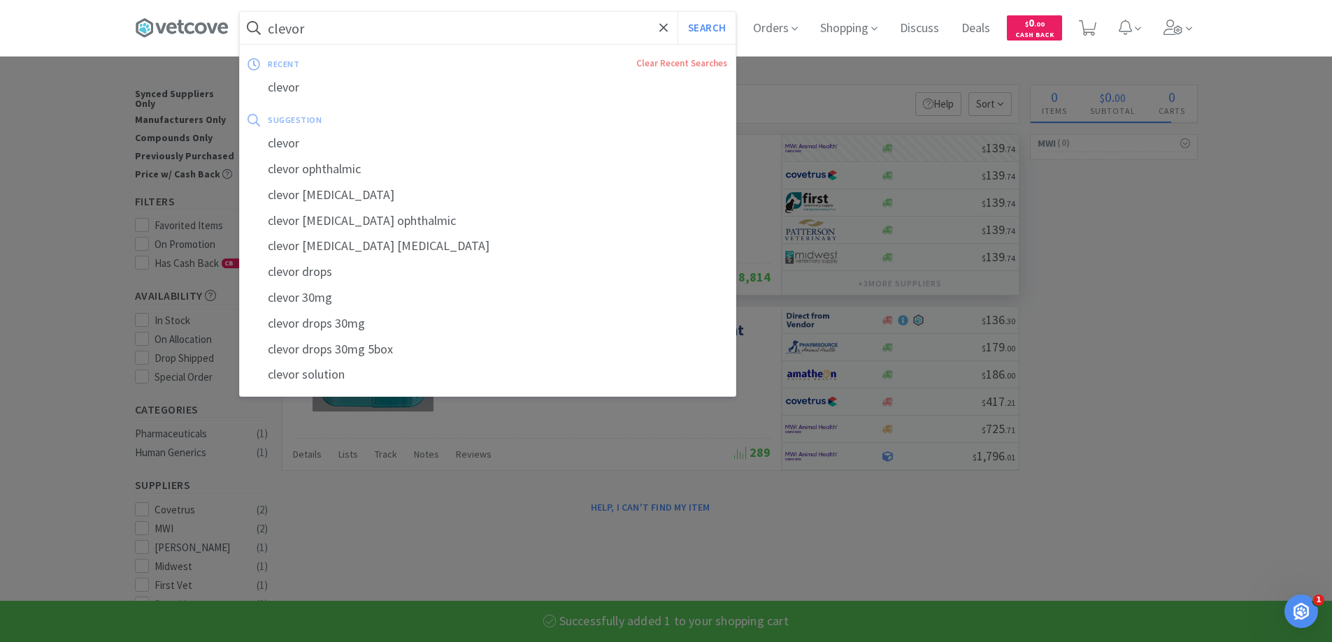
click at [349, 29] on input "clevor" at bounding box center [488, 28] width 496 height 32
select select "1"
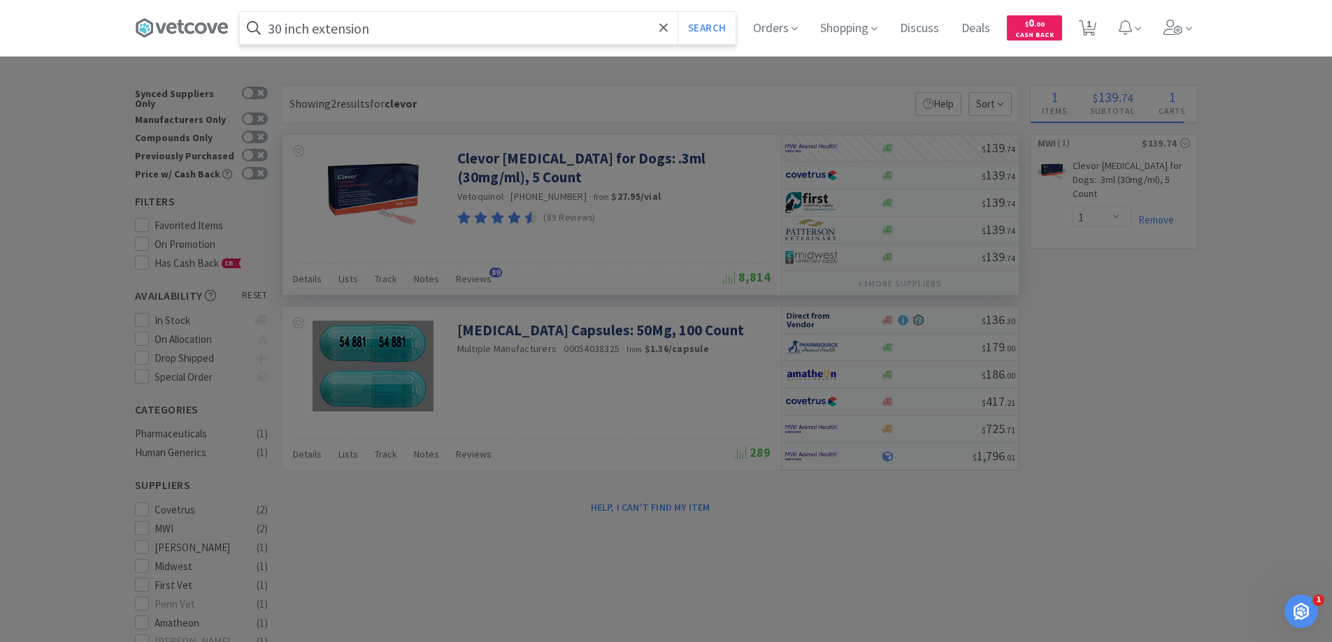
type input "30 inch extension"
click at [677, 12] on button "Search" at bounding box center [706, 28] width 58 height 32
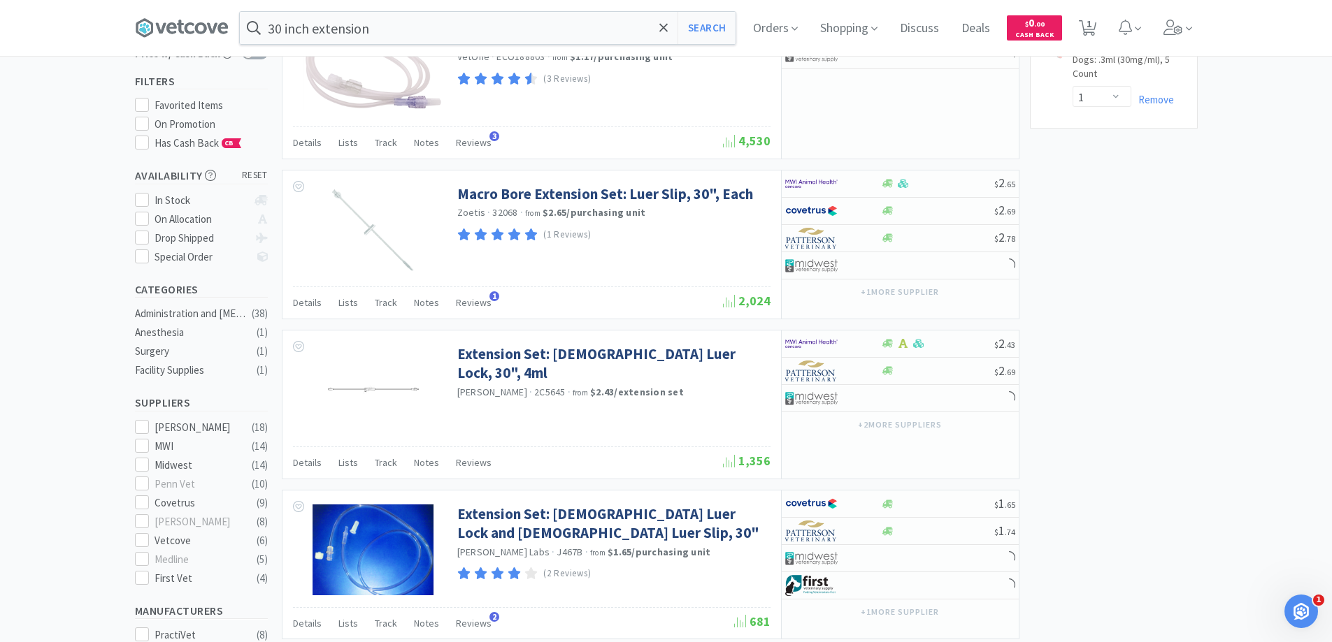
scroll to position [140, 0]
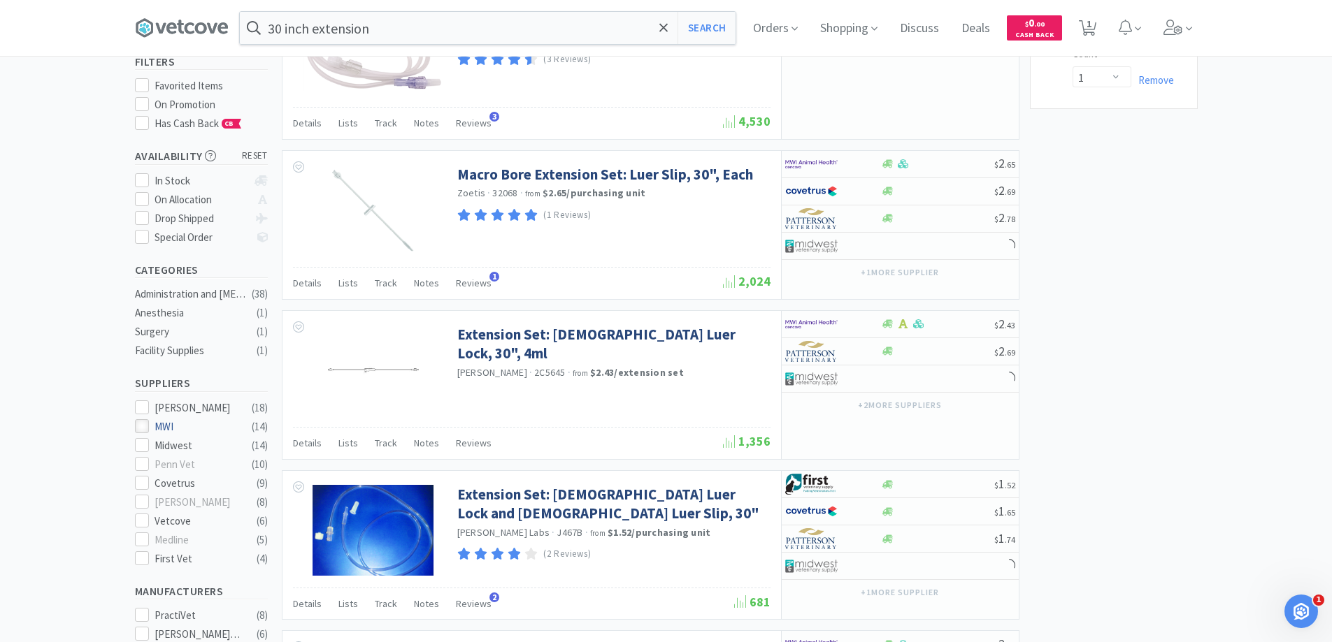
click at [147, 421] on div at bounding box center [142, 426] width 14 height 14
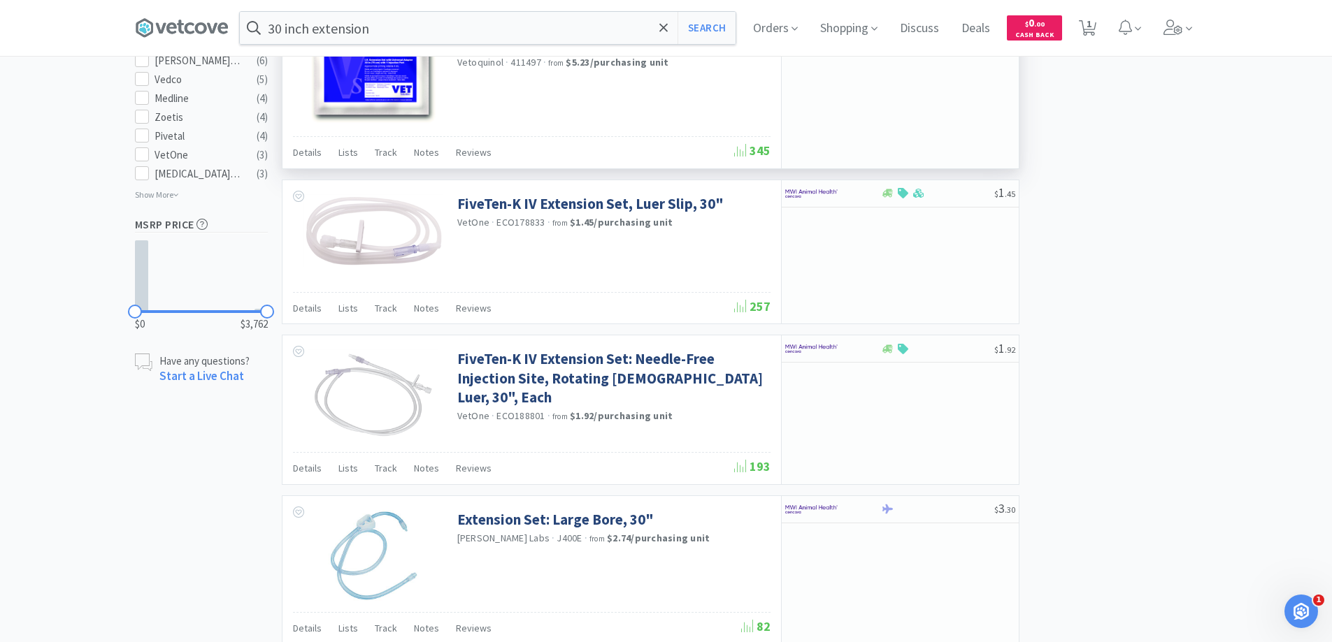
scroll to position [769, 0]
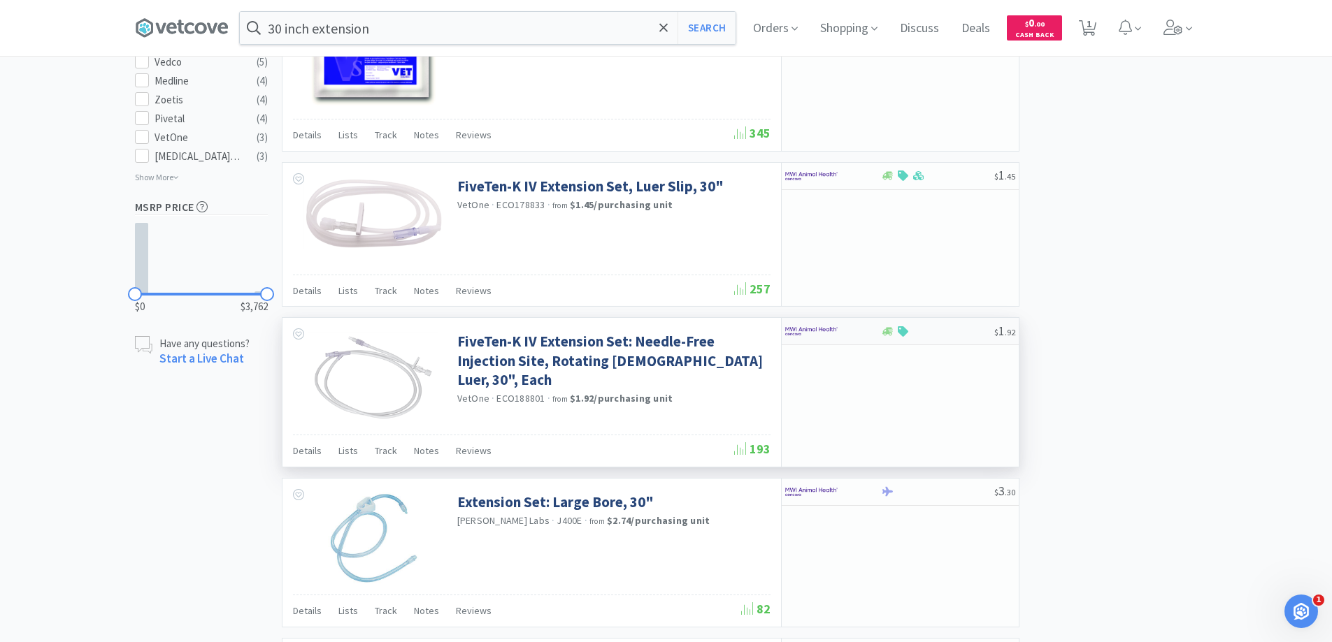
click at [873, 327] on div at bounding box center [833, 331] width 96 height 24
select select "50"
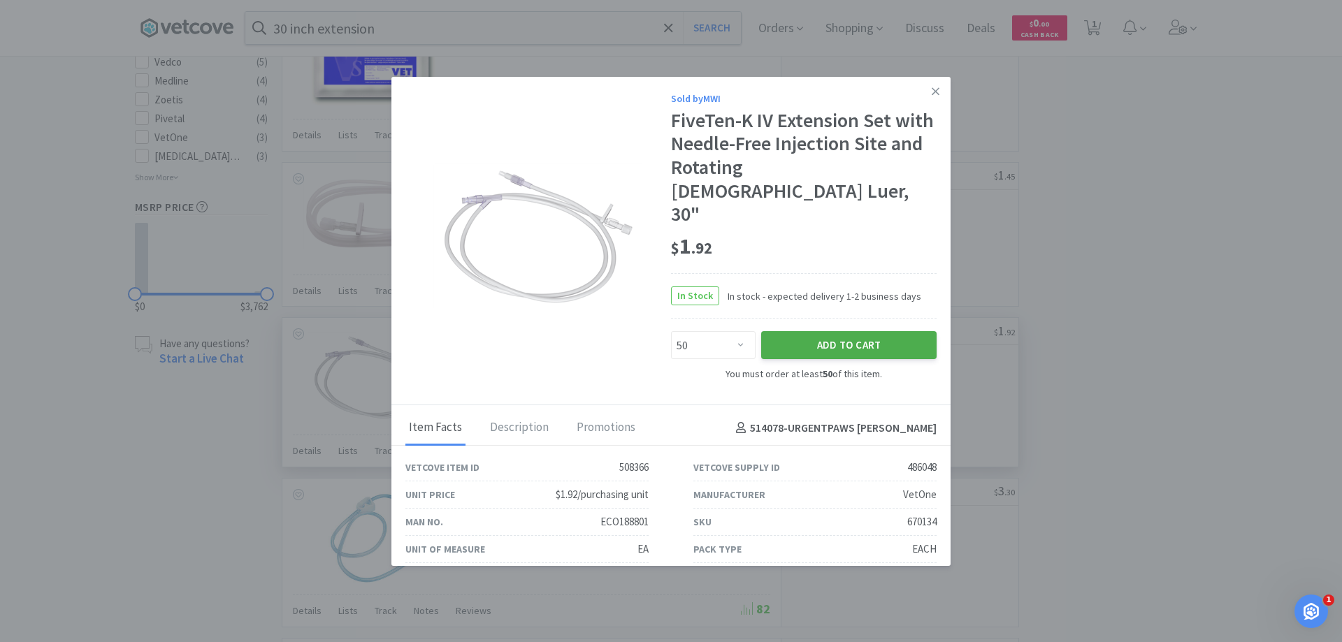
click at [851, 331] on button "Add to Cart" at bounding box center [848, 345] width 175 height 28
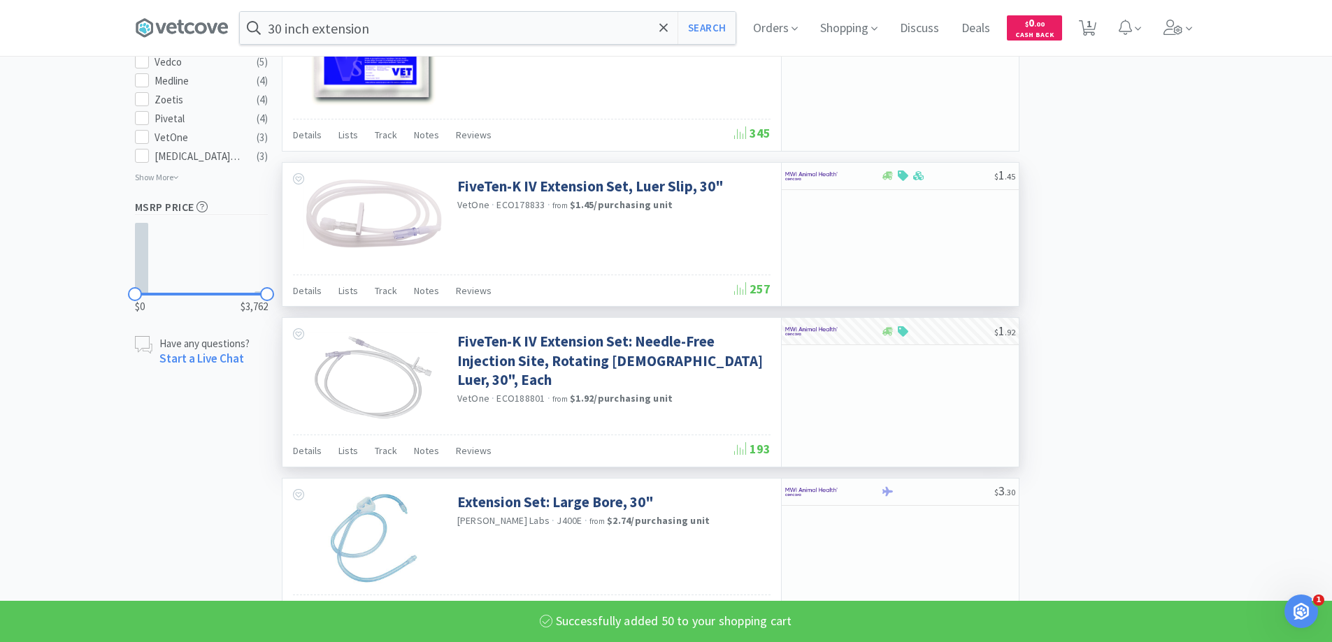
select select "50"
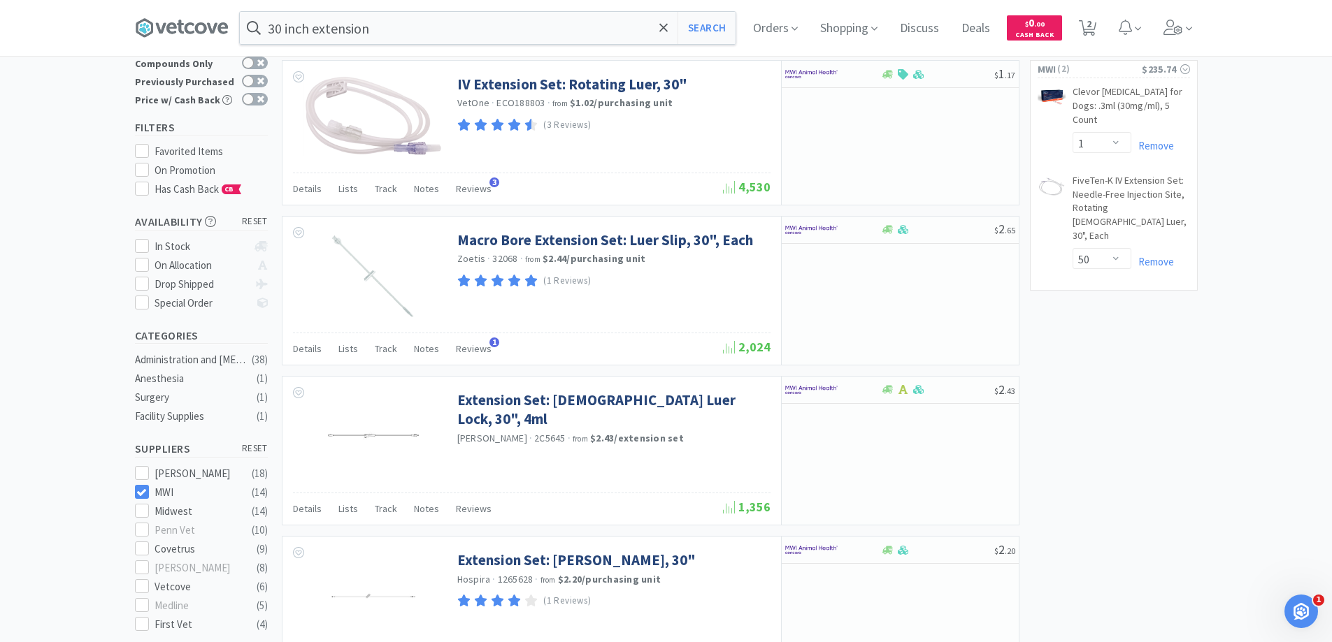
scroll to position [0, 0]
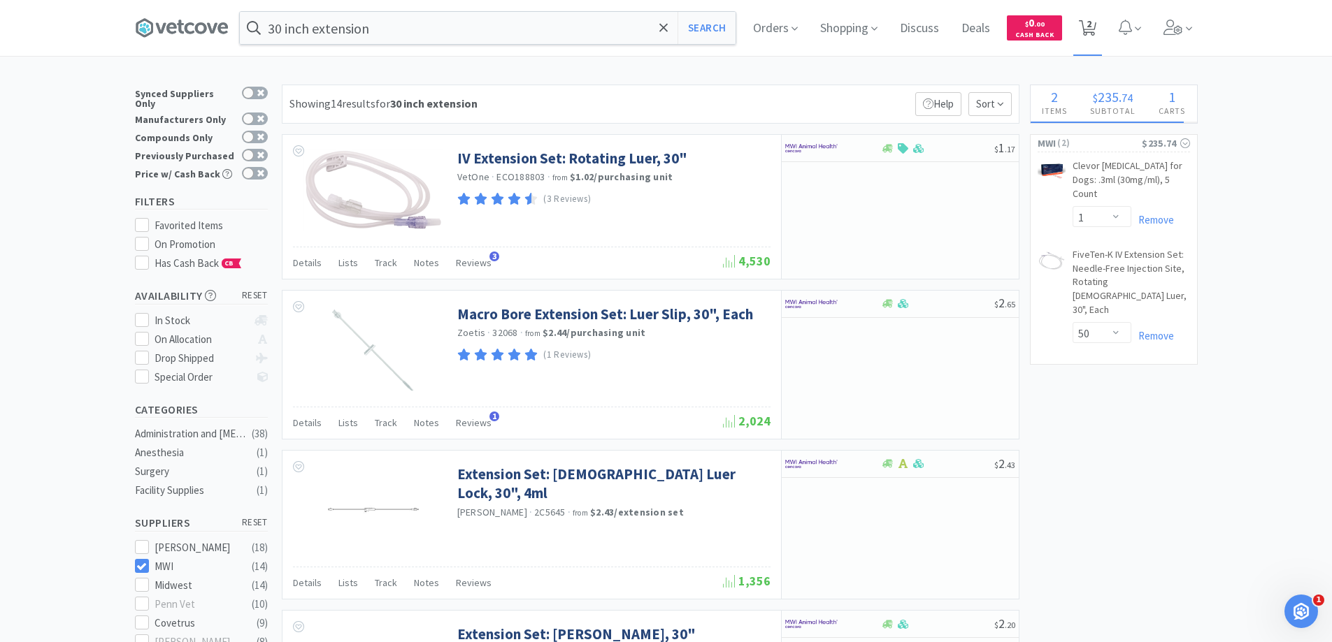
click at [1091, 24] on span "2" at bounding box center [1088, 24] width 5 height 56
select select "1"
select select "50"
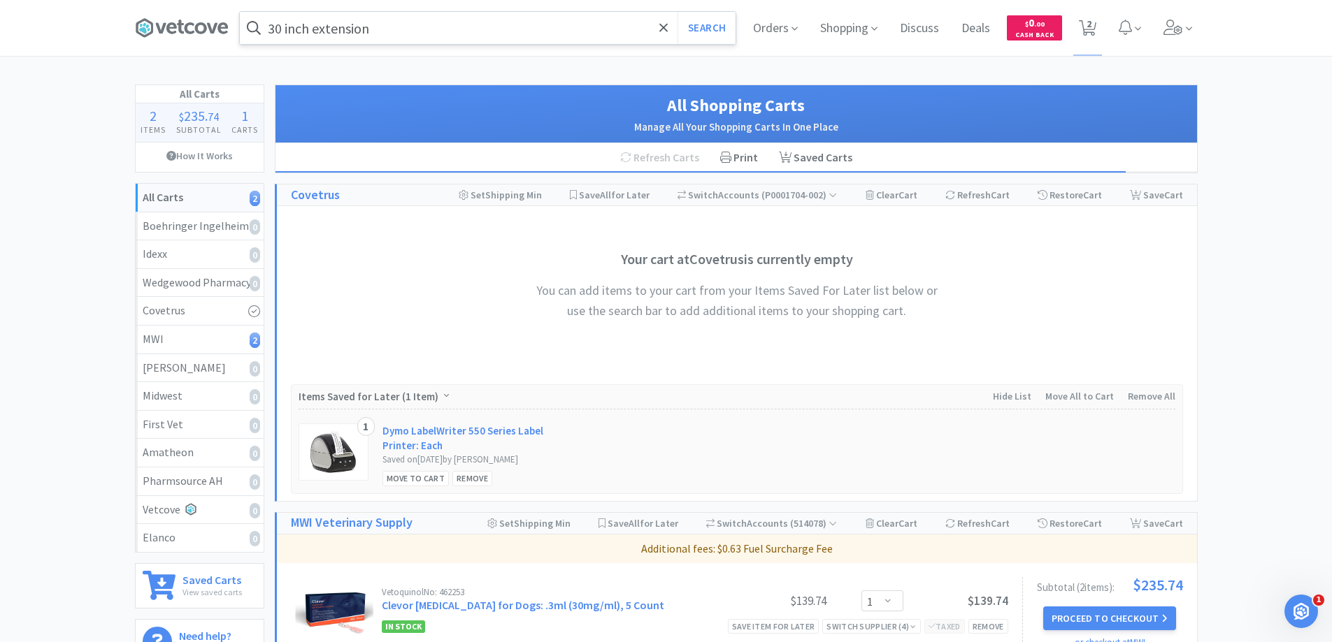
click at [395, 27] on input "30 inch extension" at bounding box center [488, 28] width 496 height 32
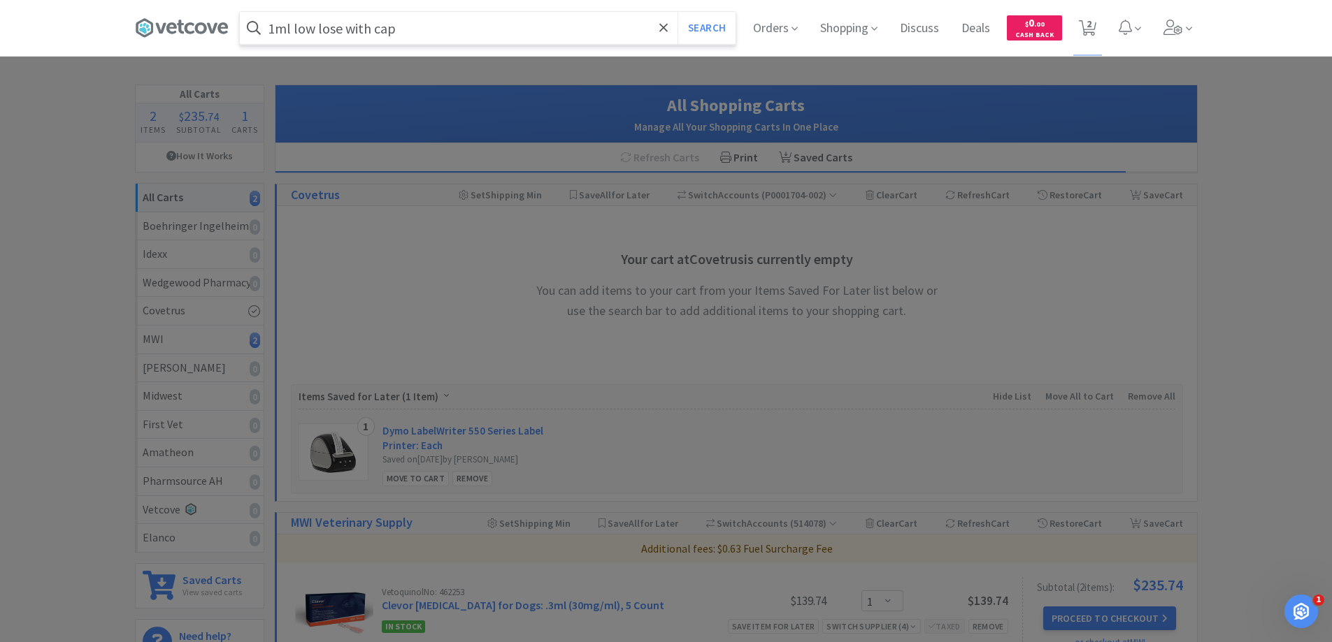
type input "1ml low lose with cap"
click at [677, 12] on button "Search" at bounding box center [706, 28] width 58 height 32
select select "1"
select select "50"
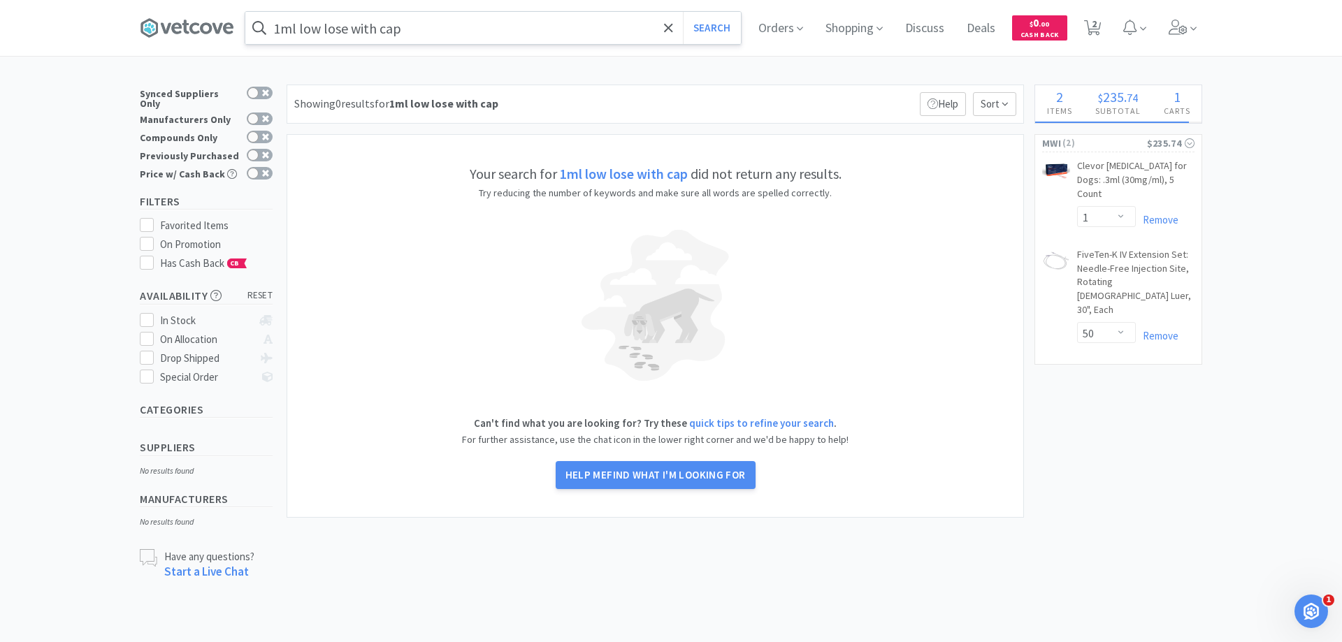
click at [443, 27] on input "1ml low lose with cap" at bounding box center [493, 28] width 496 height 32
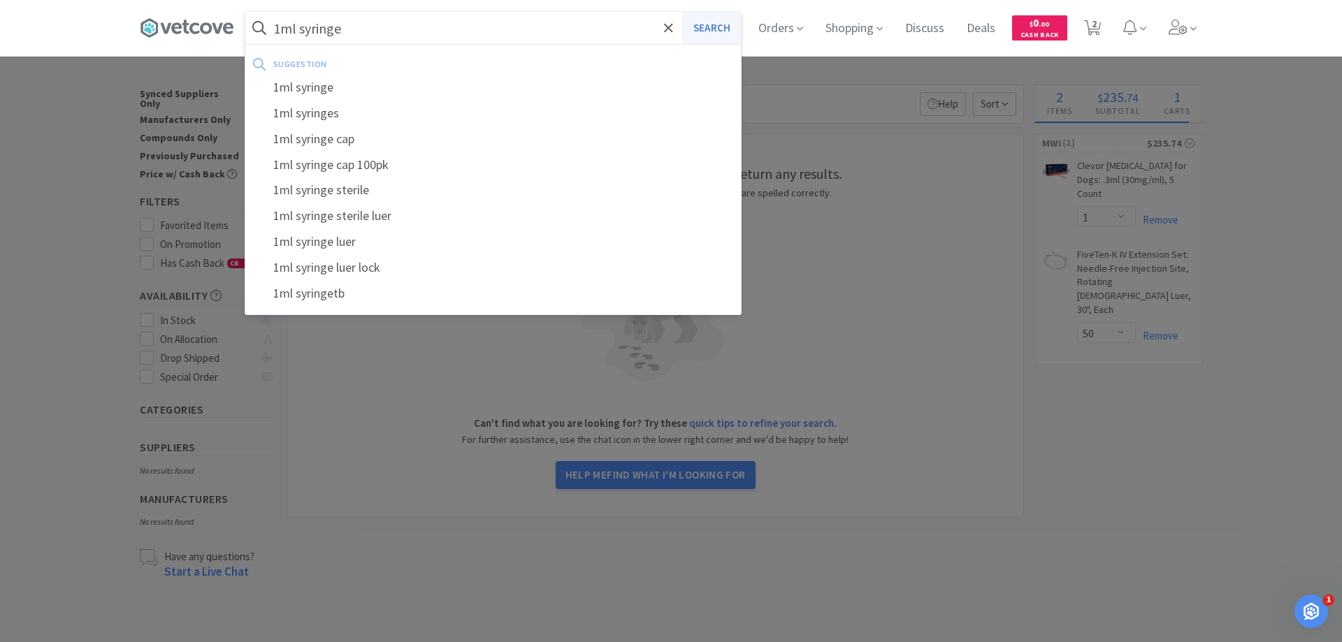
click at [712, 25] on button "Search" at bounding box center [712, 28] width 58 height 32
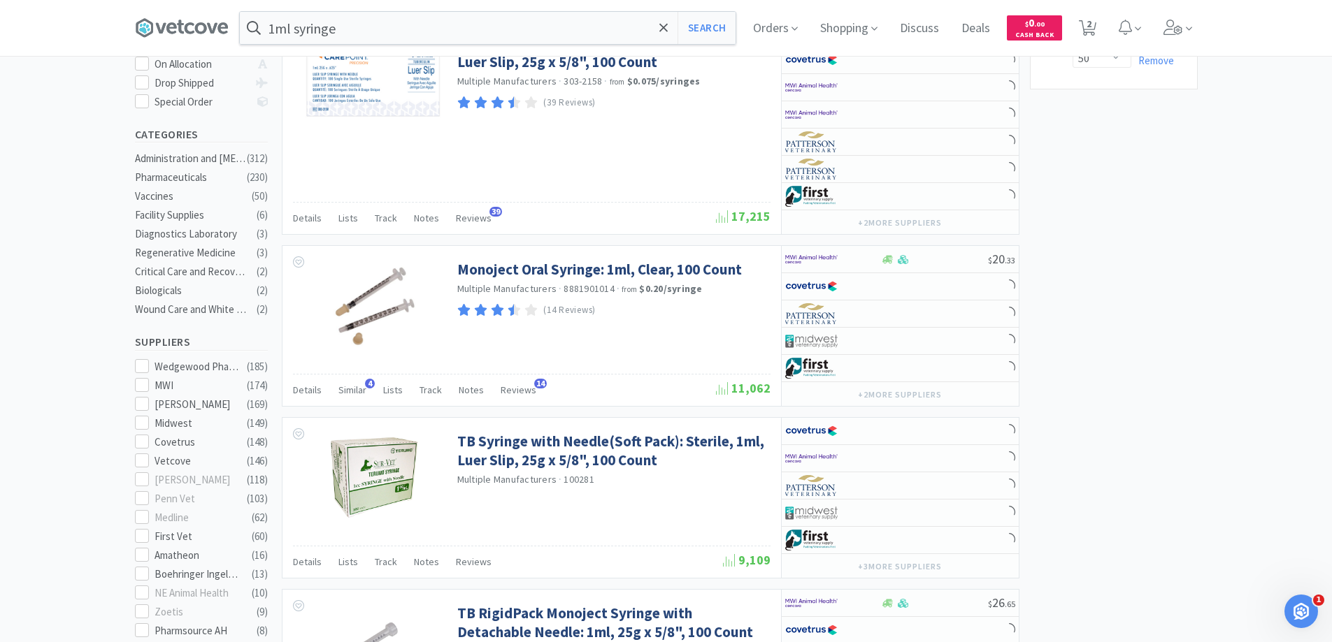
scroll to position [280, 0]
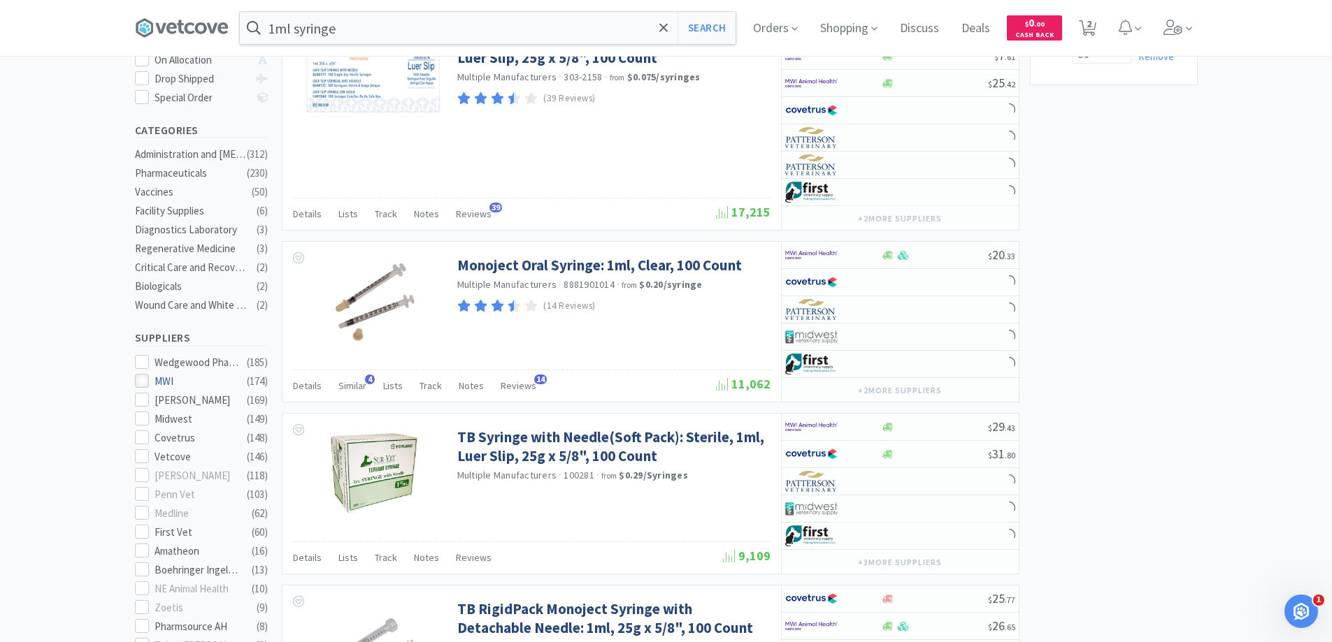
click at [143, 376] on icon at bounding box center [141, 381] width 10 height 10
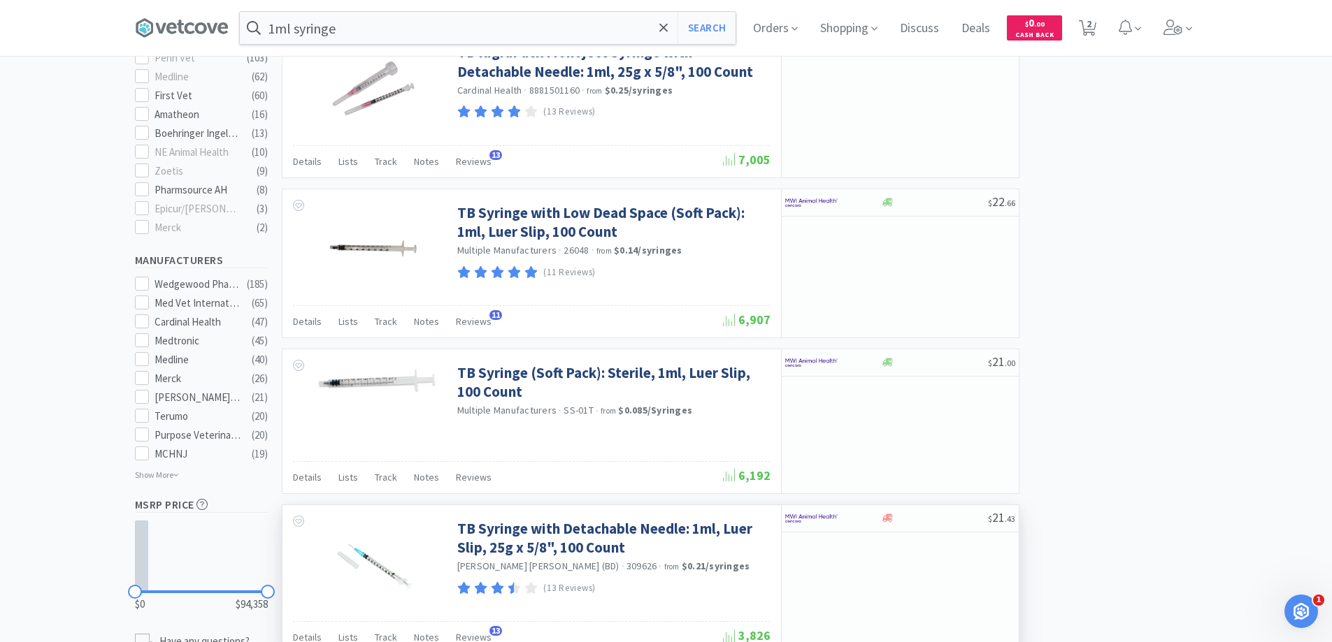
scroll to position [769, 0]
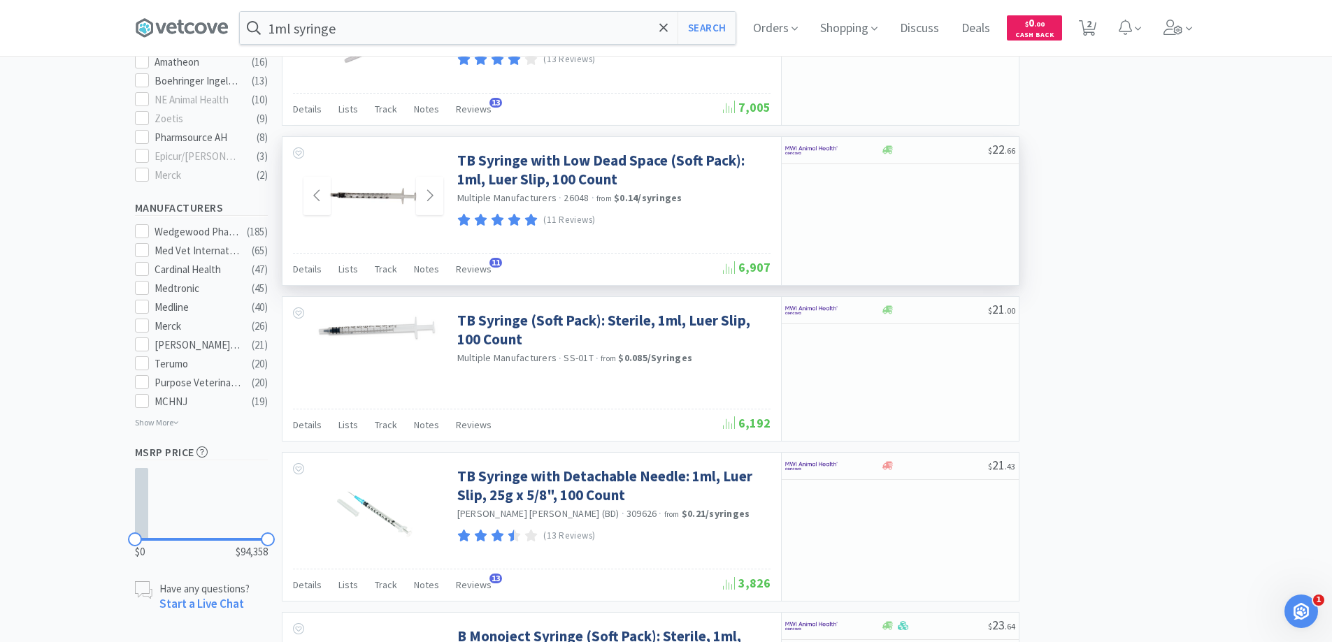
click at [373, 195] on img at bounding box center [373, 196] width 91 height 91
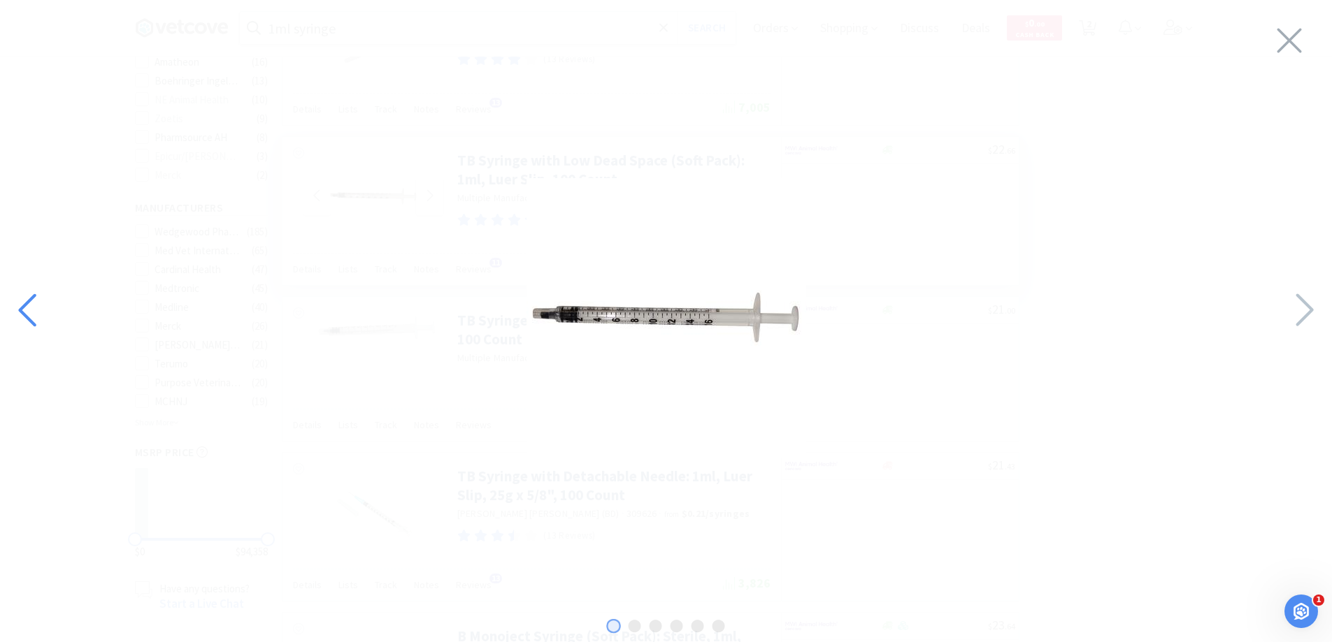
click at [32, 305] on icon at bounding box center [29, 311] width 30 height 48
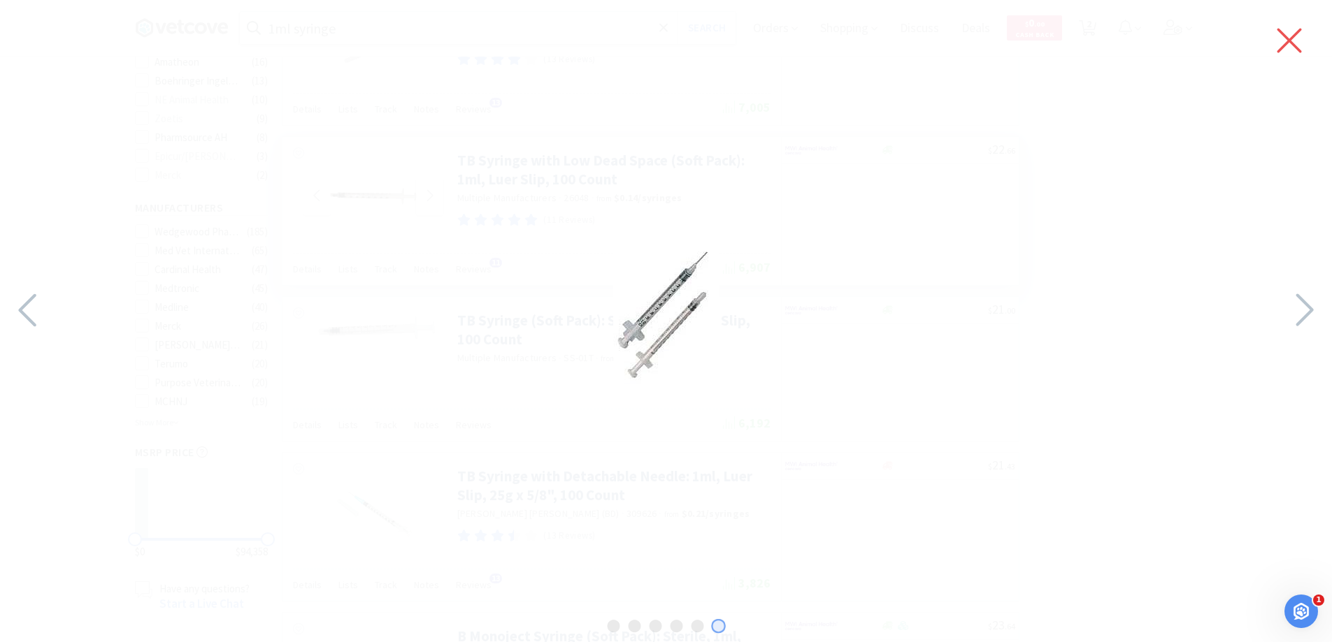
drag, startPoint x: 1295, startPoint y: 40, endPoint x: 1286, endPoint y: 36, distance: 10.0
click at [1292, 38] on icon at bounding box center [1288, 40] width 29 height 39
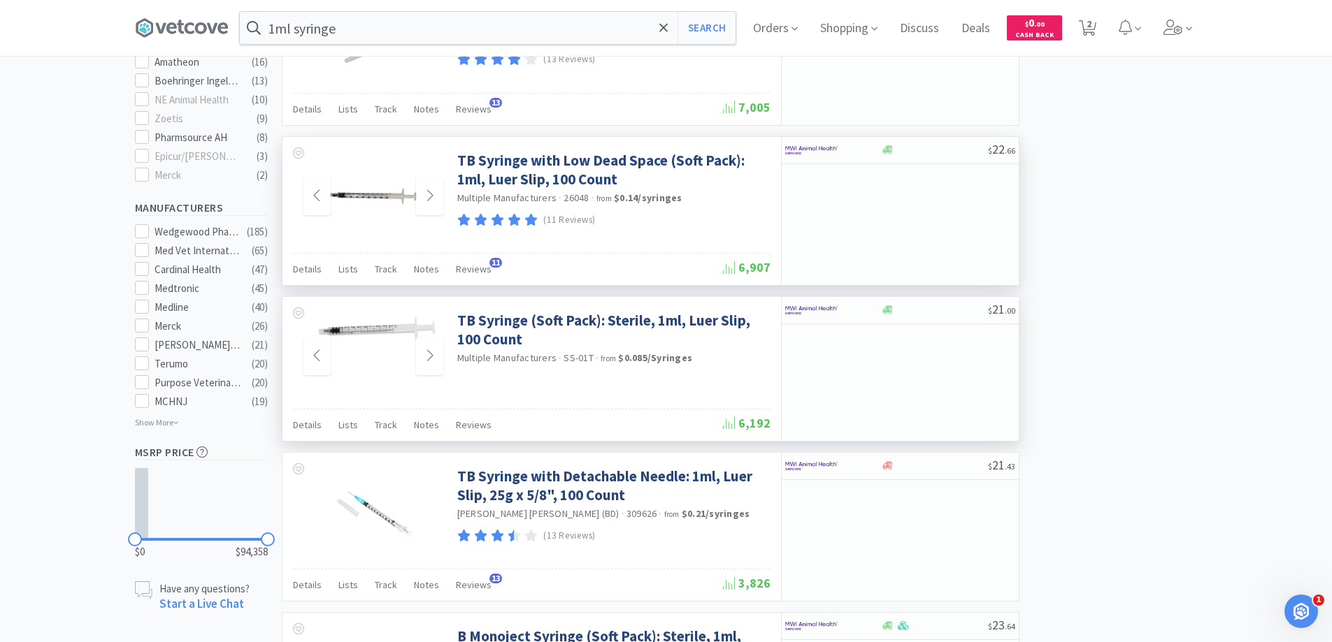
click at [382, 335] on img at bounding box center [373, 326] width 140 height 30
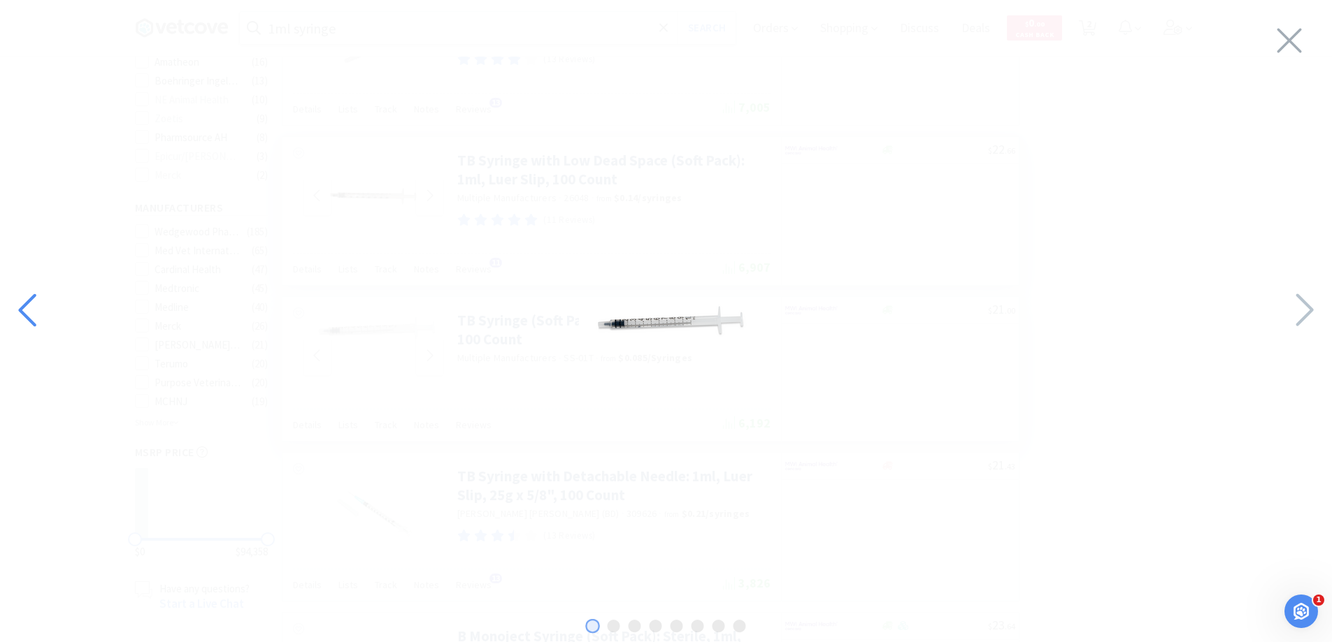
click at [21, 303] on icon at bounding box center [29, 311] width 30 height 48
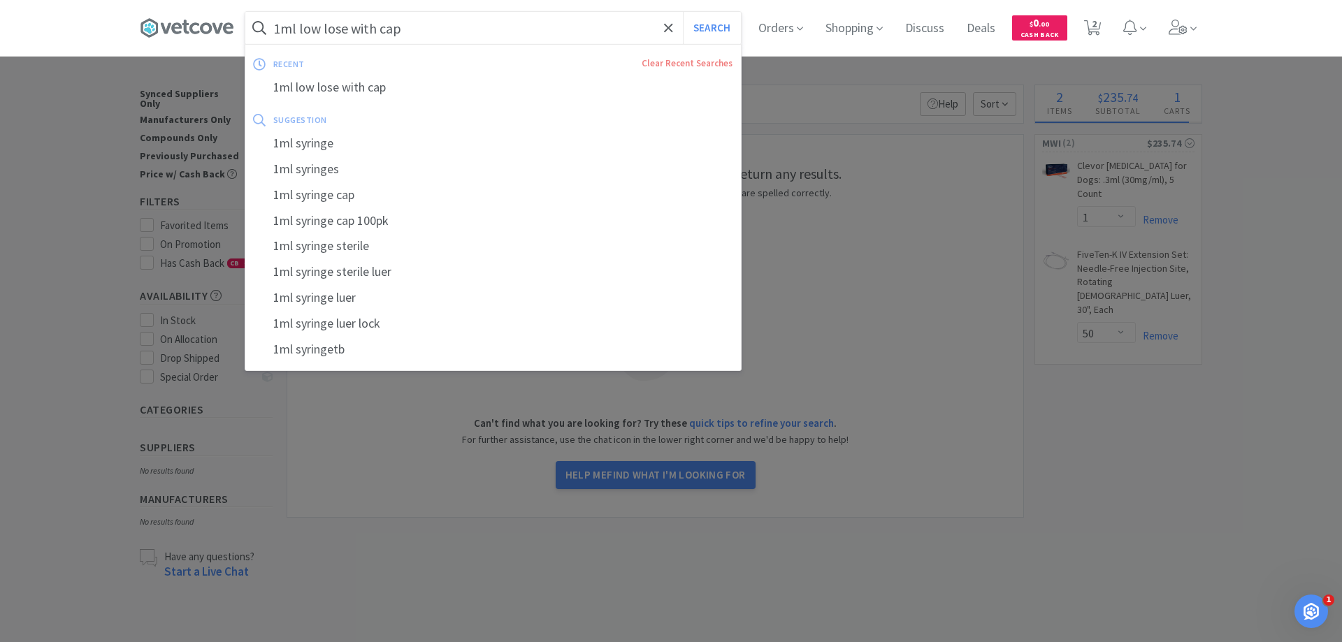
click at [509, 37] on input "1ml low lose with cap" at bounding box center [493, 28] width 496 height 32
click at [510, 36] on input "1ml low lose with cap" at bounding box center [493, 28] width 496 height 32
click at [312, 149] on div "1ml syringe" at bounding box center [493, 144] width 496 height 26
type input "1ml syringe"
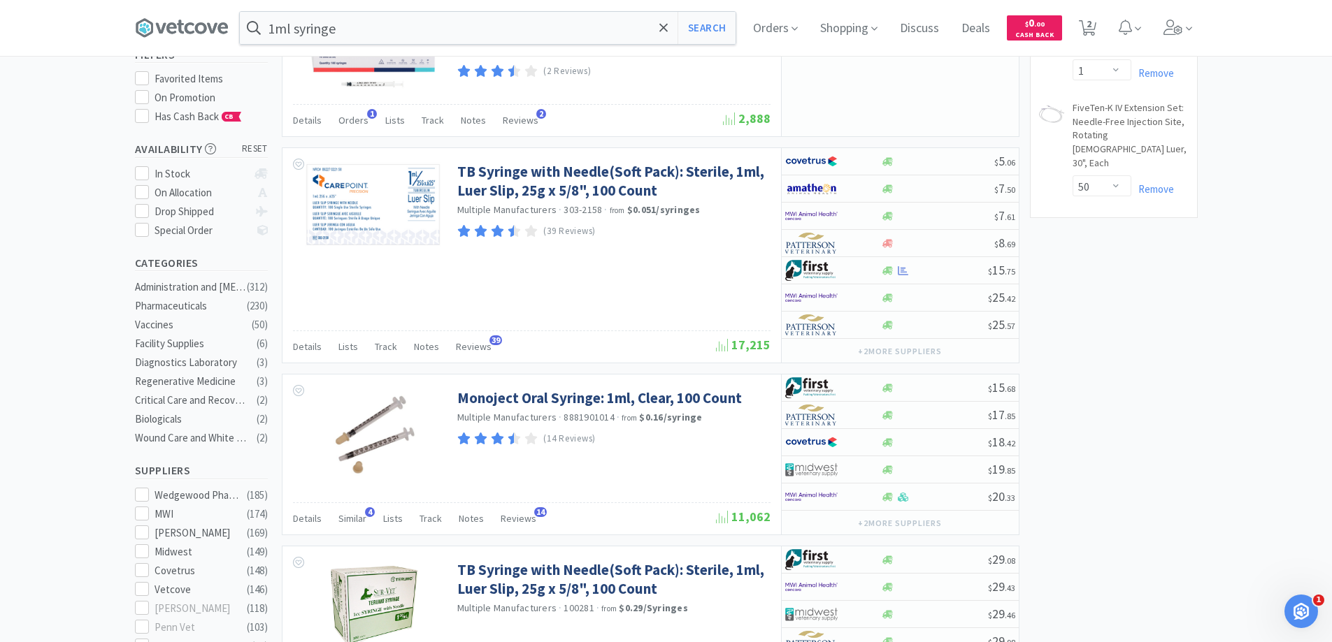
scroll to position [280, 0]
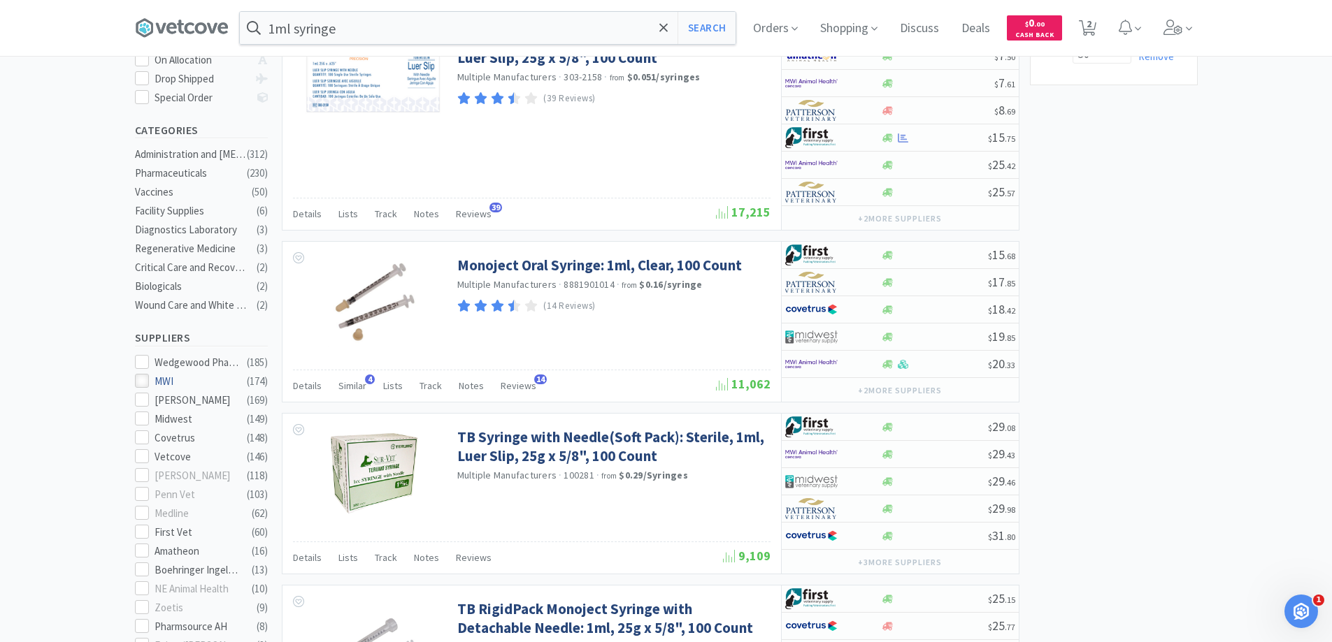
click at [142, 377] on icon at bounding box center [141, 381] width 10 height 10
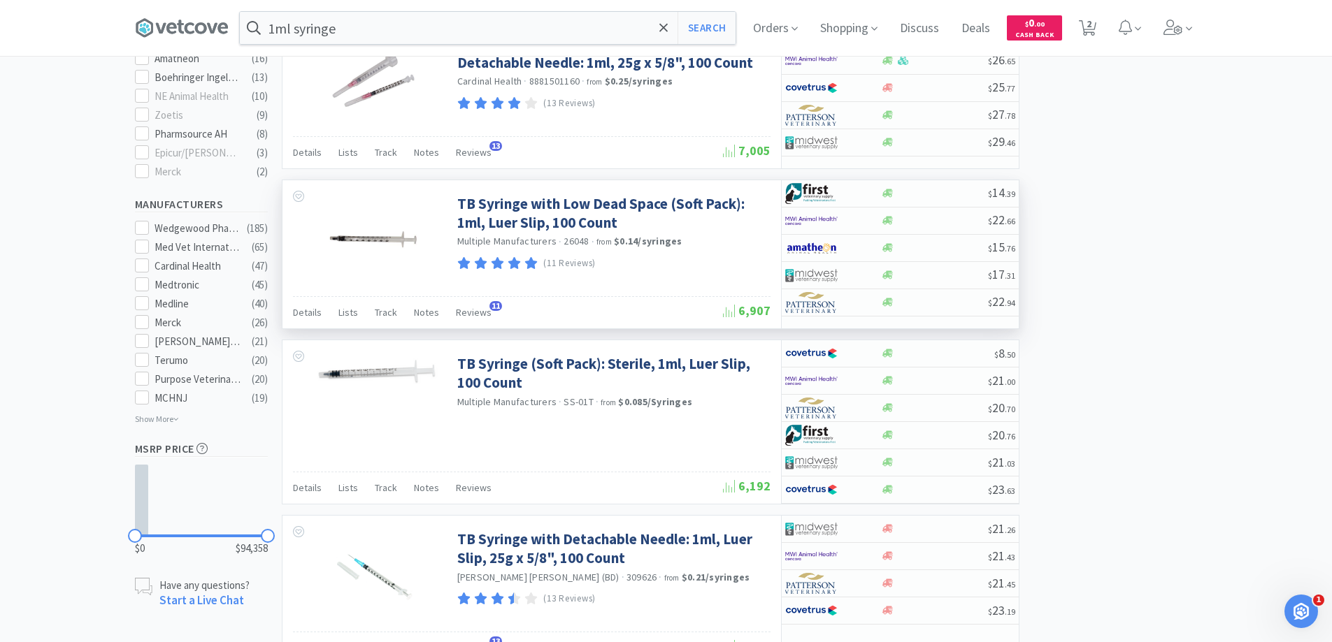
scroll to position [769, 0]
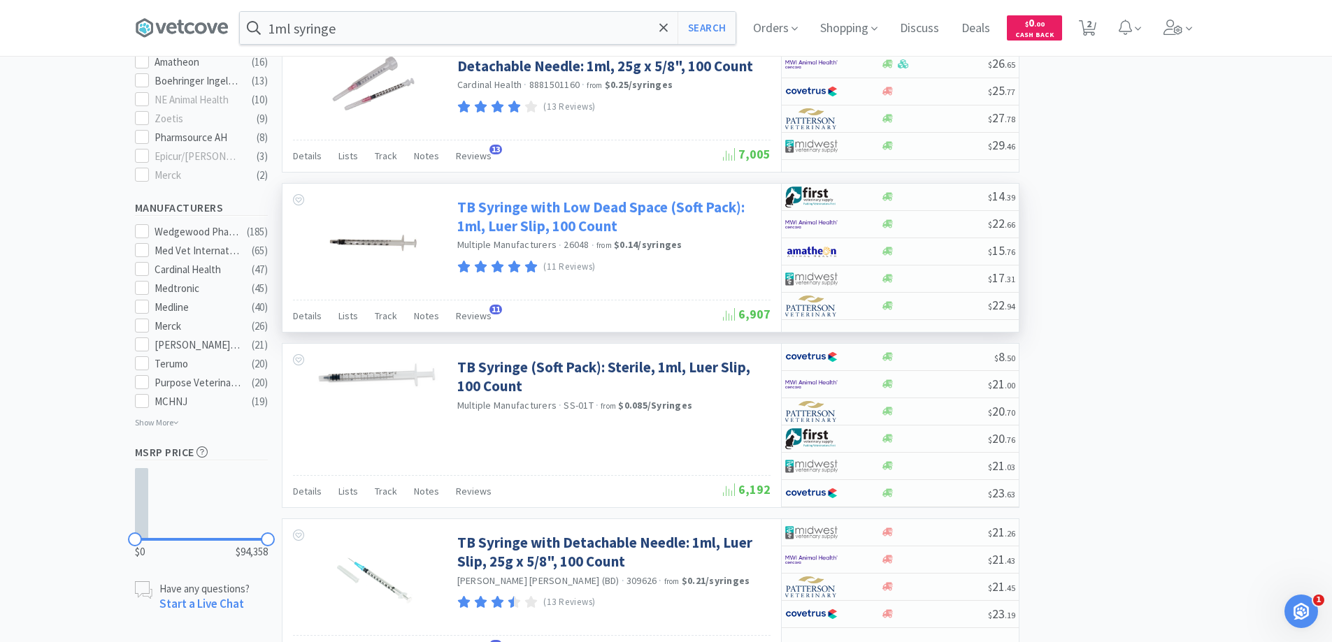
click at [562, 209] on link "TB Syringe with Low Dead Space (Soft Pack): 1ml, Luer Slip, 100 Count" at bounding box center [612, 217] width 310 height 38
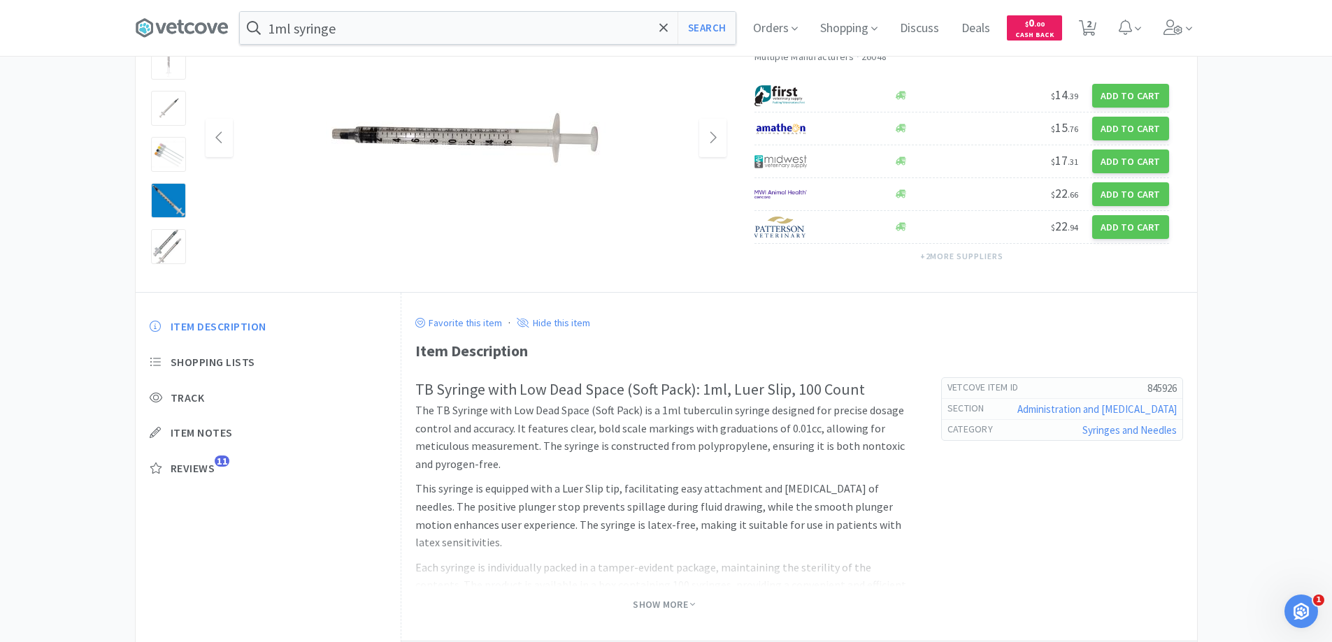
scroll to position [210, 0]
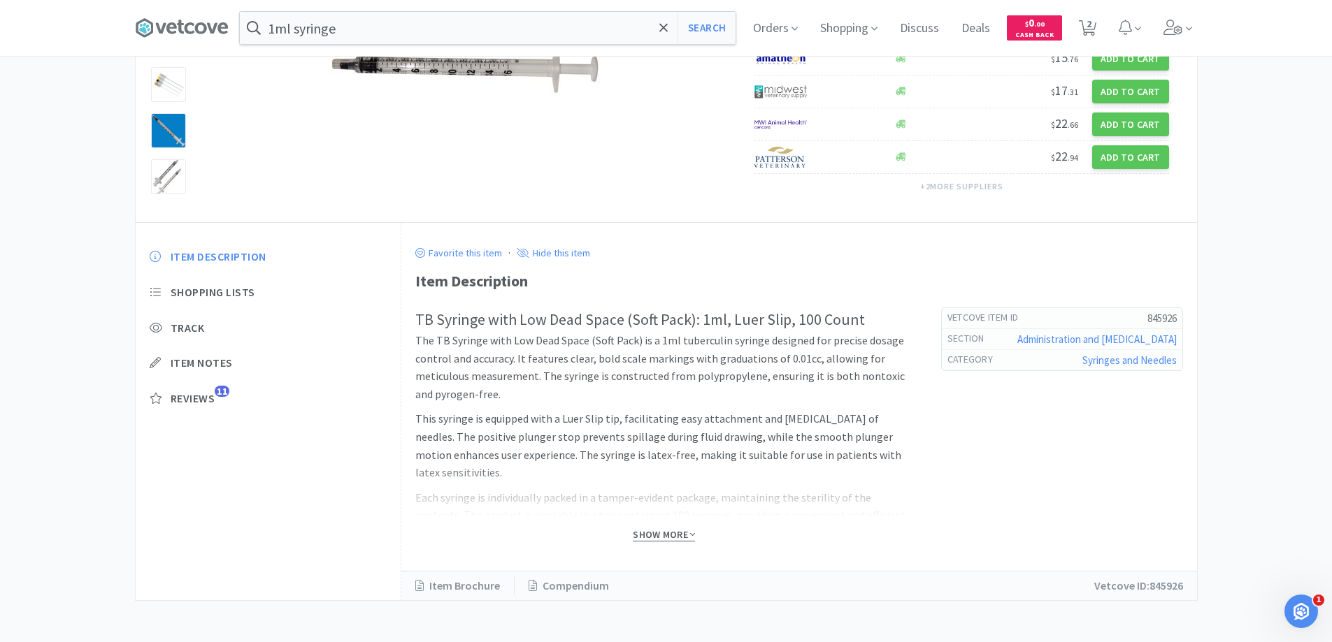
click at [659, 537] on span "Show More" at bounding box center [664, 534] width 62 height 13
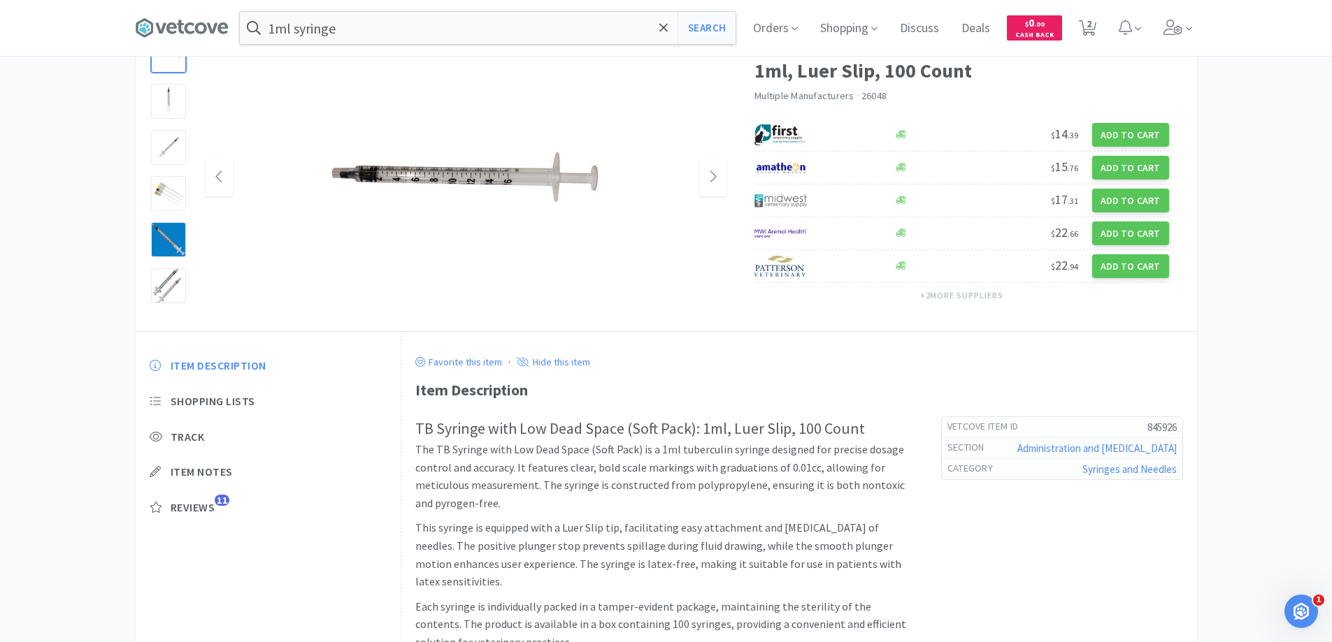
scroll to position [0, 0]
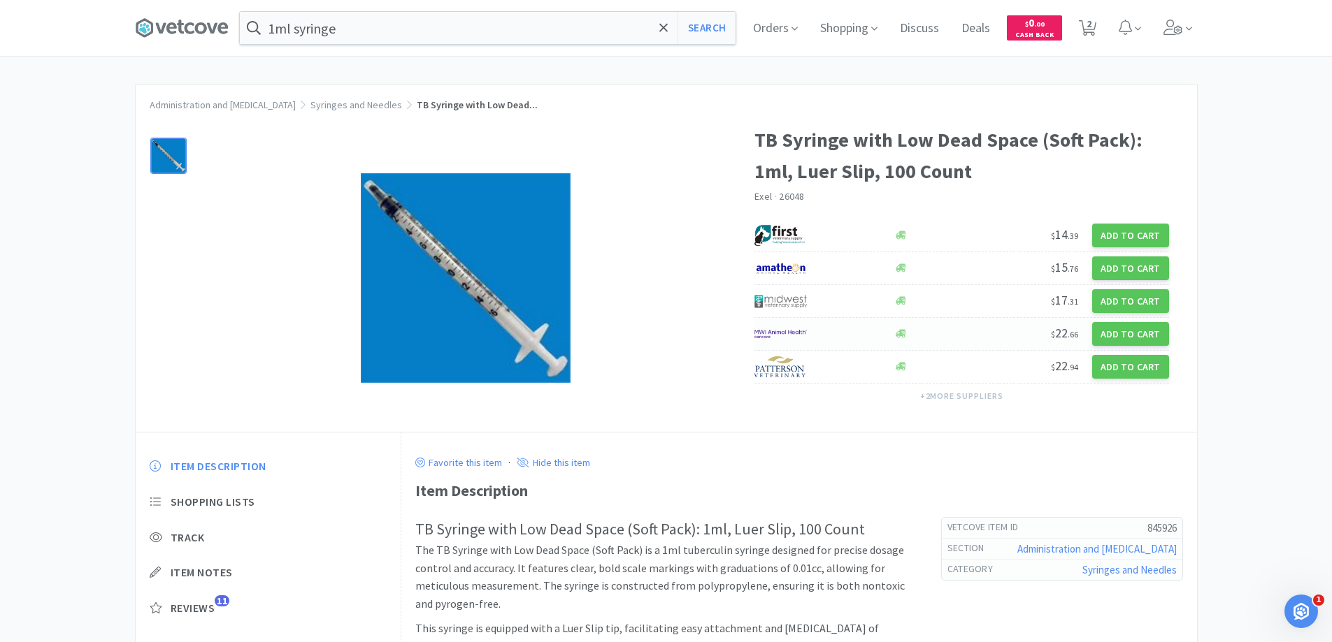
click at [781, 331] on img at bounding box center [780, 334] width 52 height 21
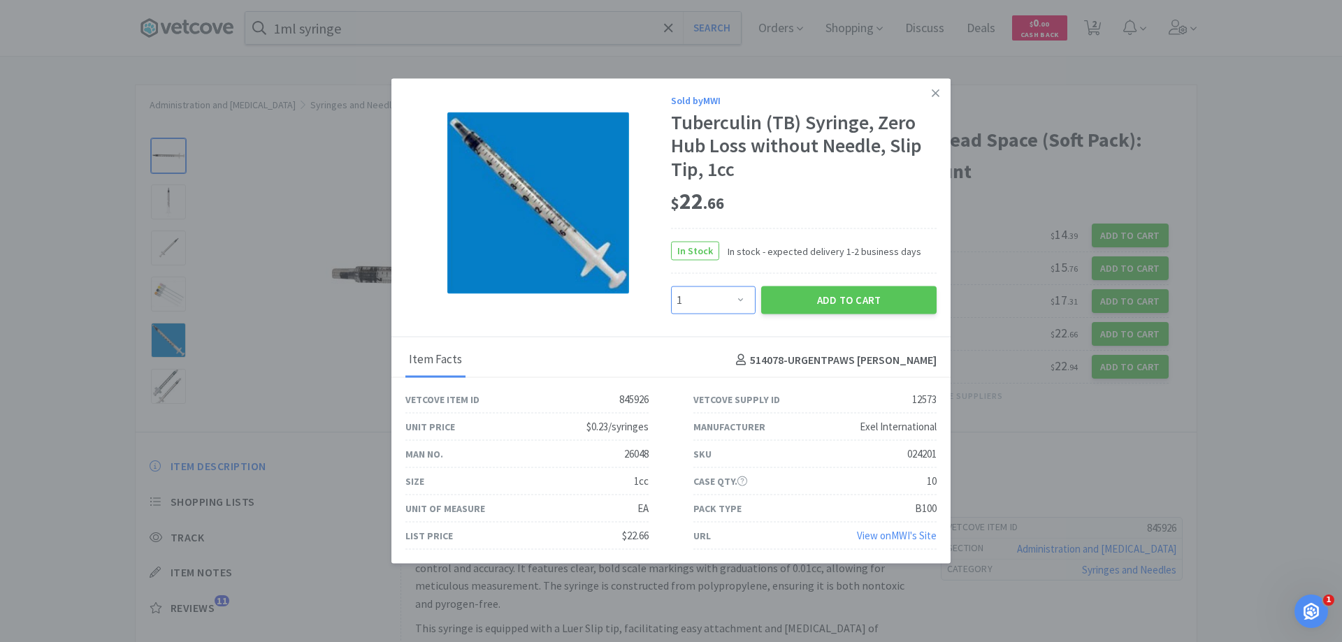
click at [742, 298] on select "Enter Quantity 1 2 3 4 5 6 7 8 9 10 11 12 13 14 15 16 17 18 19 20 Enter Quantity" at bounding box center [713, 301] width 85 height 28
select select "2"
click at [671, 287] on select "Enter Quantity 1 2 3 4 5 6 7 8 9 10 11 12 13 14 15 16 17 18 19 20 Enter Quantity" at bounding box center [713, 301] width 85 height 28
click at [842, 291] on button "Add to Cart" at bounding box center [848, 301] width 175 height 28
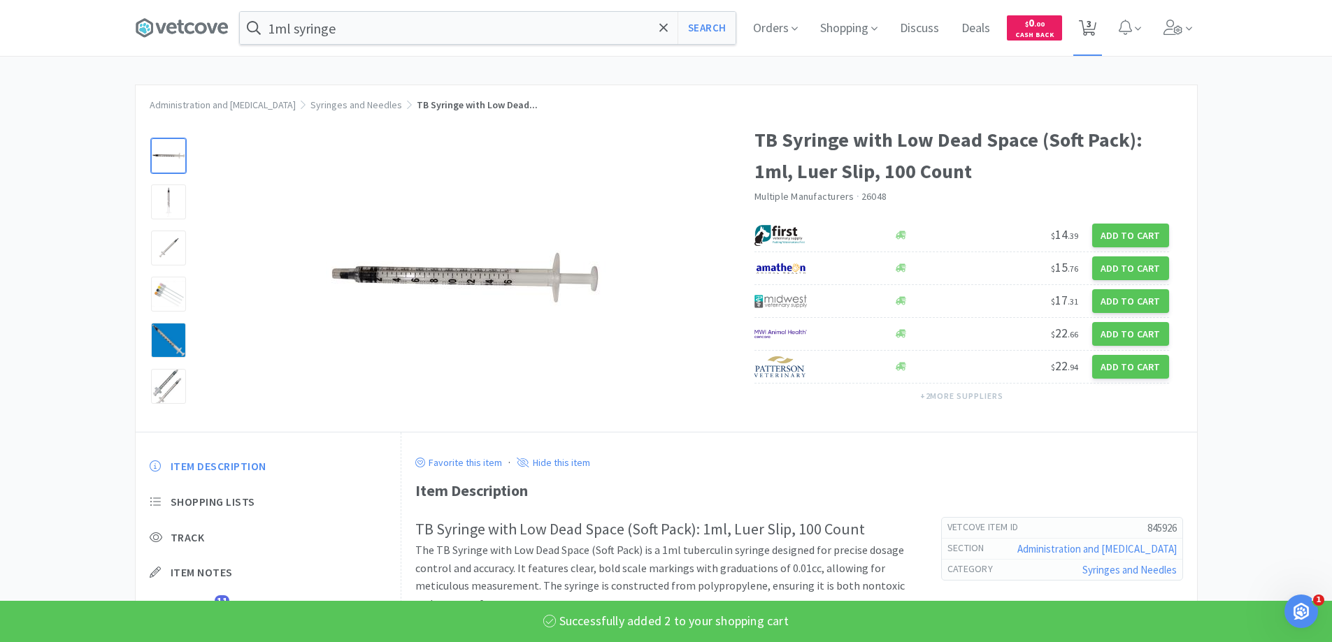
click at [1091, 24] on span "3" at bounding box center [1088, 24] width 5 height 56
select select "1"
select select "50"
select select "2"
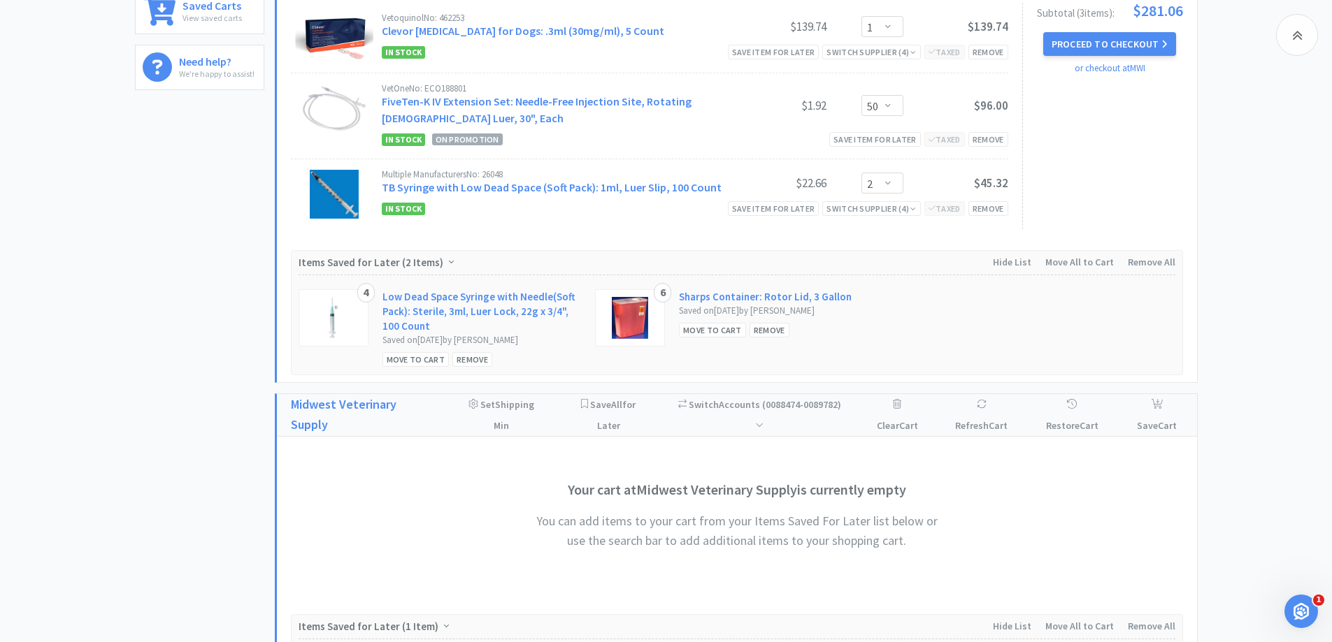
scroll to position [419, 0]
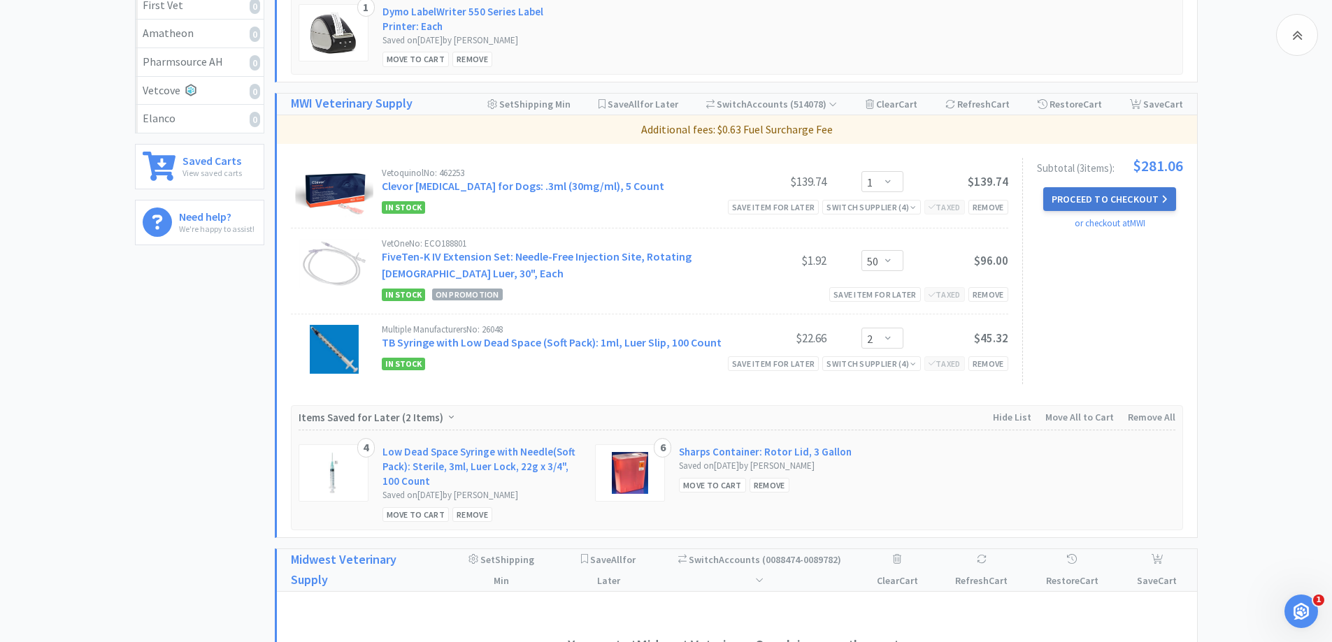
click at [1108, 195] on button "Proceed to Checkout" at bounding box center [1109, 199] width 133 height 24
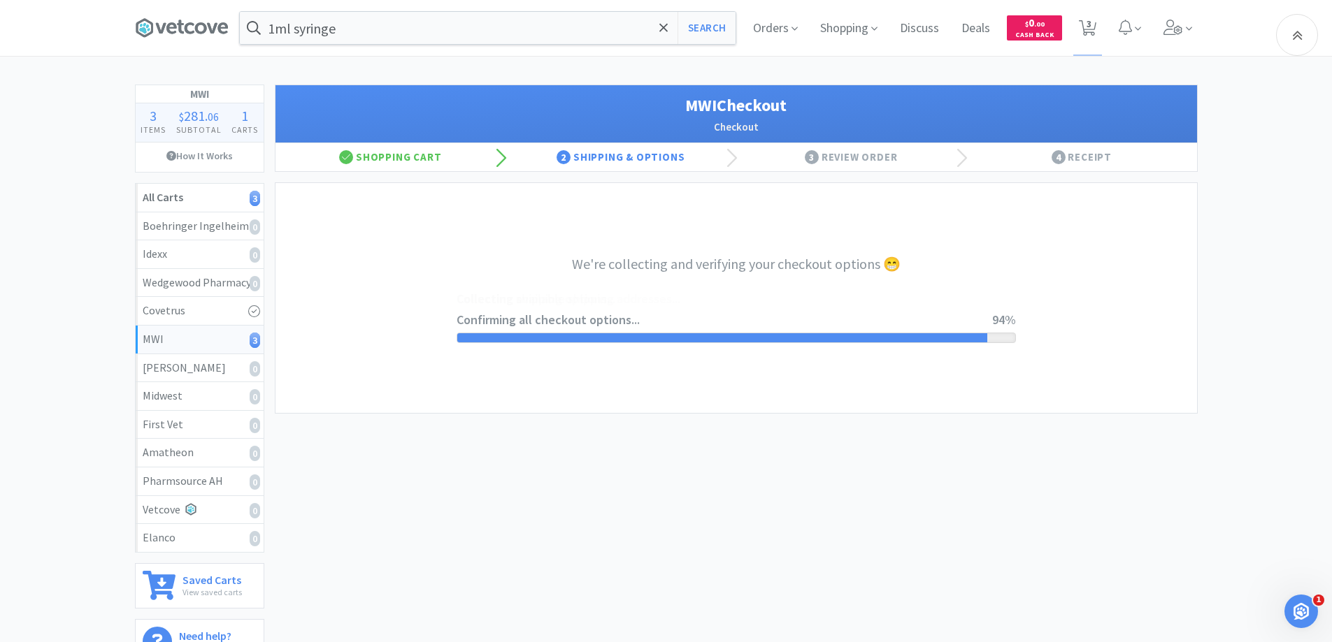
select select "STD_"
select select "FVS"
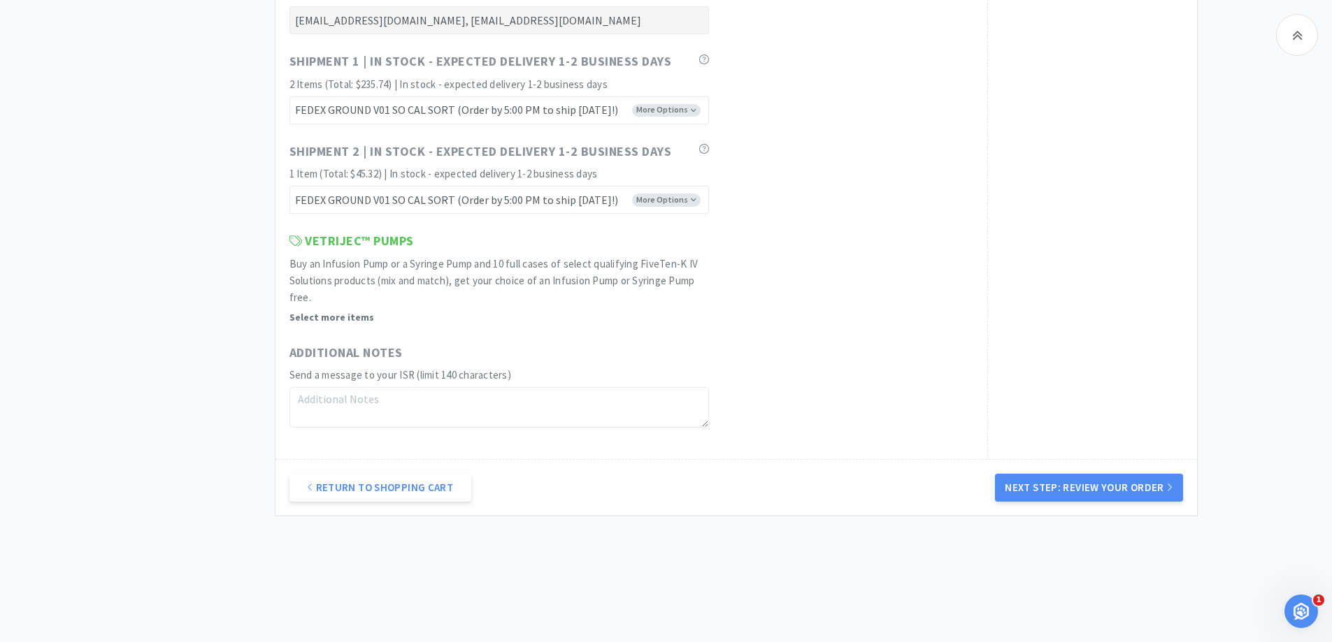
scroll to position [888, 0]
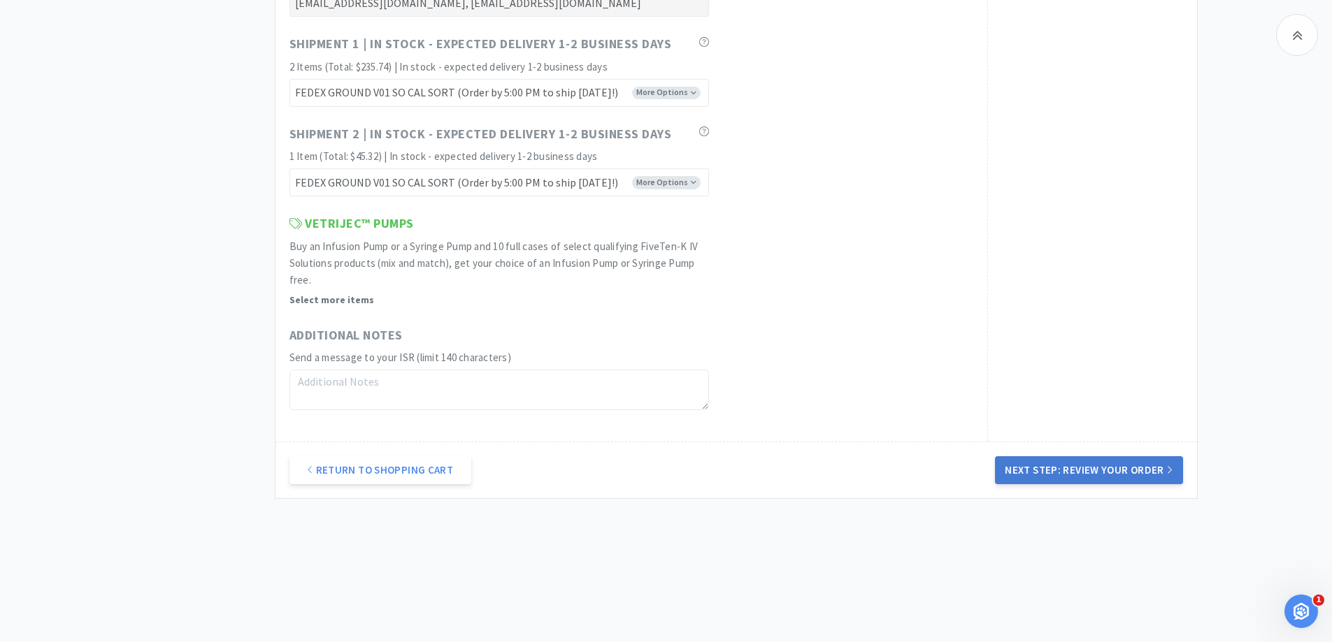
click at [1109, 468] on button "Next Step: Review Your Order" at bounding box center [1088, 470] width 187 height 28
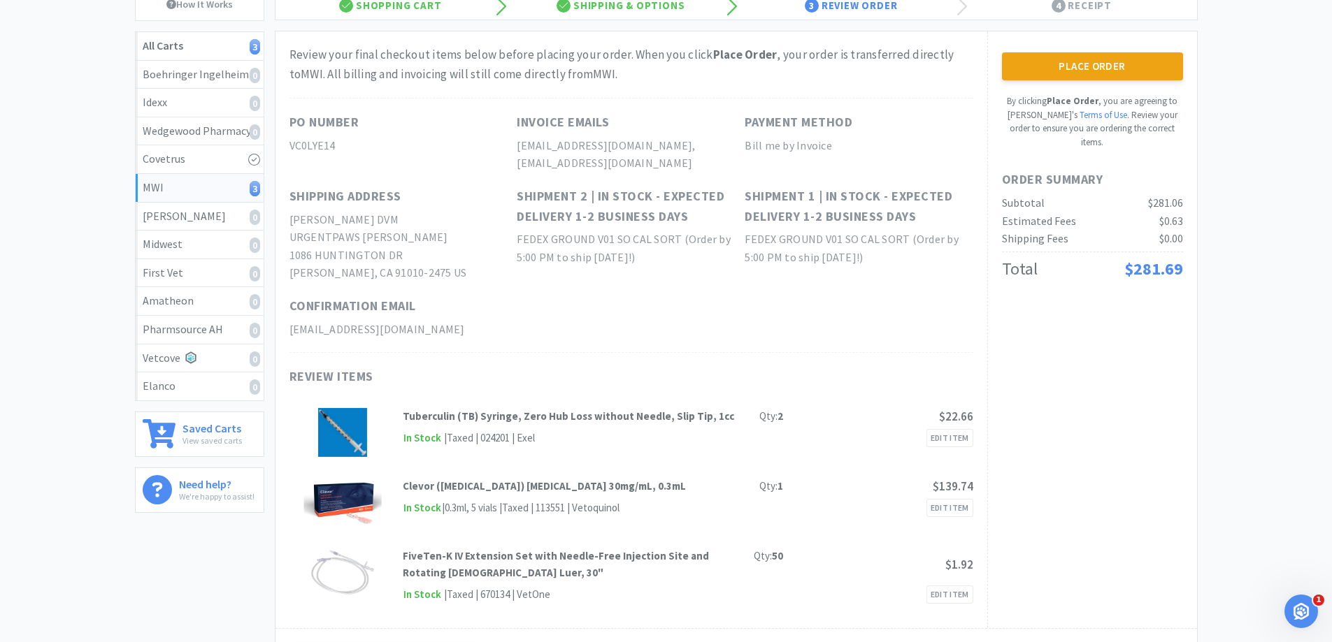
scroll to position [0, 0]
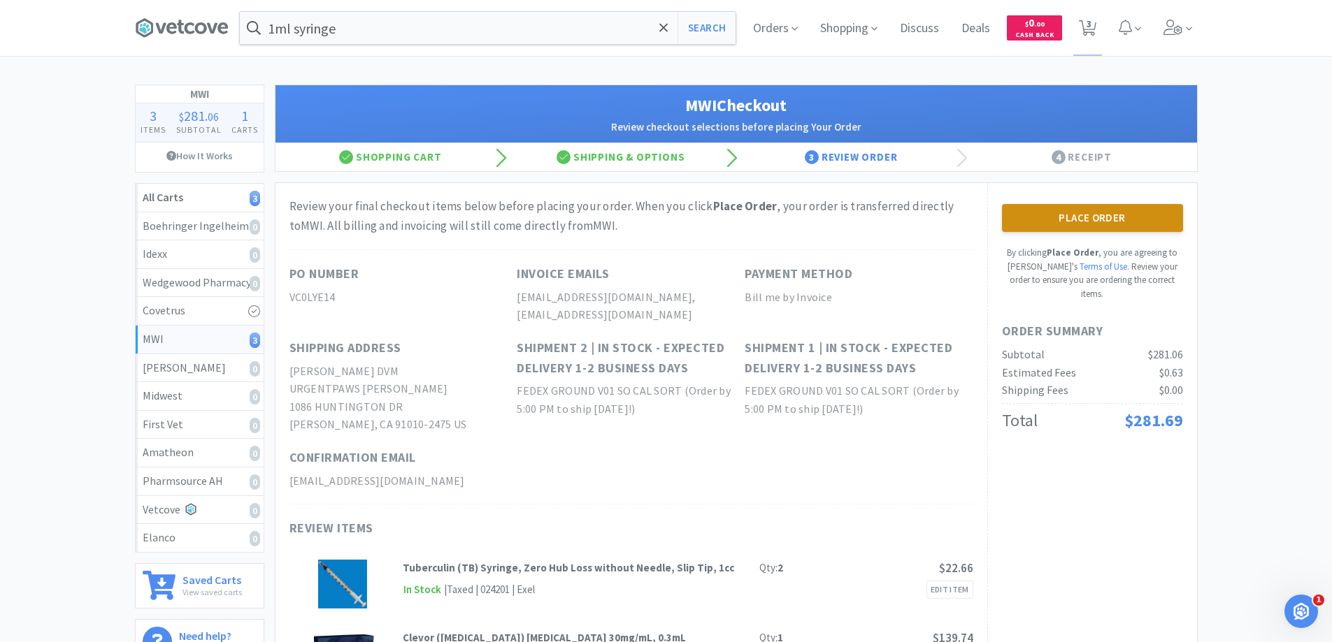
click at [1097, 216] on button "Place Order" at bounding box center [1092, 218] width 181 height 28
